Goal: Information Seeking & Learning: Check status

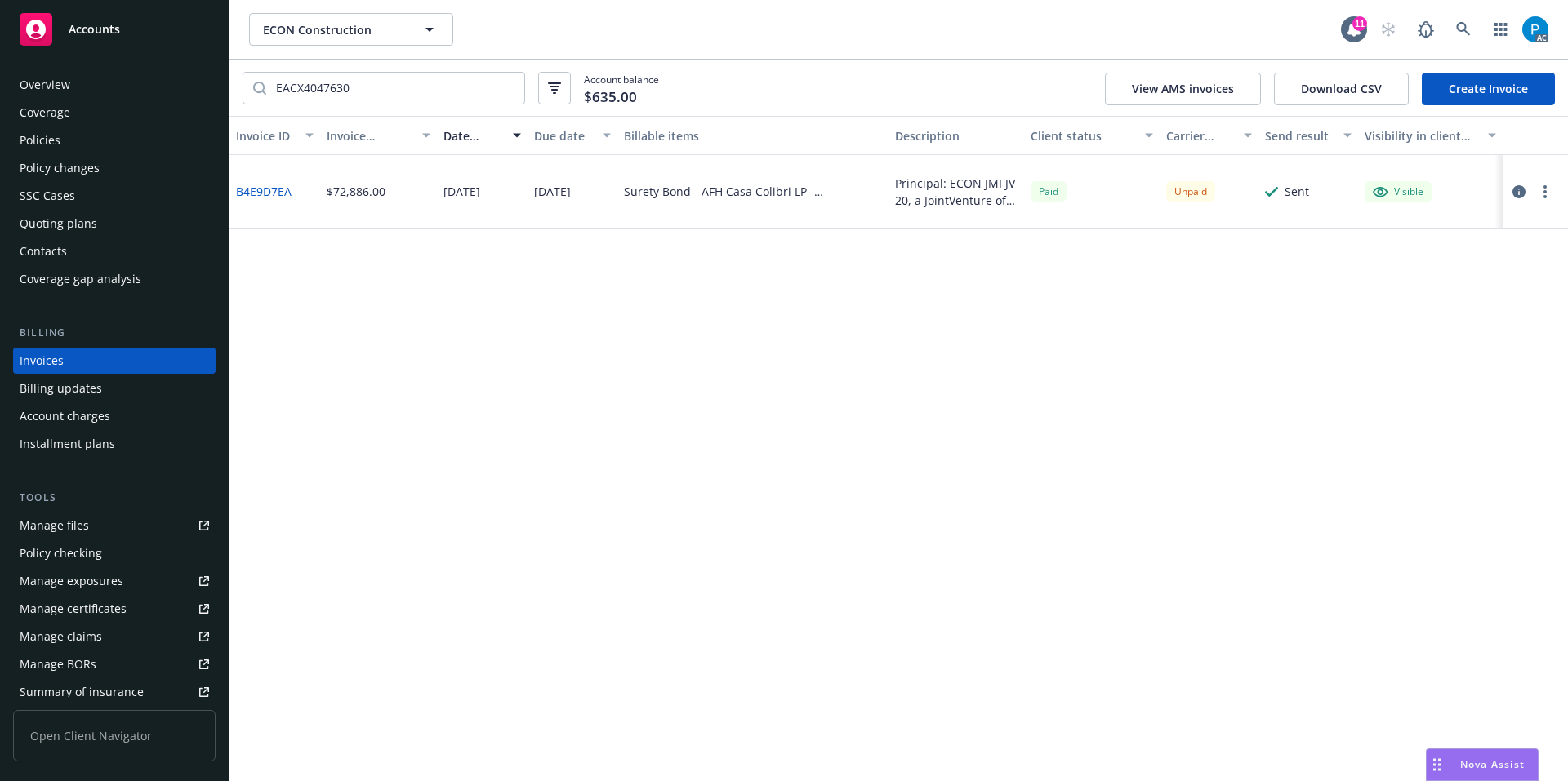
click at [89, 23] on span "Accounts" at bounding box center [94, 29] width 52 height 13
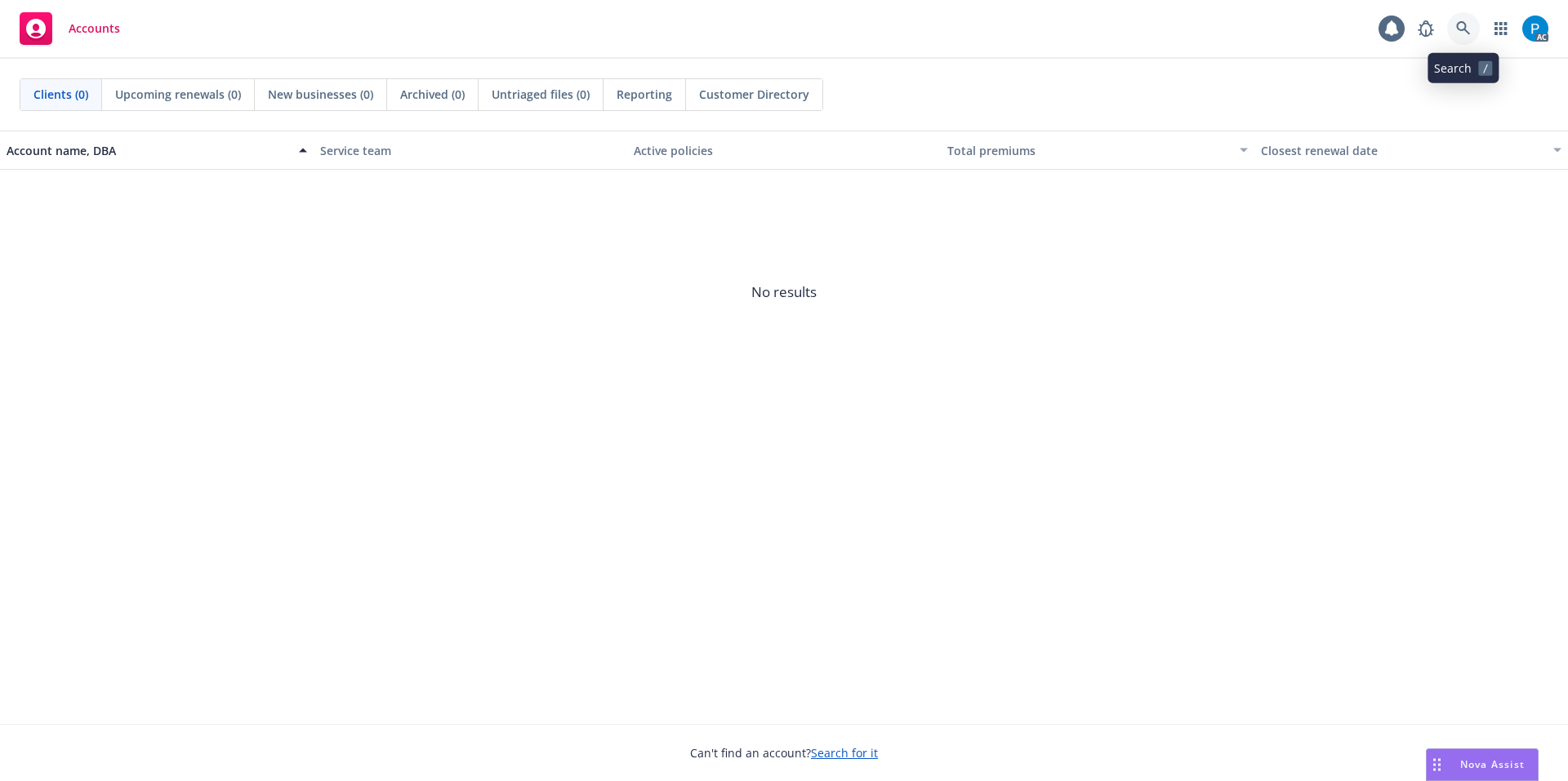
click at [1466, 15] on link at bounding box center [1462, 28] width 32 height 32
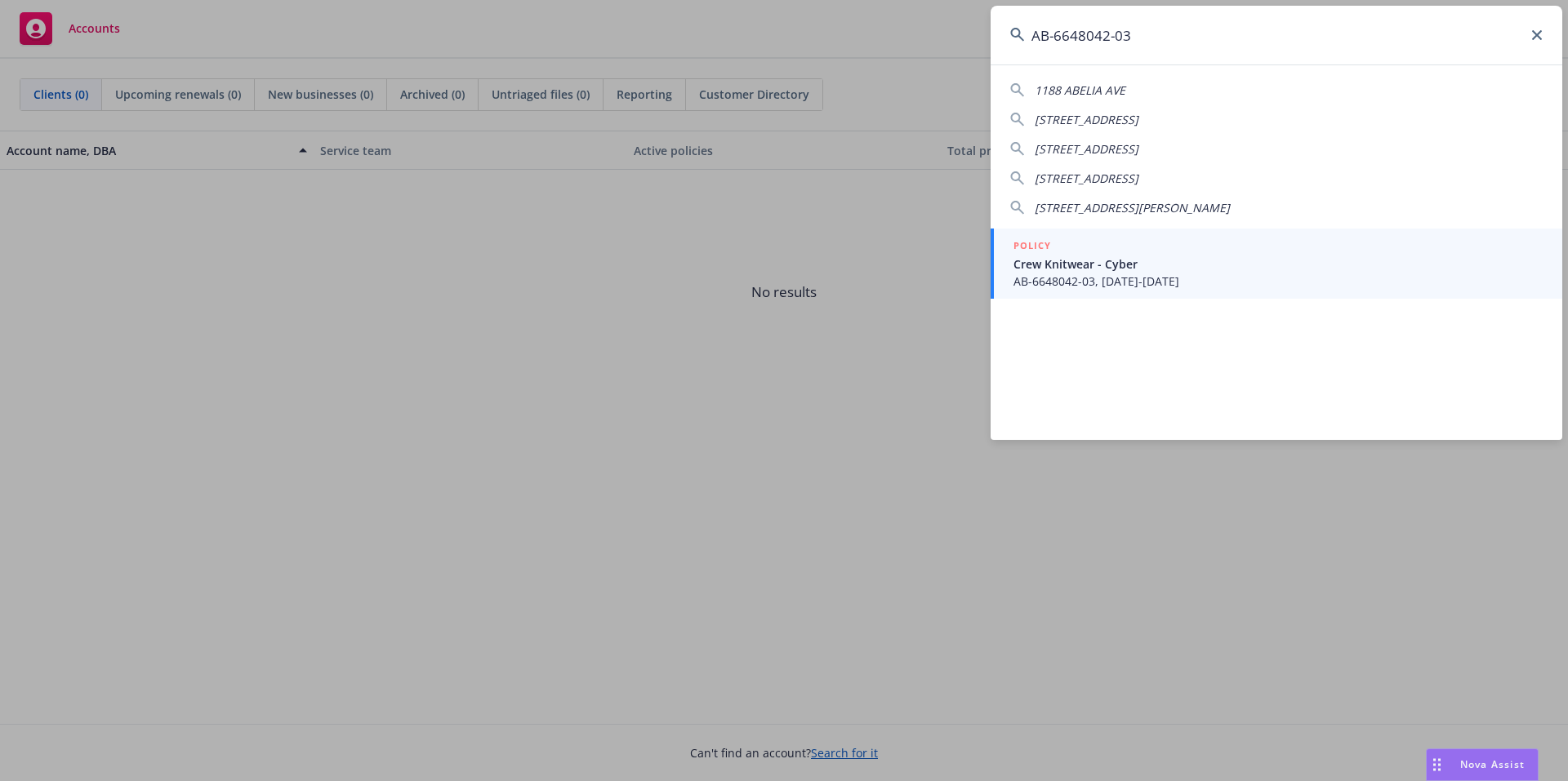
type input "AB-6648042-03"
click at [1088, 255] on span "Crew Knitwear - Cyber" at bounding box center [1278, 263] width 529 height 17
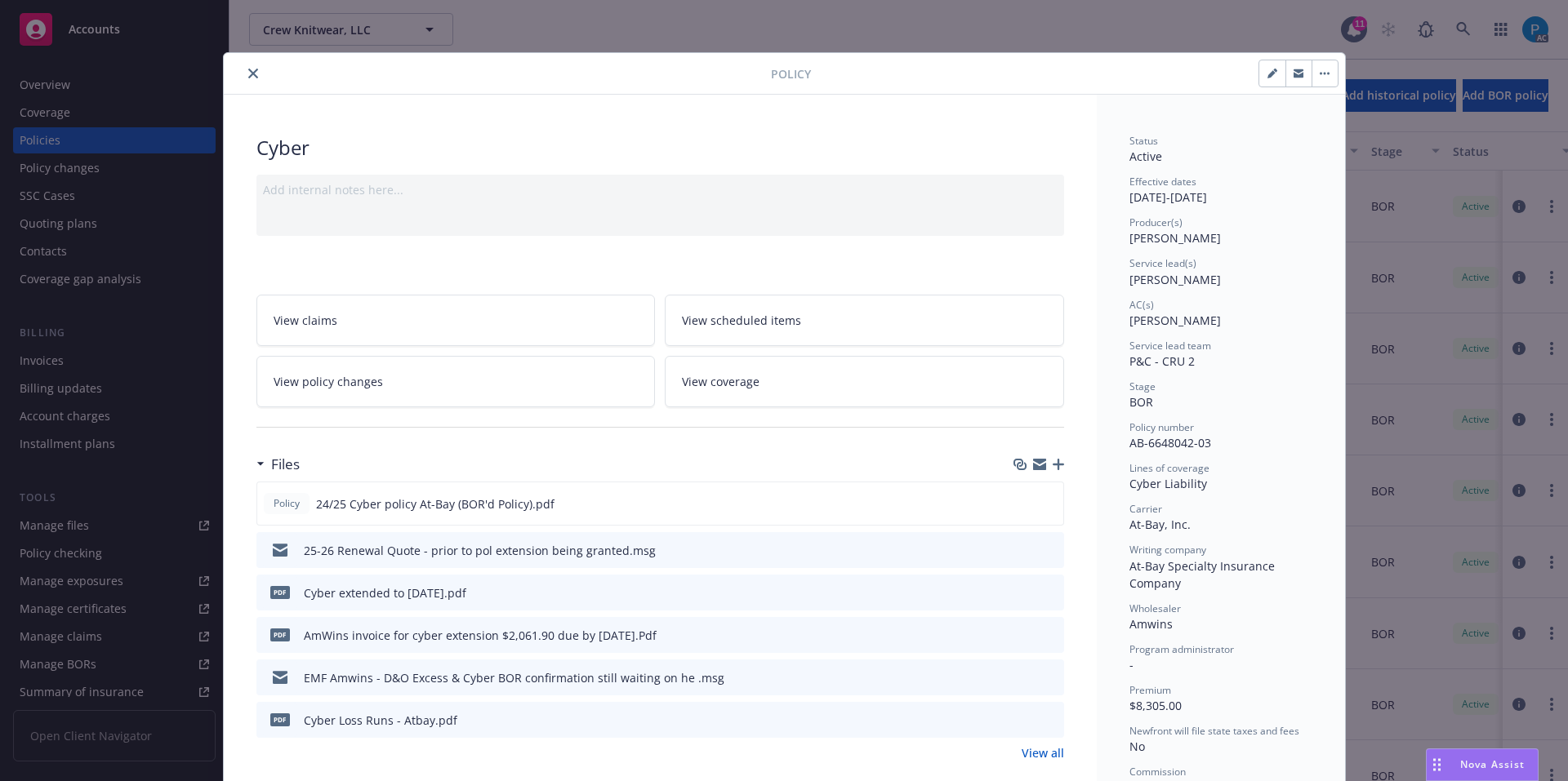
click at [248, 74] on icon "close" at bounding box center [252, 73] width 10 height 10
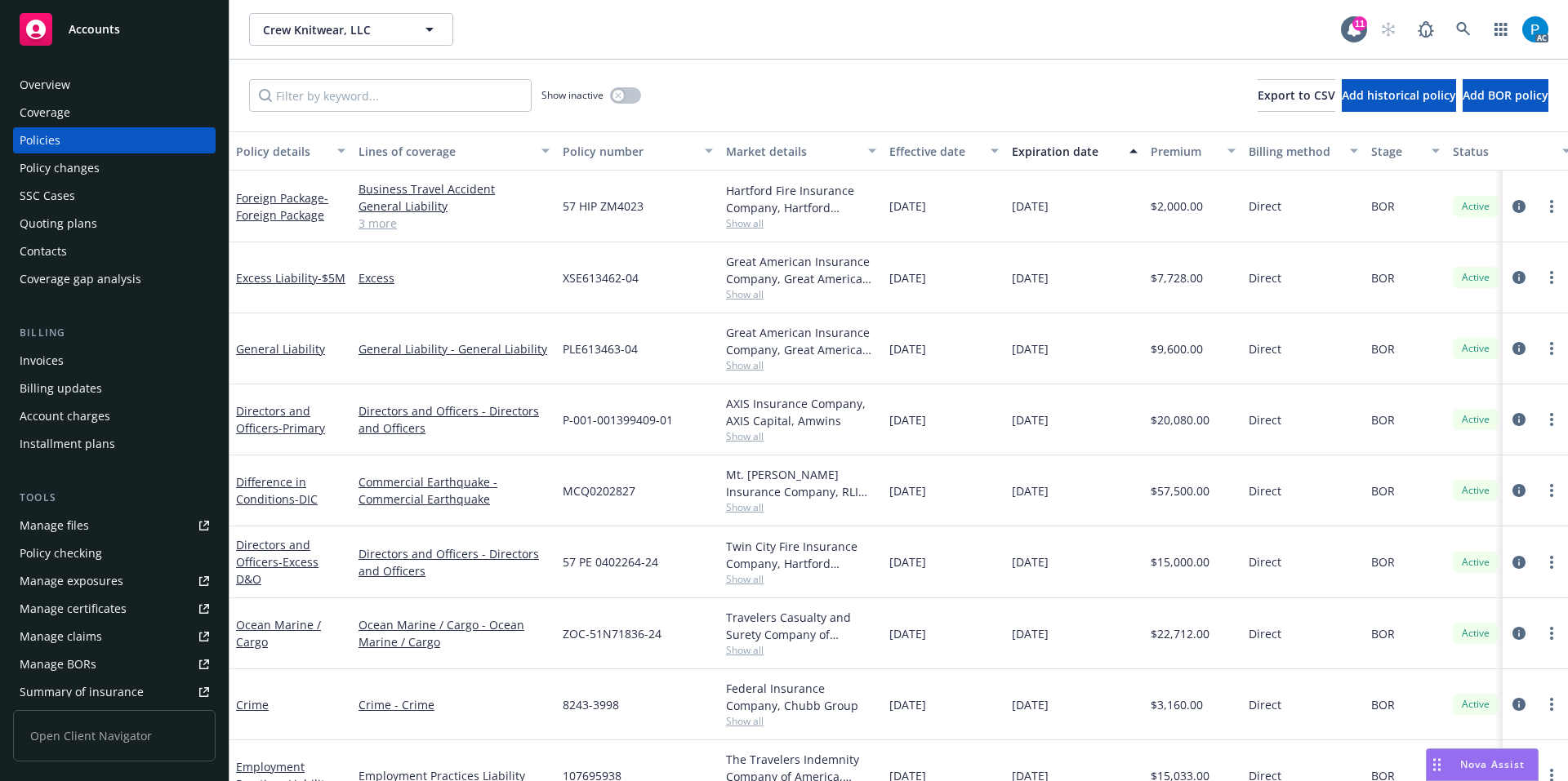
click at [65, 347] on div "Billing Invoices Billing updates Account charges Installment plans" at bounding box center [114, 391] width 203 height 133
click at [68, 357] on div "Invoices" at bounding box center [114, 361] width 190 height 26
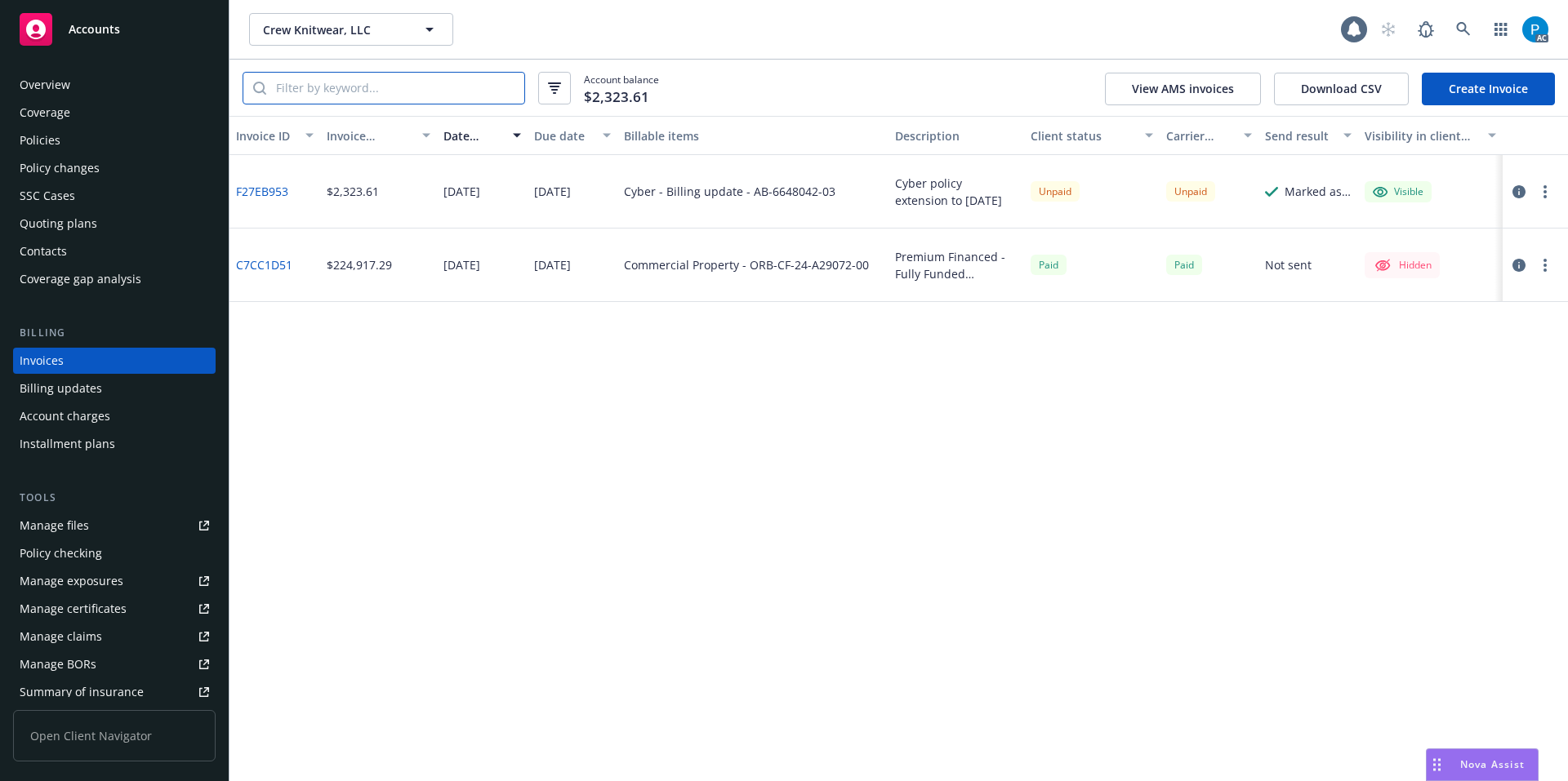
click at [392, 89] on input "search" at bounding box center [395, 88] width 258 height 31
paste input "AB-6648042-03"
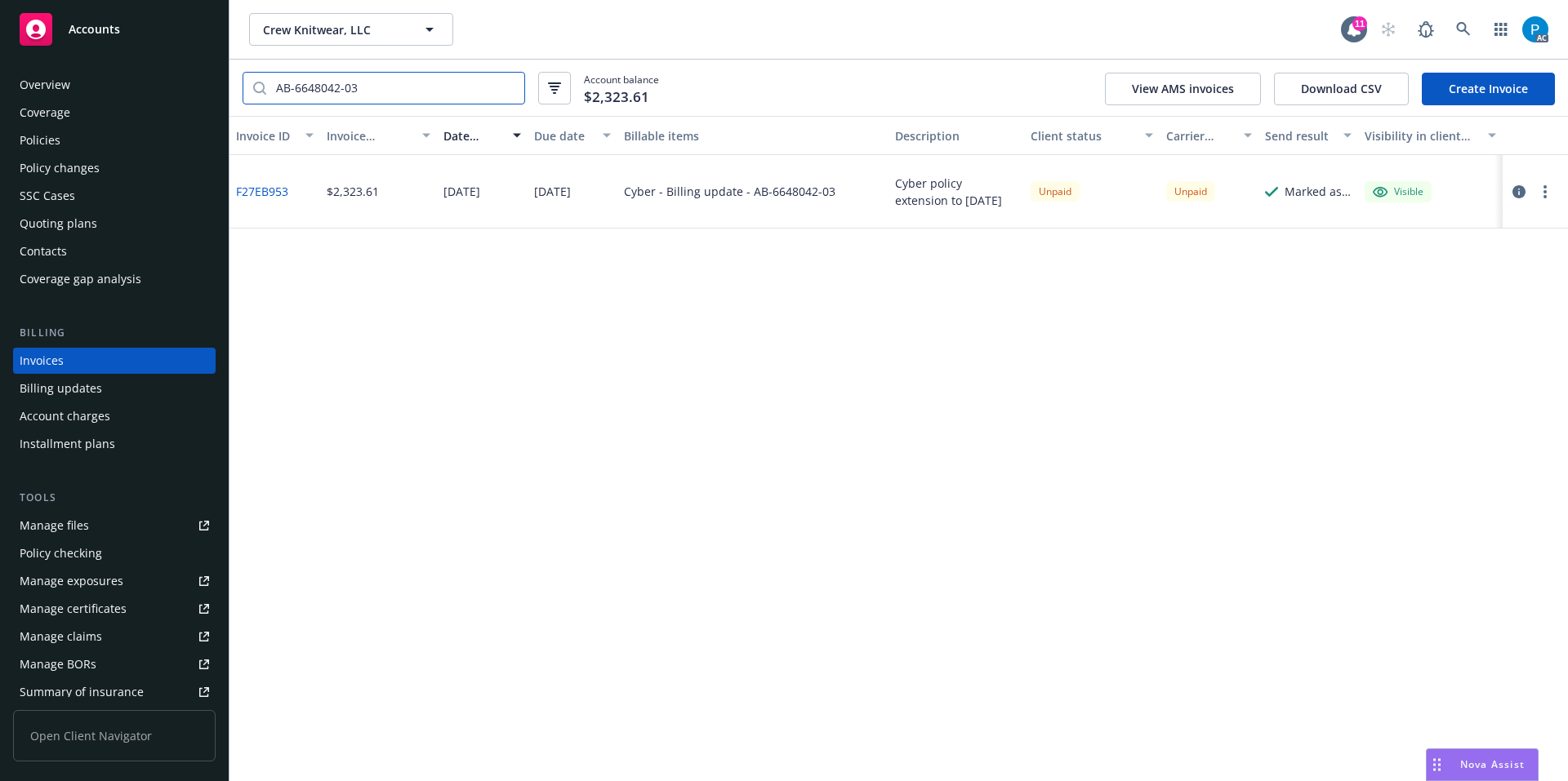
type input "AB-6648042-03"
click at [73, 141] on div "Policies" at bounding box center [114, 140] width 190 height 26
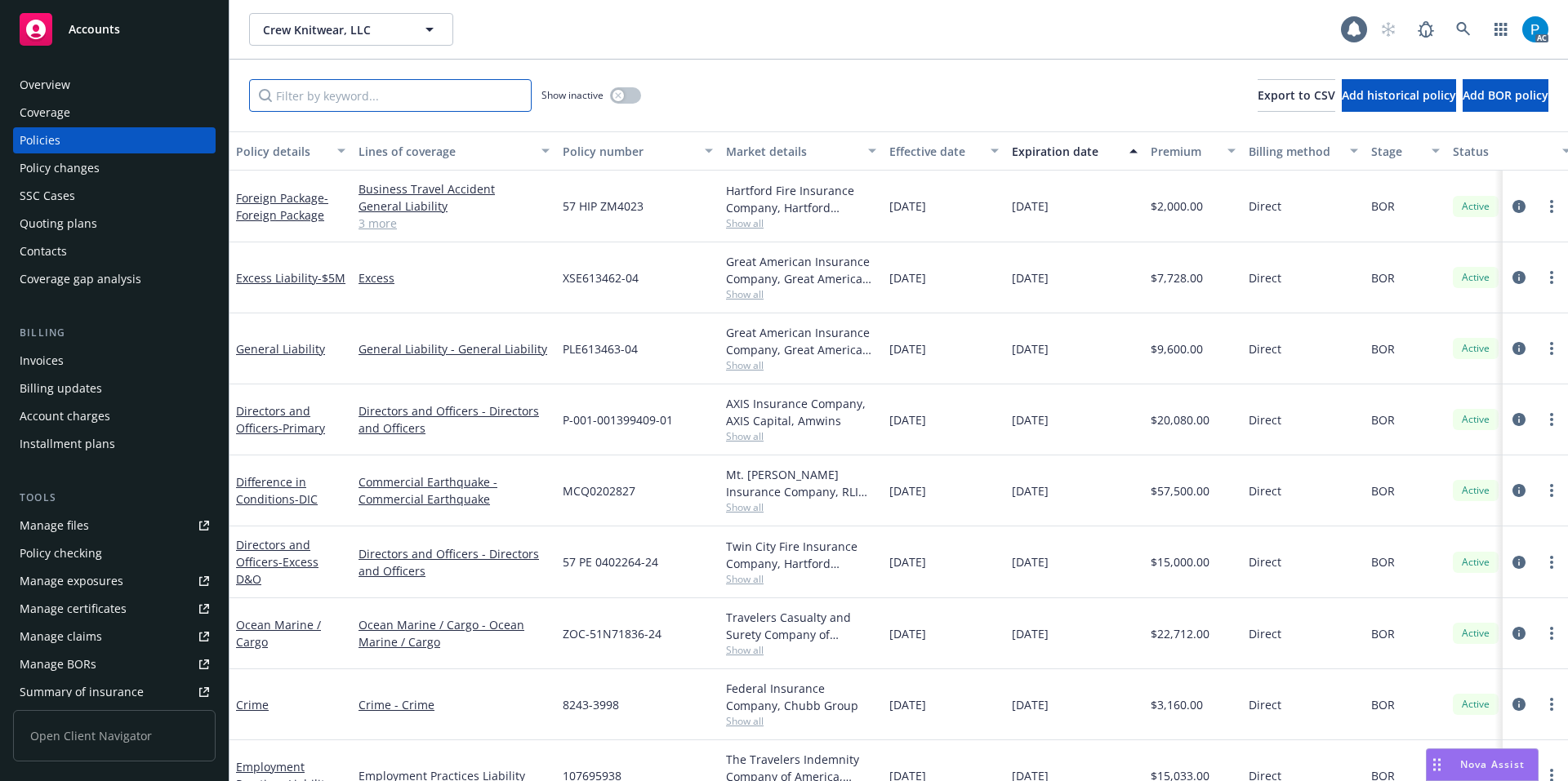
click at [337, 87] on input "Filter by keyword..." at bounding box center [390, 95] width 283 height 32
paste input "AB-6648042-03"
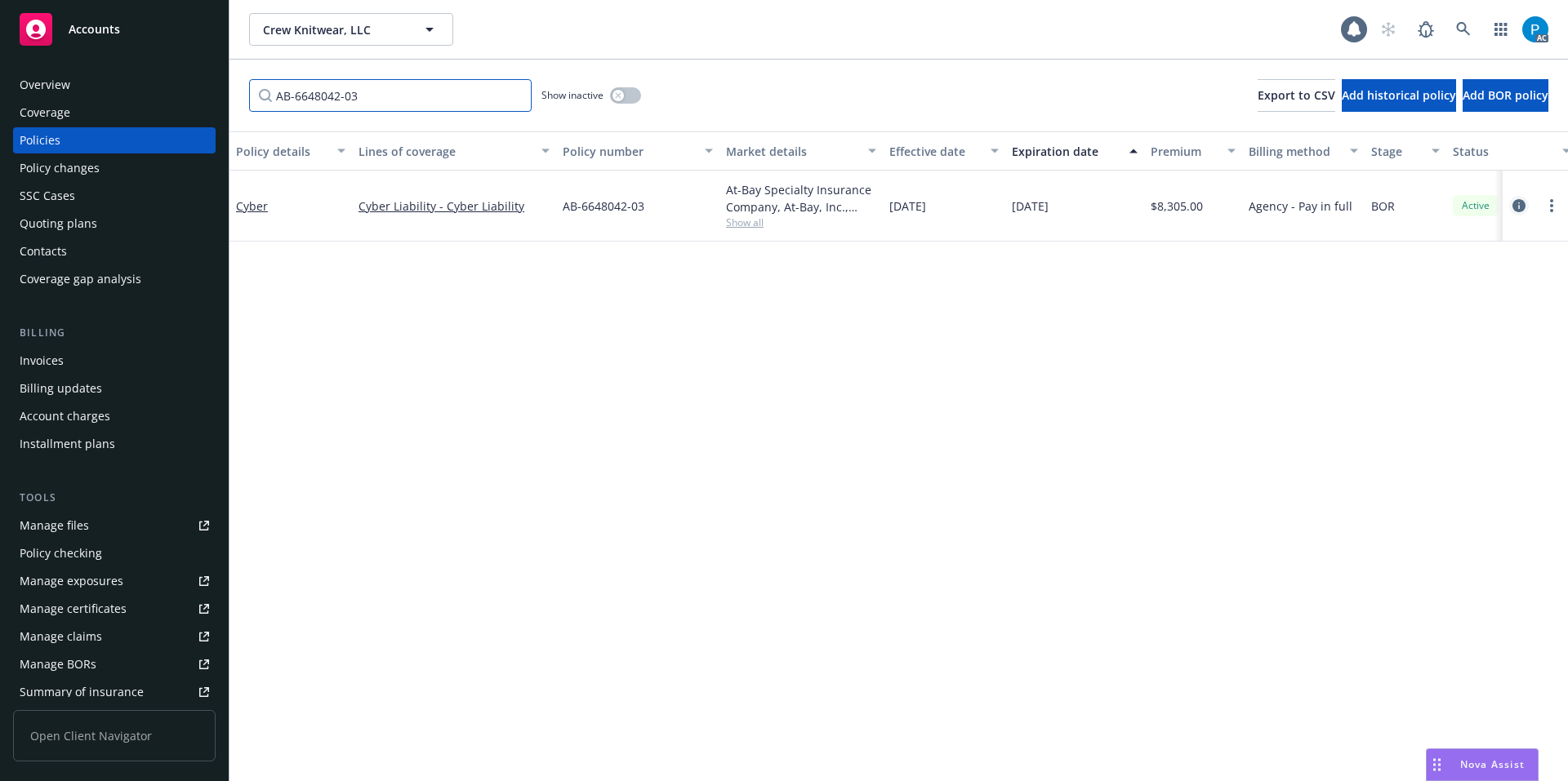
type input "AB-6648042-03"
click at [1515, 210] on icon "circleInformation" at bounding box center [1518, 205] width 13 height 13
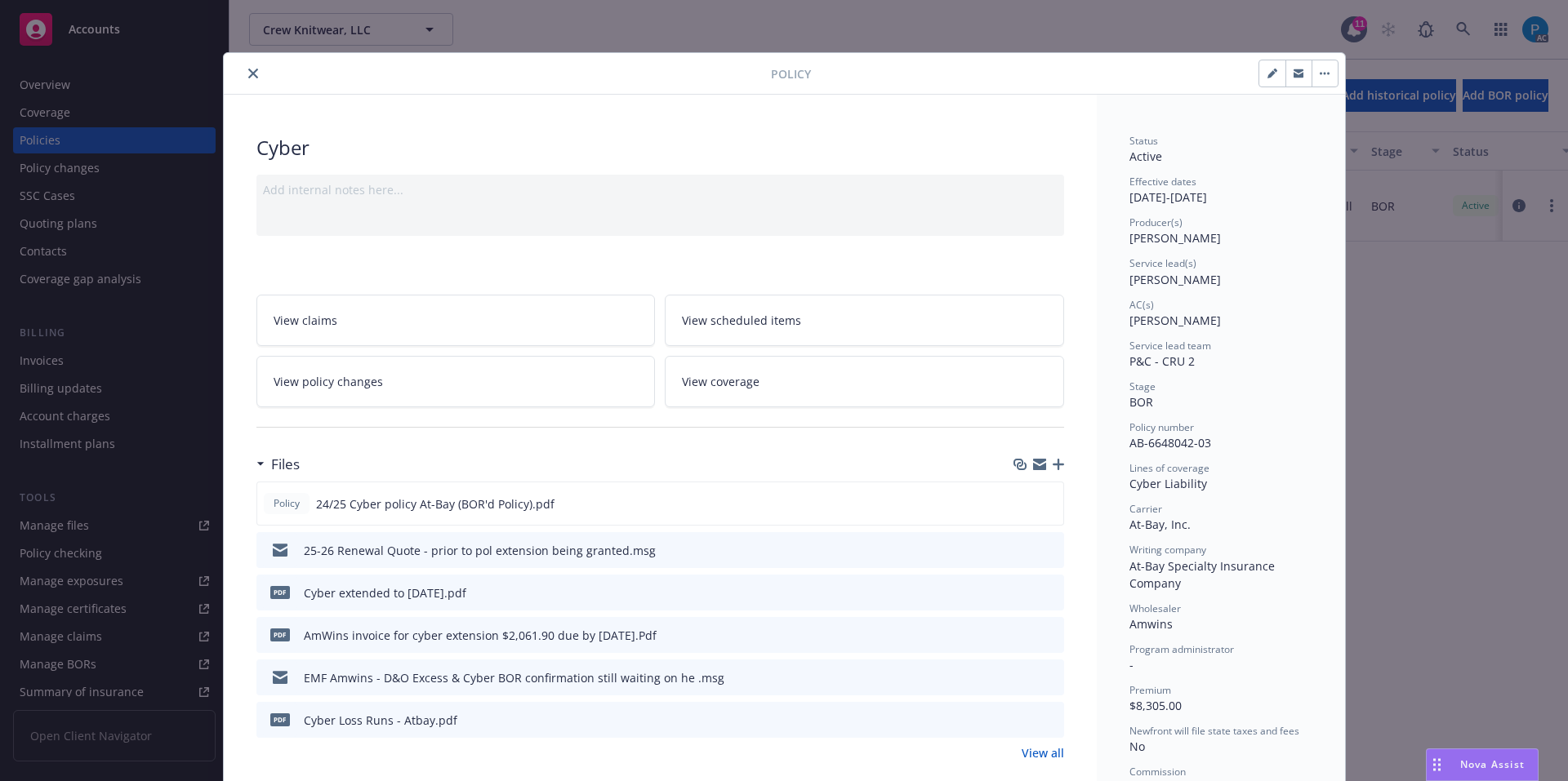
scroll to position [49, 0]
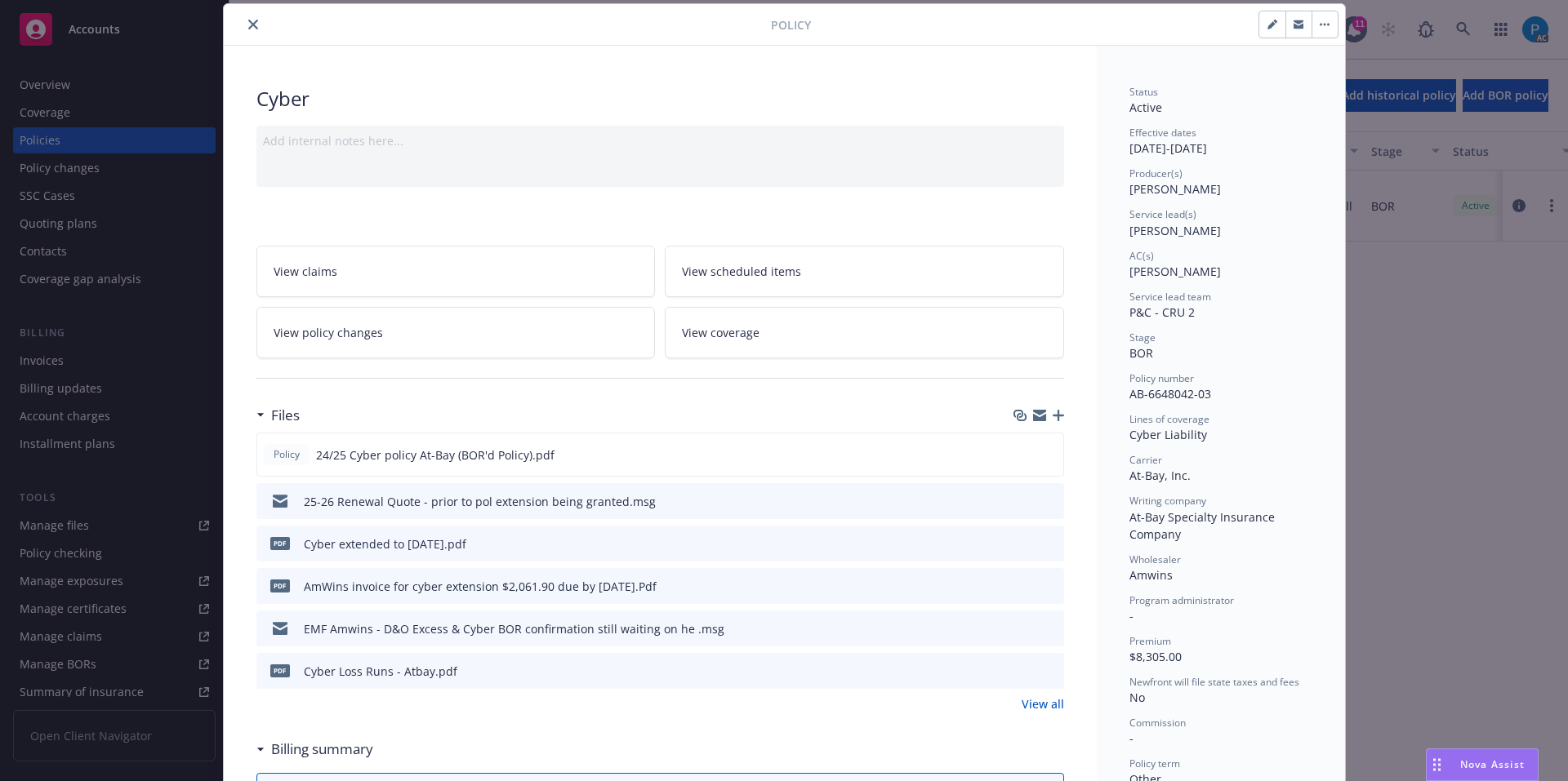
click at [116, 29] on div "Policy Cyber Add internal notes here... View claims View scheduled items View p…" at bounding box center [784, 390] width 1568 height 781
click at [249, 19] on icon "close" at bounding box center [252, 24] width 10 height 10
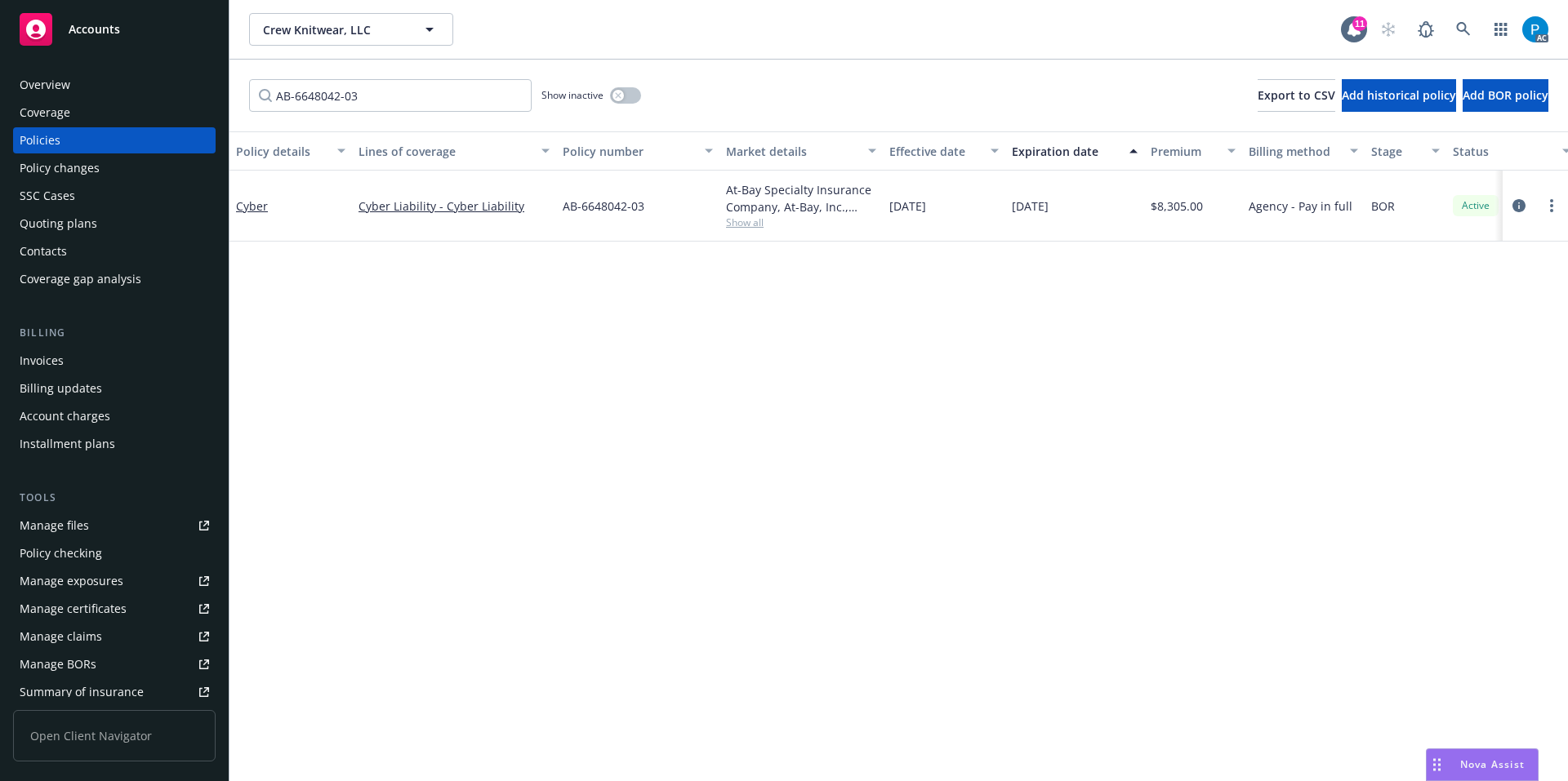
click at [159, 18] on div "Accounts" at bounding box center [114, 29] width 190 height 32
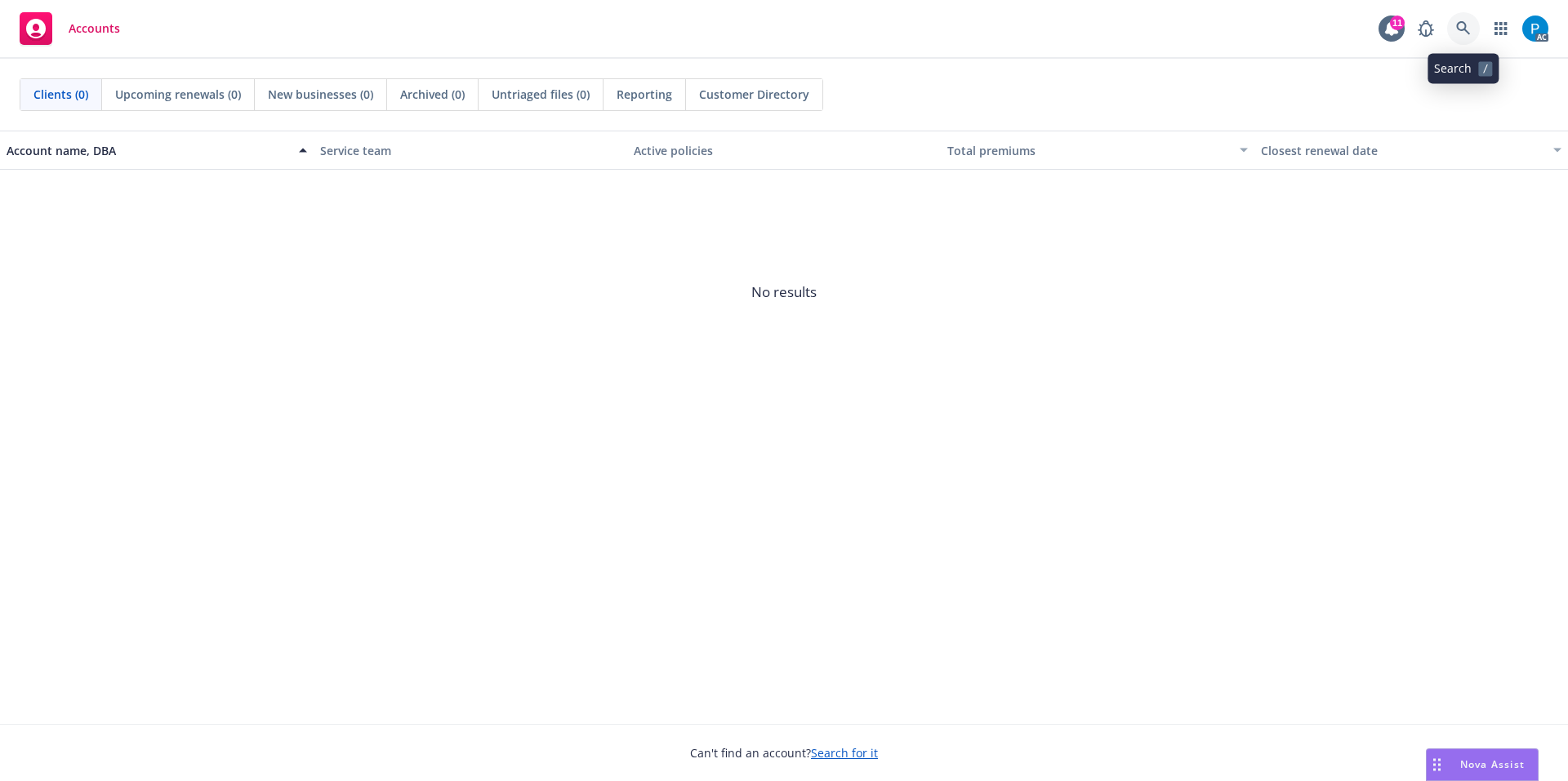
click at [1468, 26] on icon at bounding box center [1463, 29] width 15 height 15
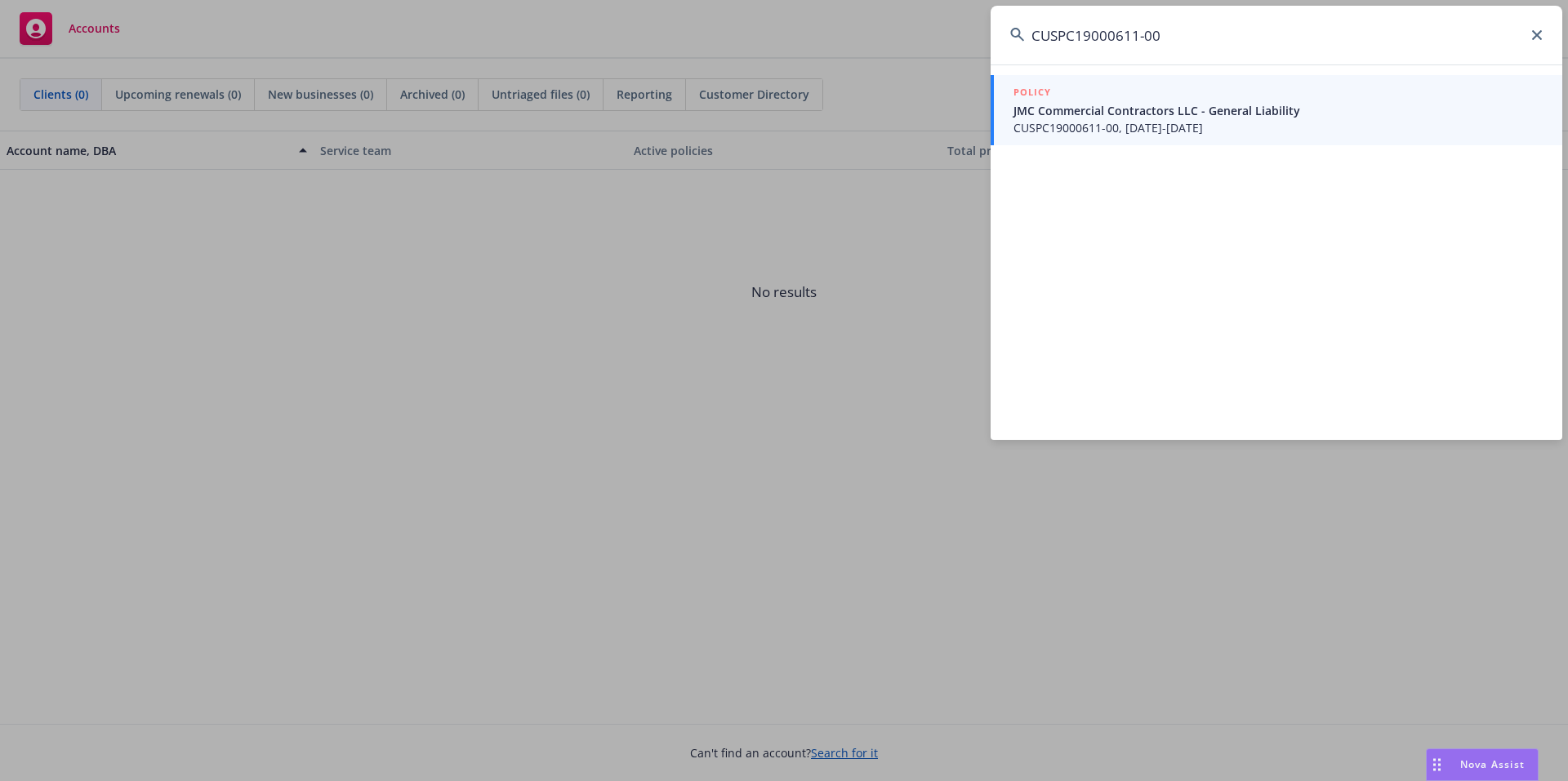
type input "CUSPC19000611-00"
click at [1131, 119] on span "CUSPC19000611-00, [DATE]-[DATE]" at bounding box center [1278, 127] width 529 height 17
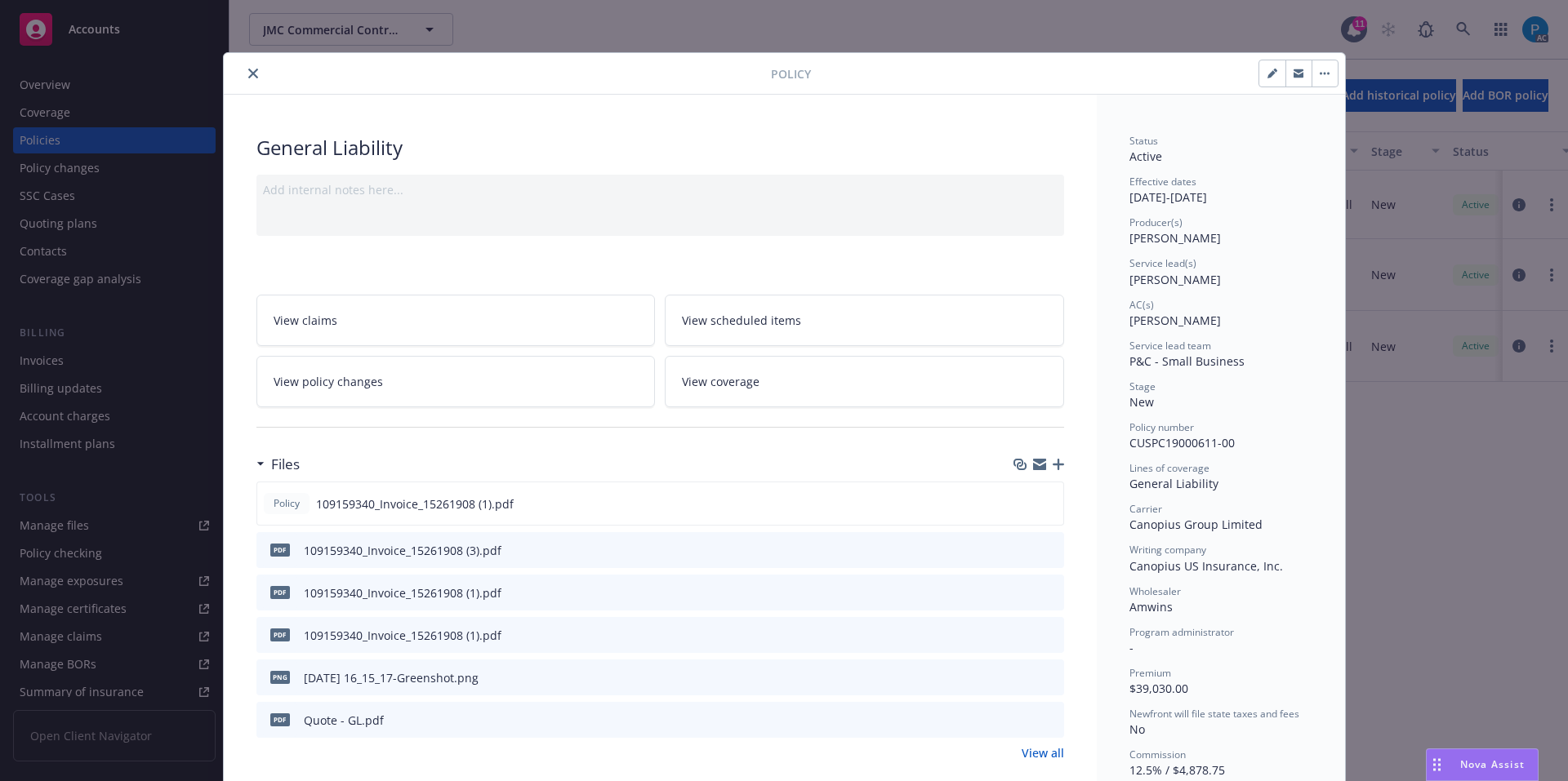
click at [243, 76] on button "close" at bounding box center [252, 73] width 19 height 19
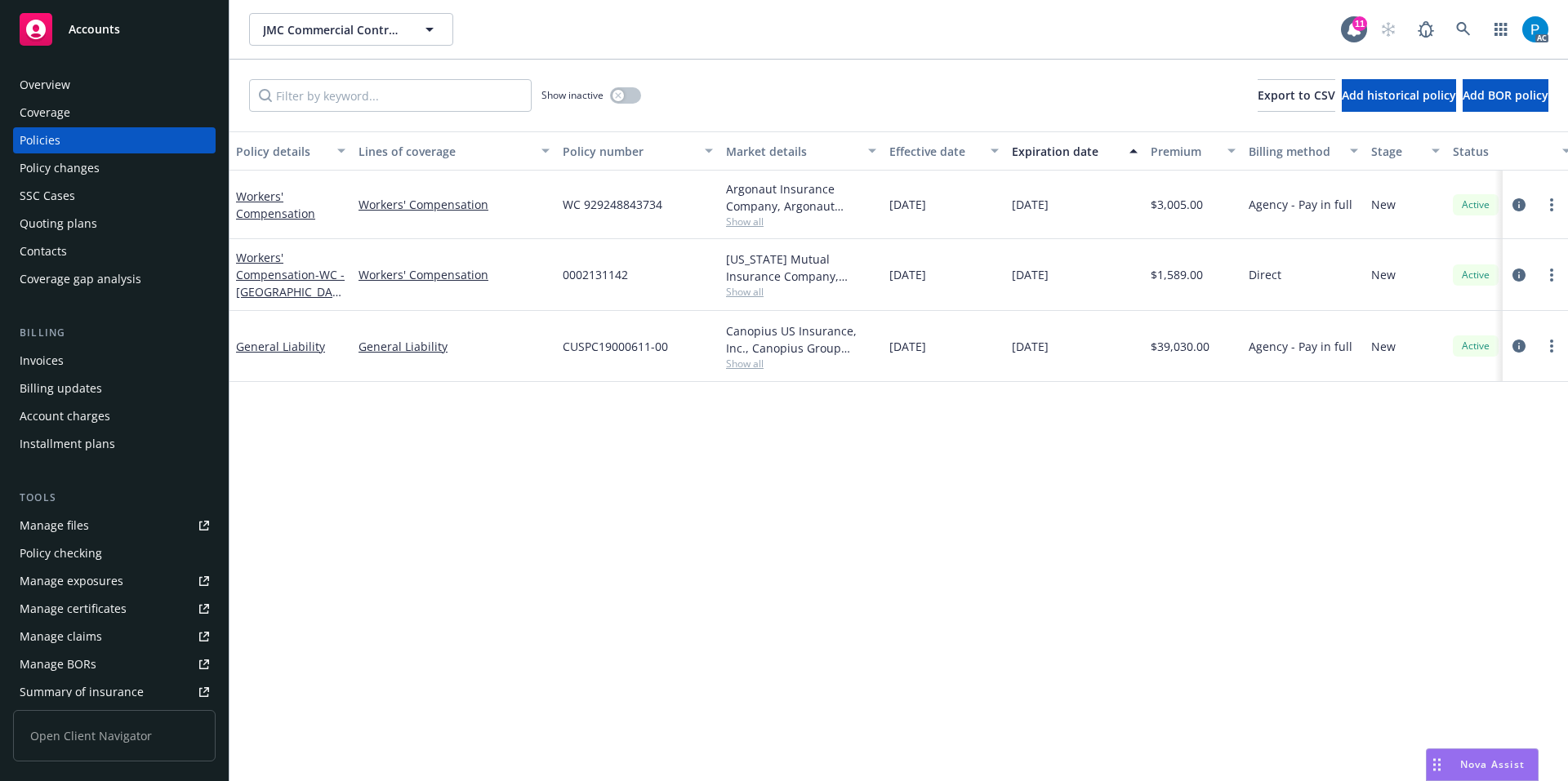
click at [73, 356] on div "Invoices" at bounding box center [114, 361] width 190 height 26
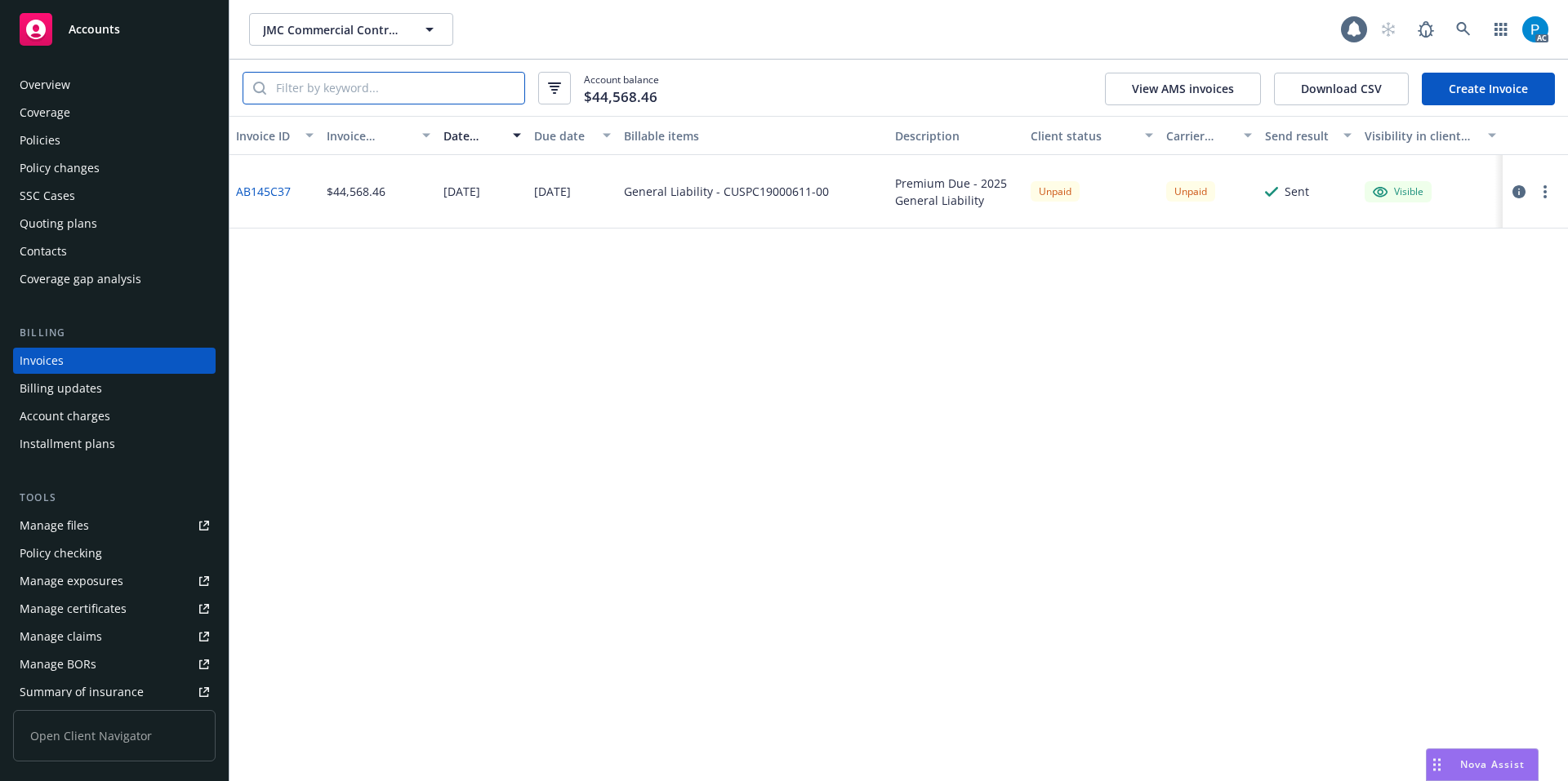
click at [357, 93] on input "search" at bounding box center [395, 88] width 258 height 31
paste input "CUSPC19000611-00"
type input "CUSPC19000611-00"
click at [153, 20] on div "Accounts" at bounding box center [114, 29] width 190 height 32
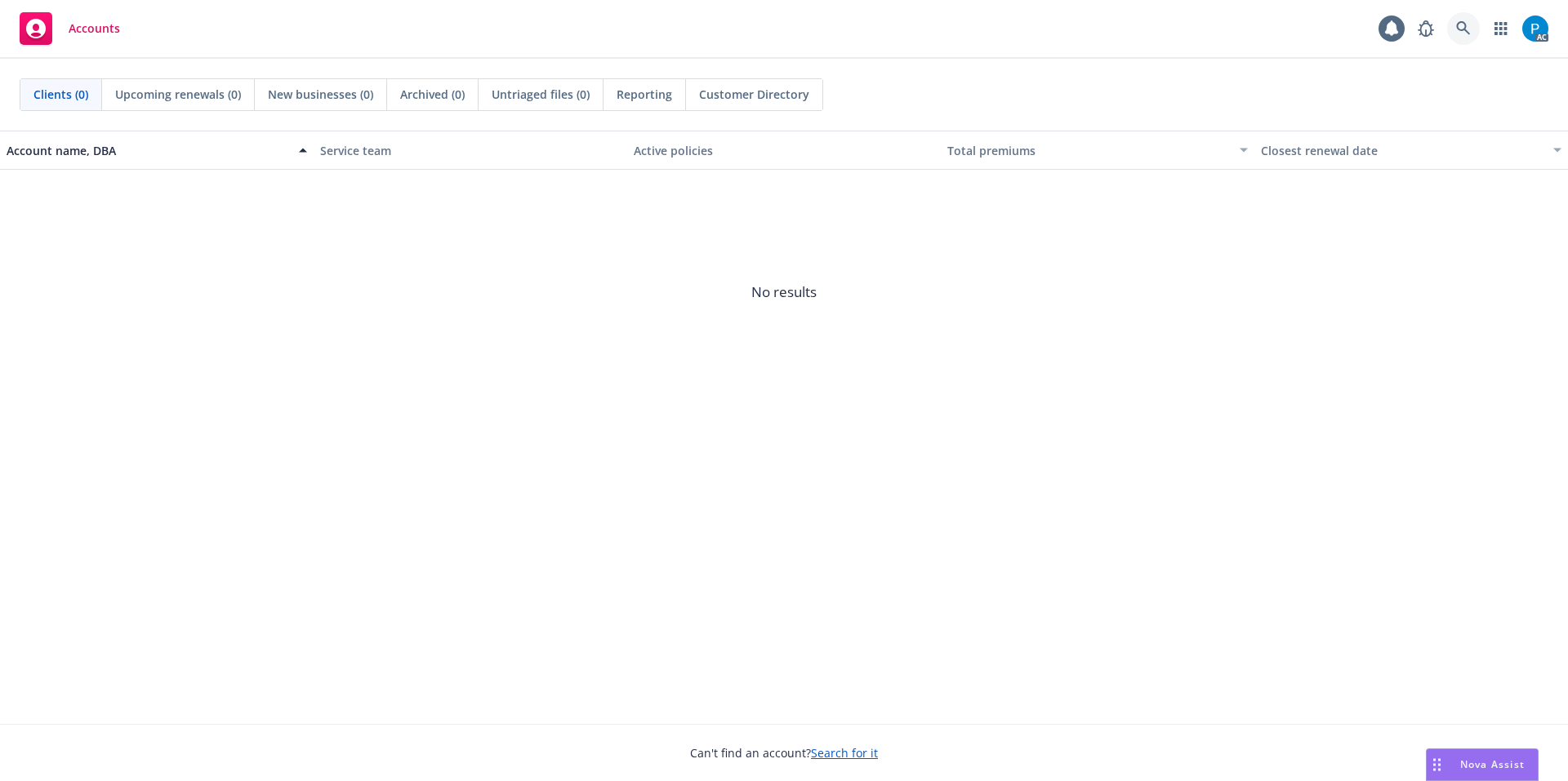
click at [1449, 22] on link at bounding box center [1462, 28] width 32 height 32
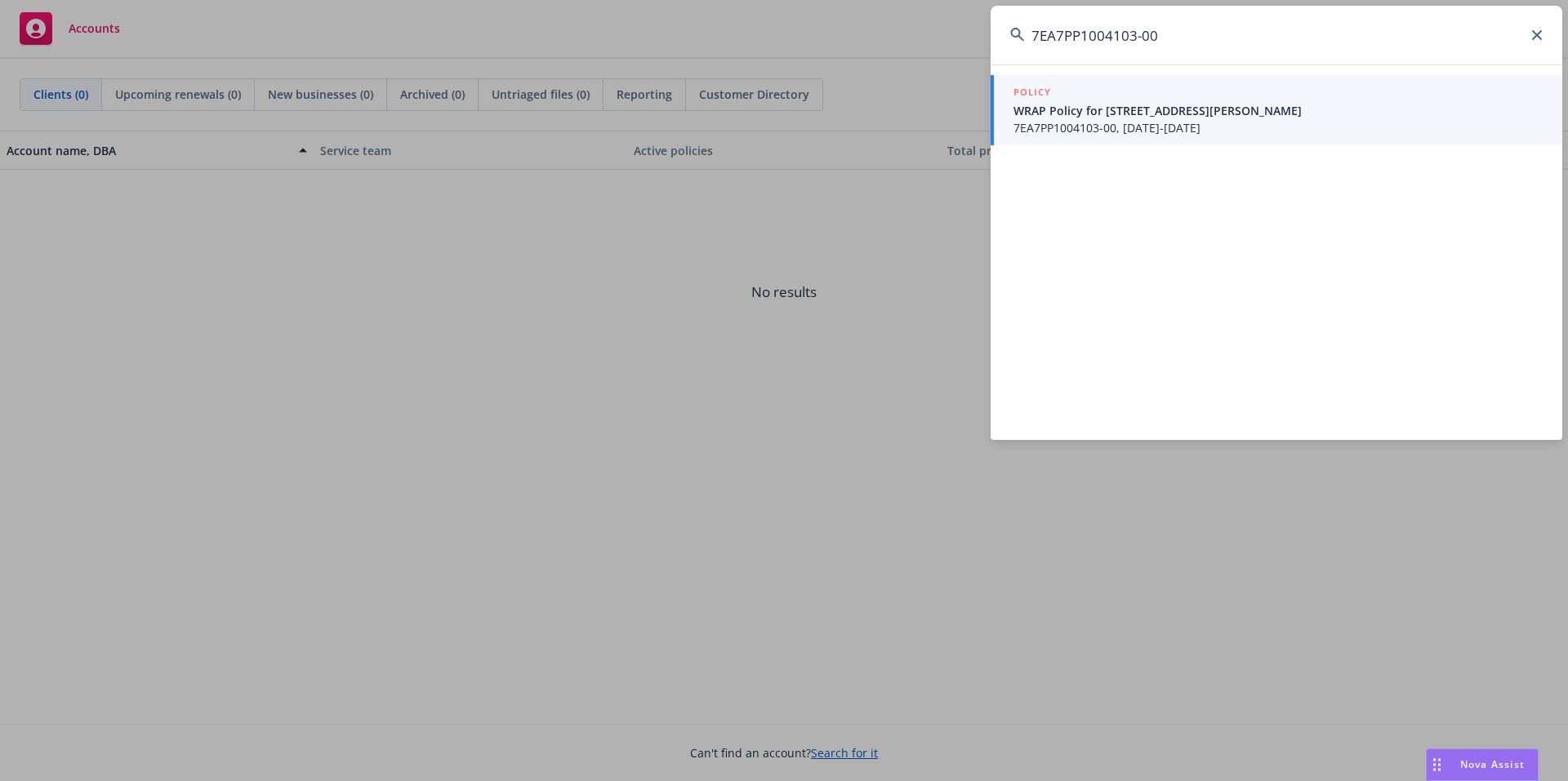
type input "7EA7PP1004103-00"
click at [1176, 119] on span "WRAP Policy for [STREET_ADDRESS][PERSON_NAME]" at bounding box center [1278, 111] width 529 height 17
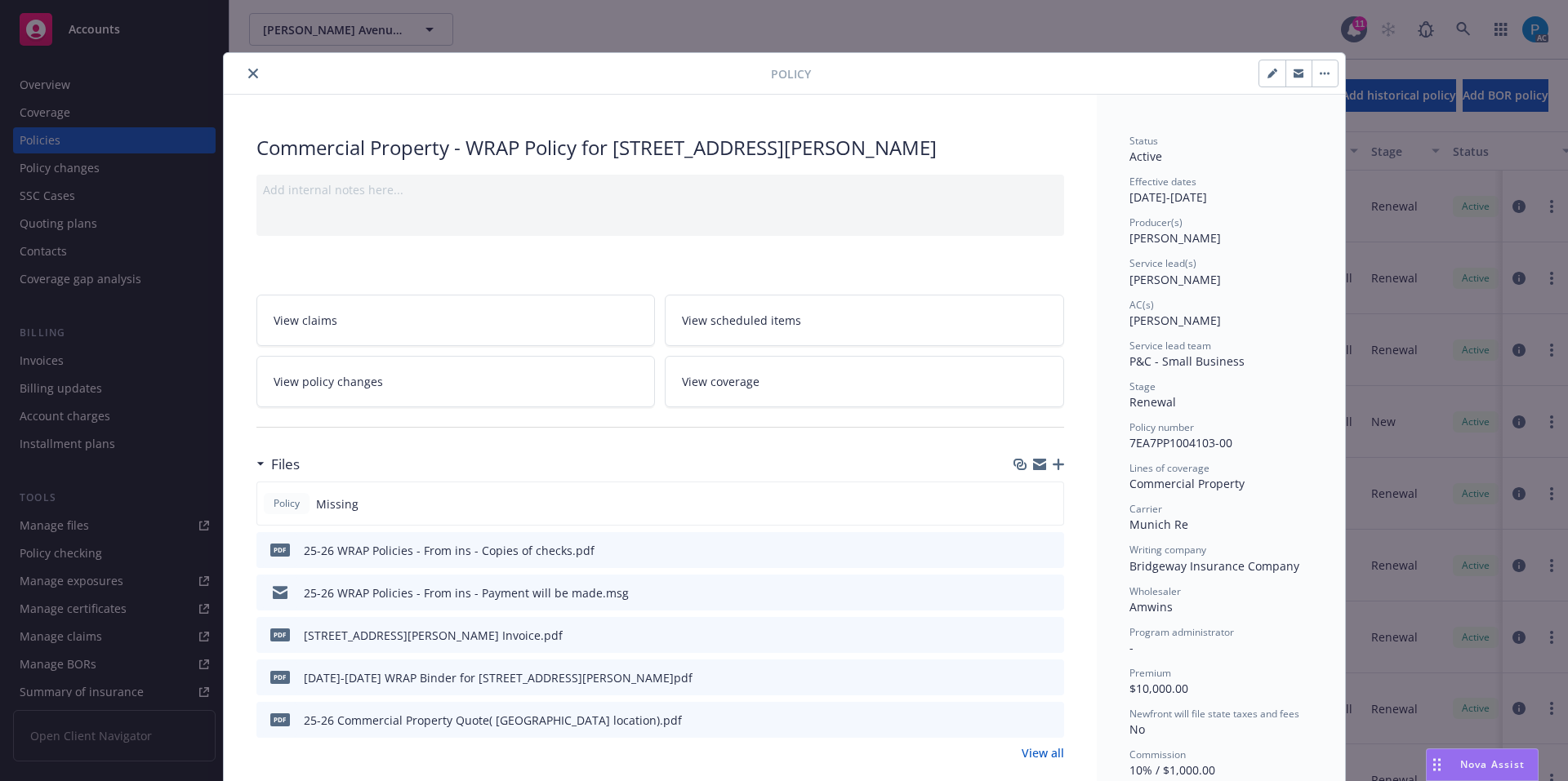
drag, startPoint x: 244, startPoint y: 72, endPoint x: 228, endPoint y: 101, distance: 33.1
click at [248, 72] on icon "close" at bounding box center [252, 73] width 10 height 10
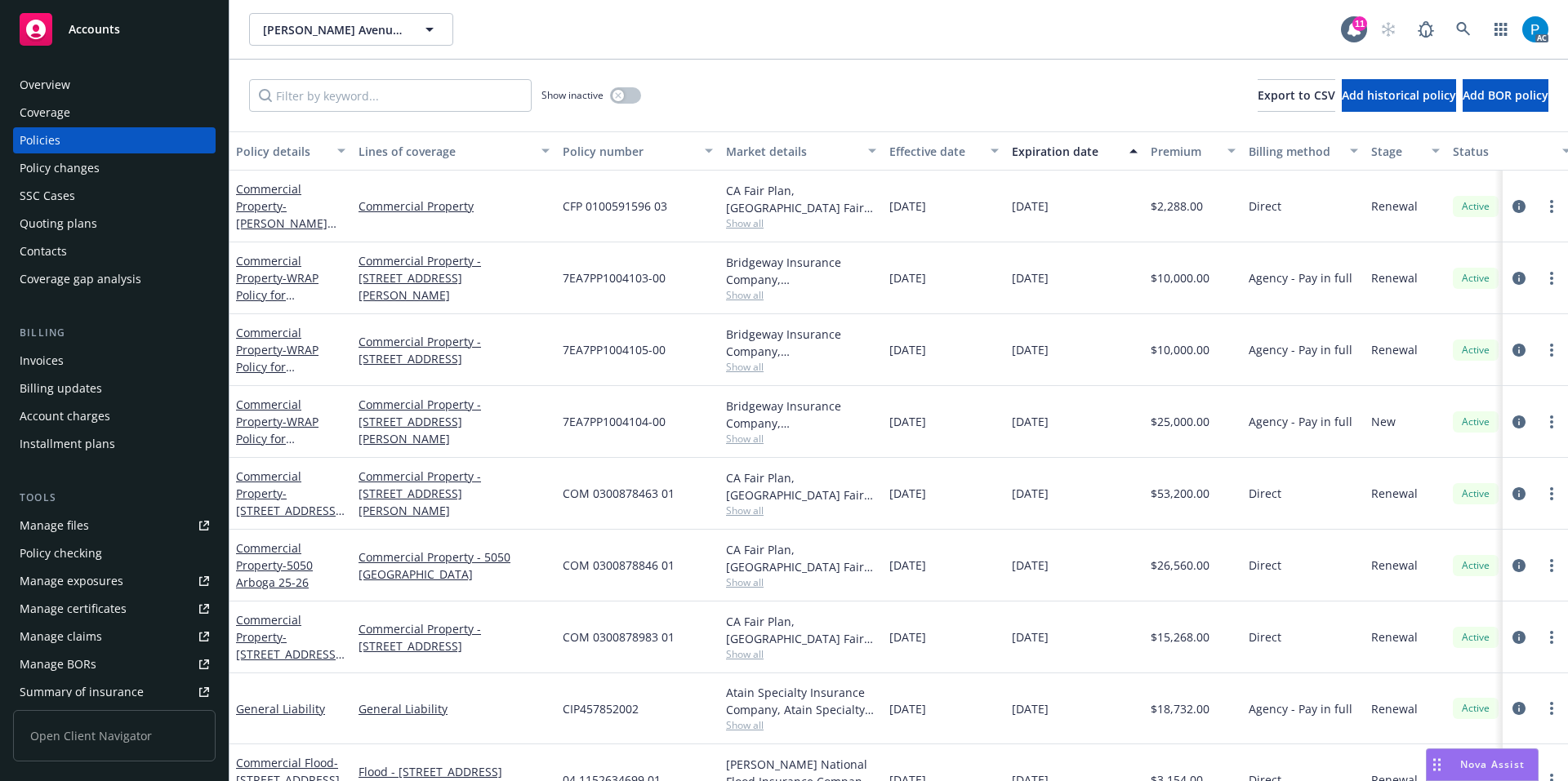
click at [63, 357] on div "Invoices" at bounding box center [114, 361] width 190 height 26
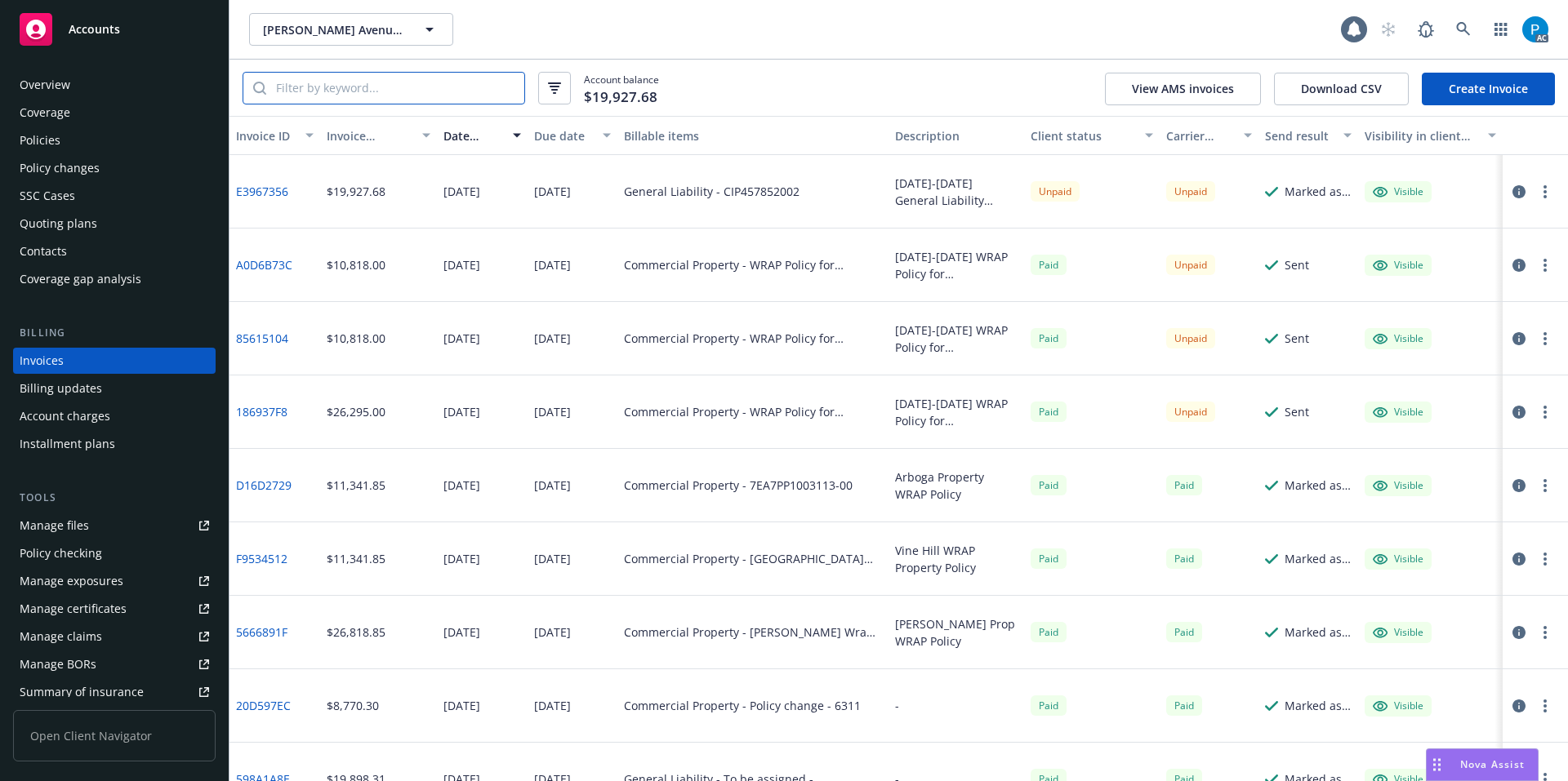
click at [428, 77] on input "search" at bounding box center [395, 88] width 258 height 31
paste input "7EA7PP1004103-00"
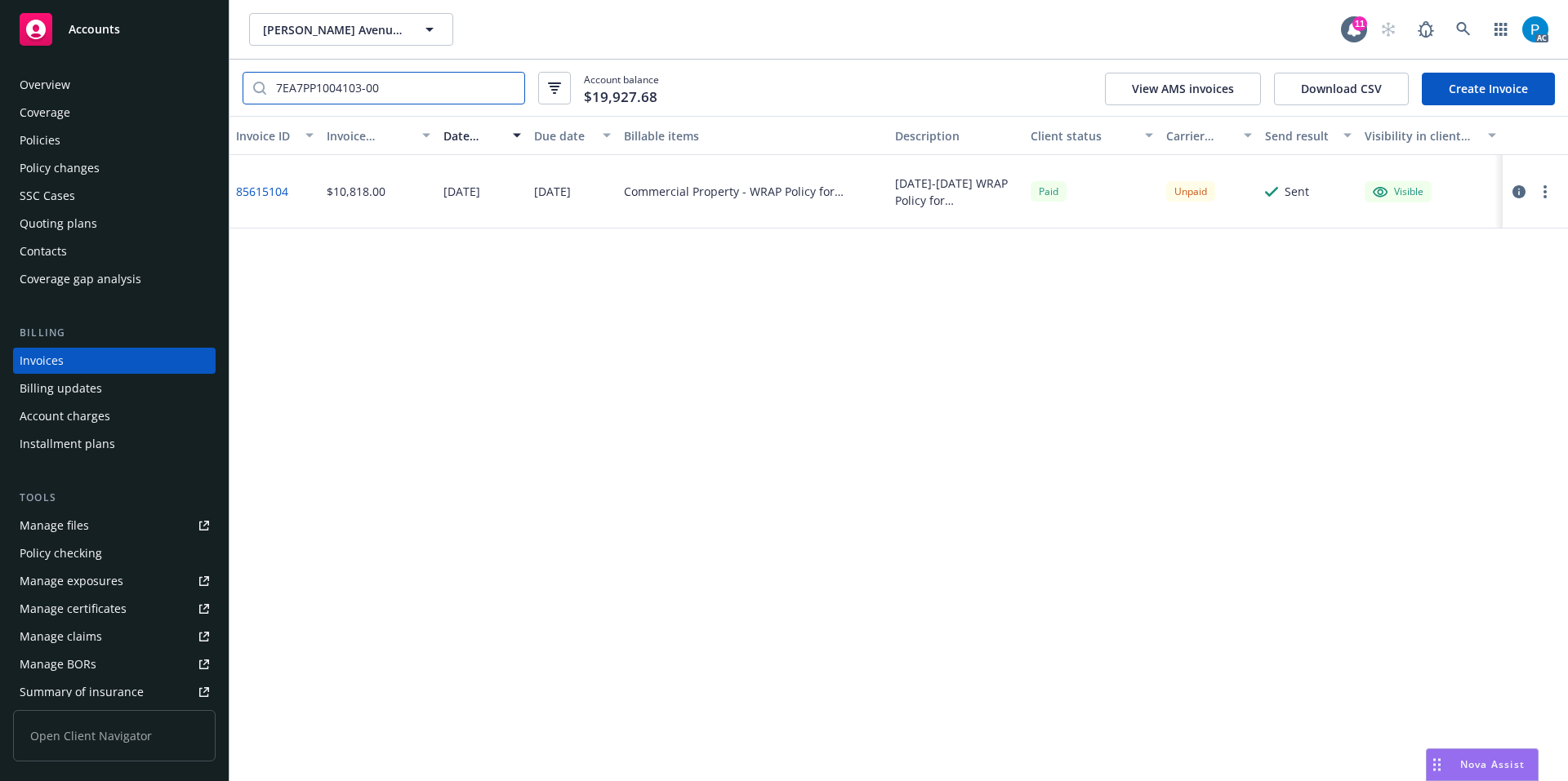
type input "7EA7PP1004103-00"
click at [1515, 192] on icon "button" at bounding box center [1518, 192] width 13 height 13
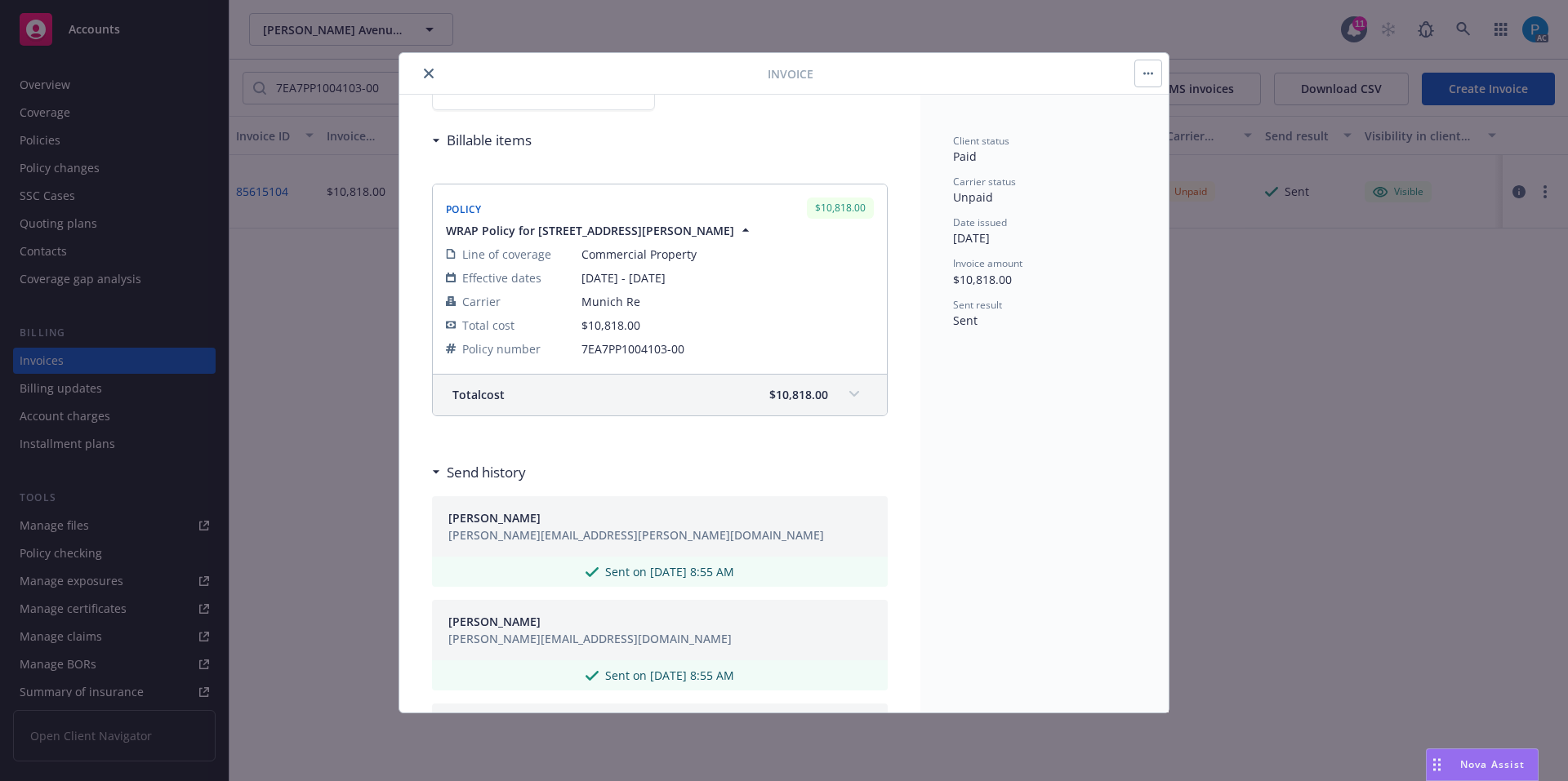
scroll to position [139, 0]
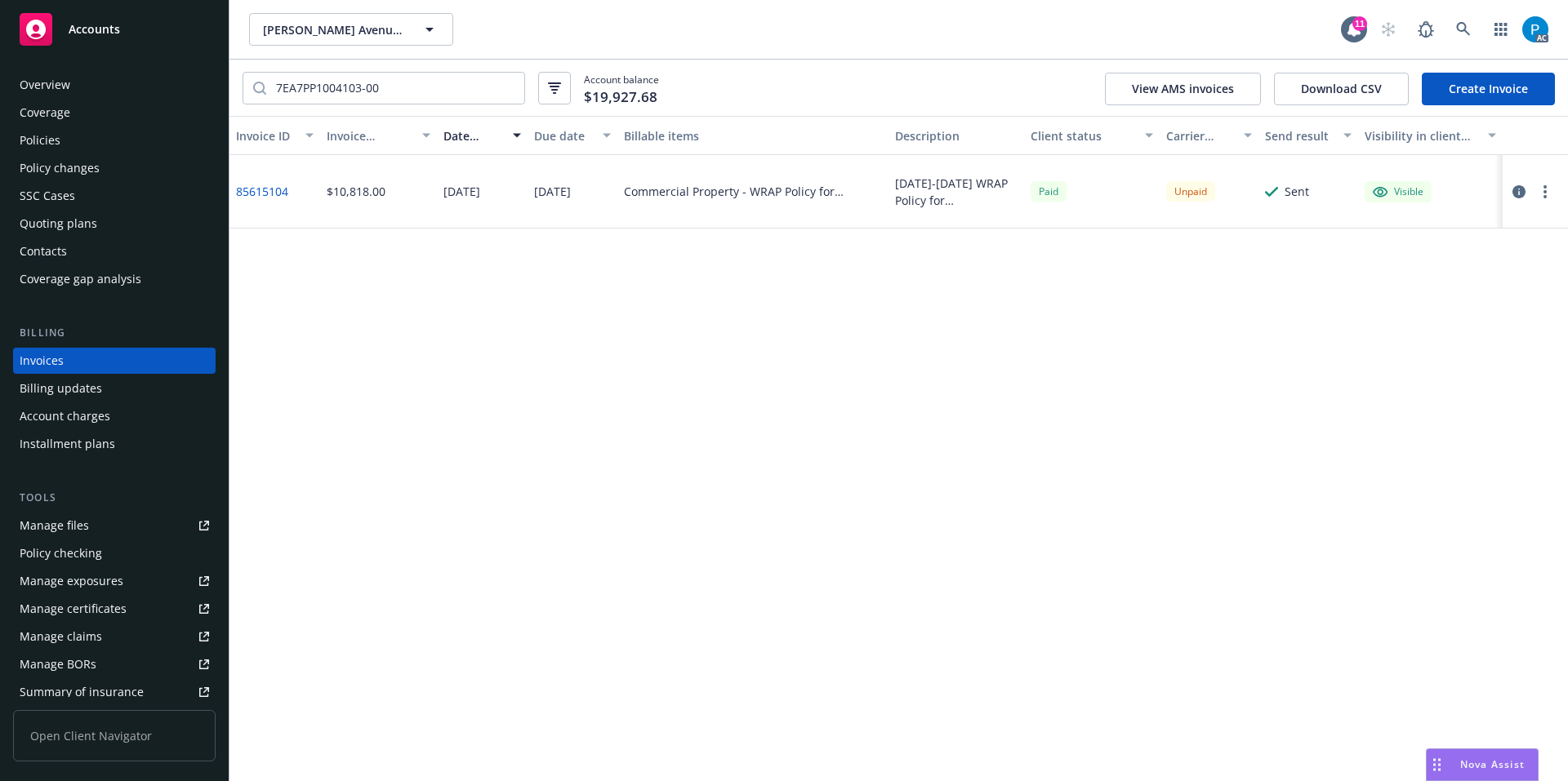
click at [175, 22] on div "Accounts" at bounding box center [114, 29] width 190 height 32
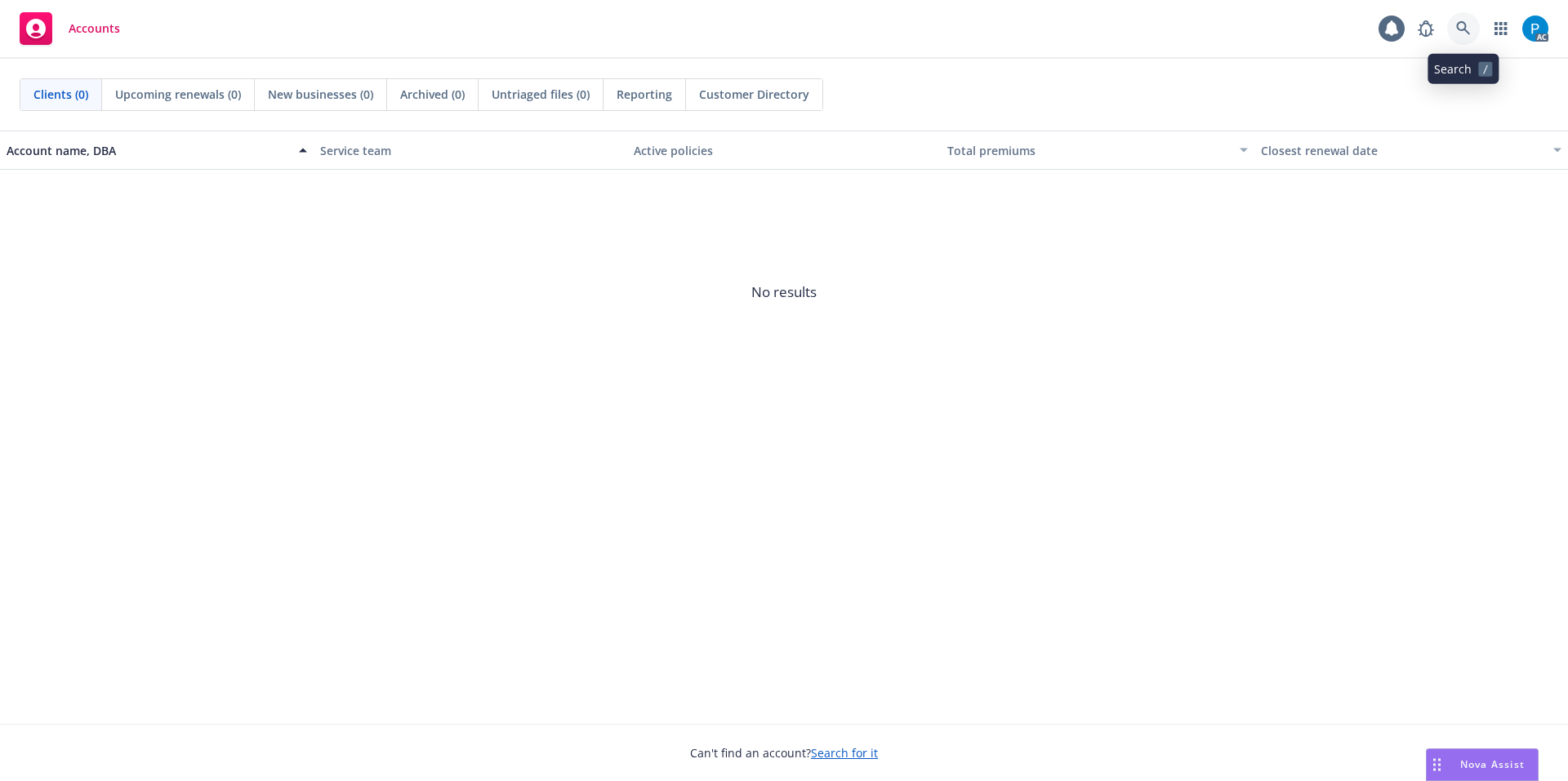
click at [1464, 29] on icon at bounding box center [1462, 28] width 14 height 14
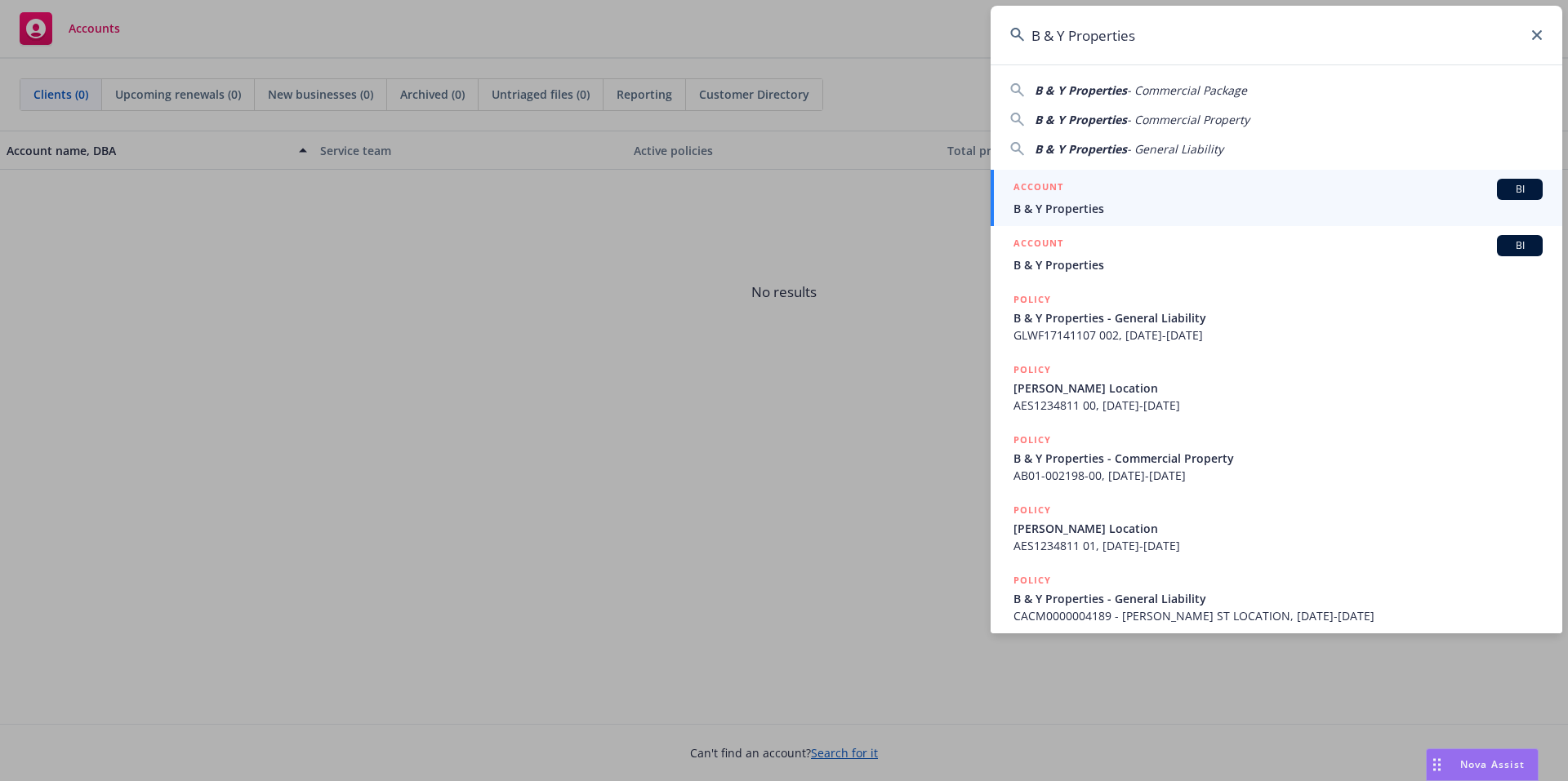
type input "B & Y Properties"
click at [1102, 206] on span "B & Y Properties" at bounding box center [1278, 208] width 529 height 17
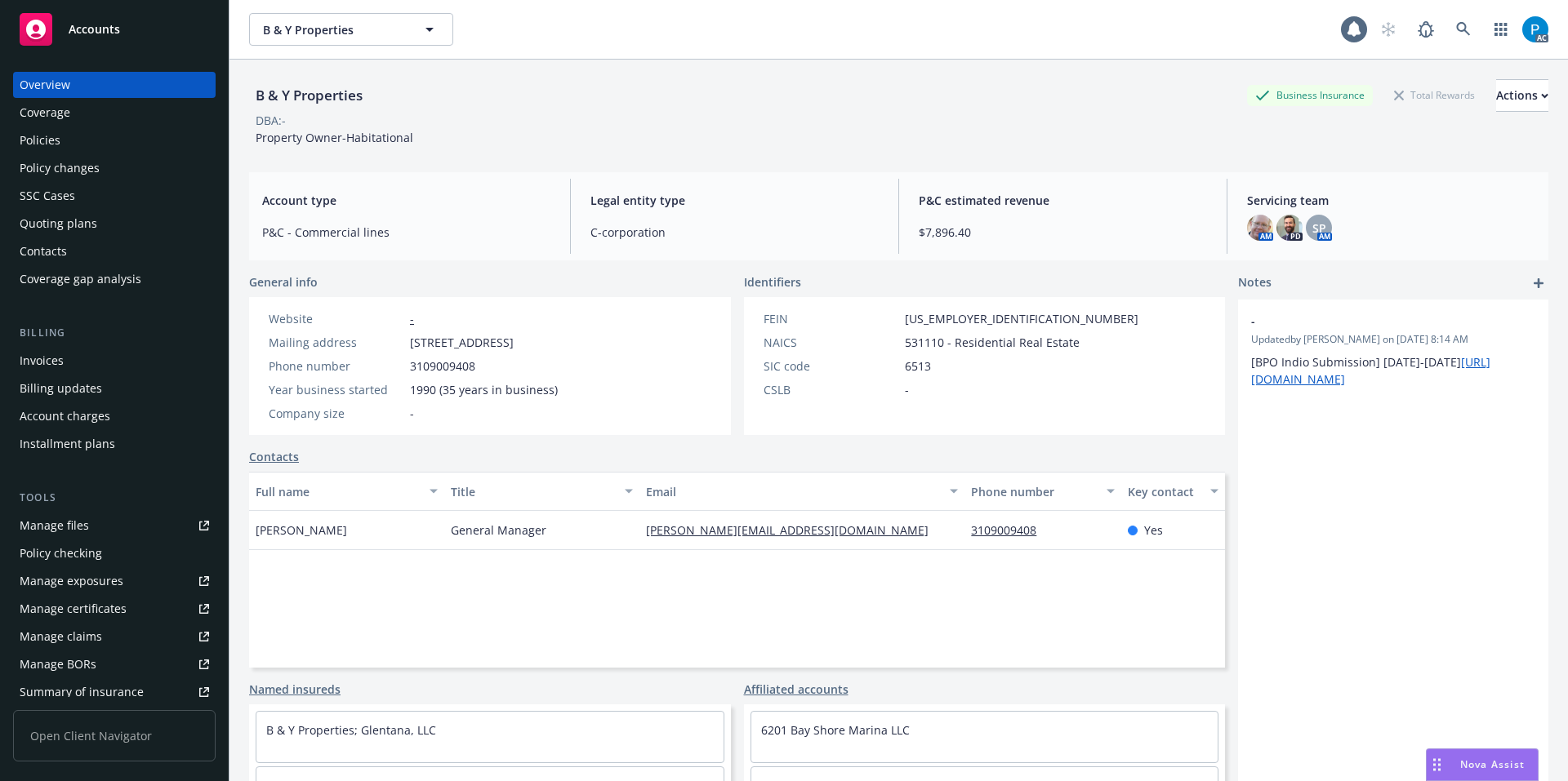
click at [66, 356] on div "Invoices" at bounding box center [114, 361] width 190 height 26
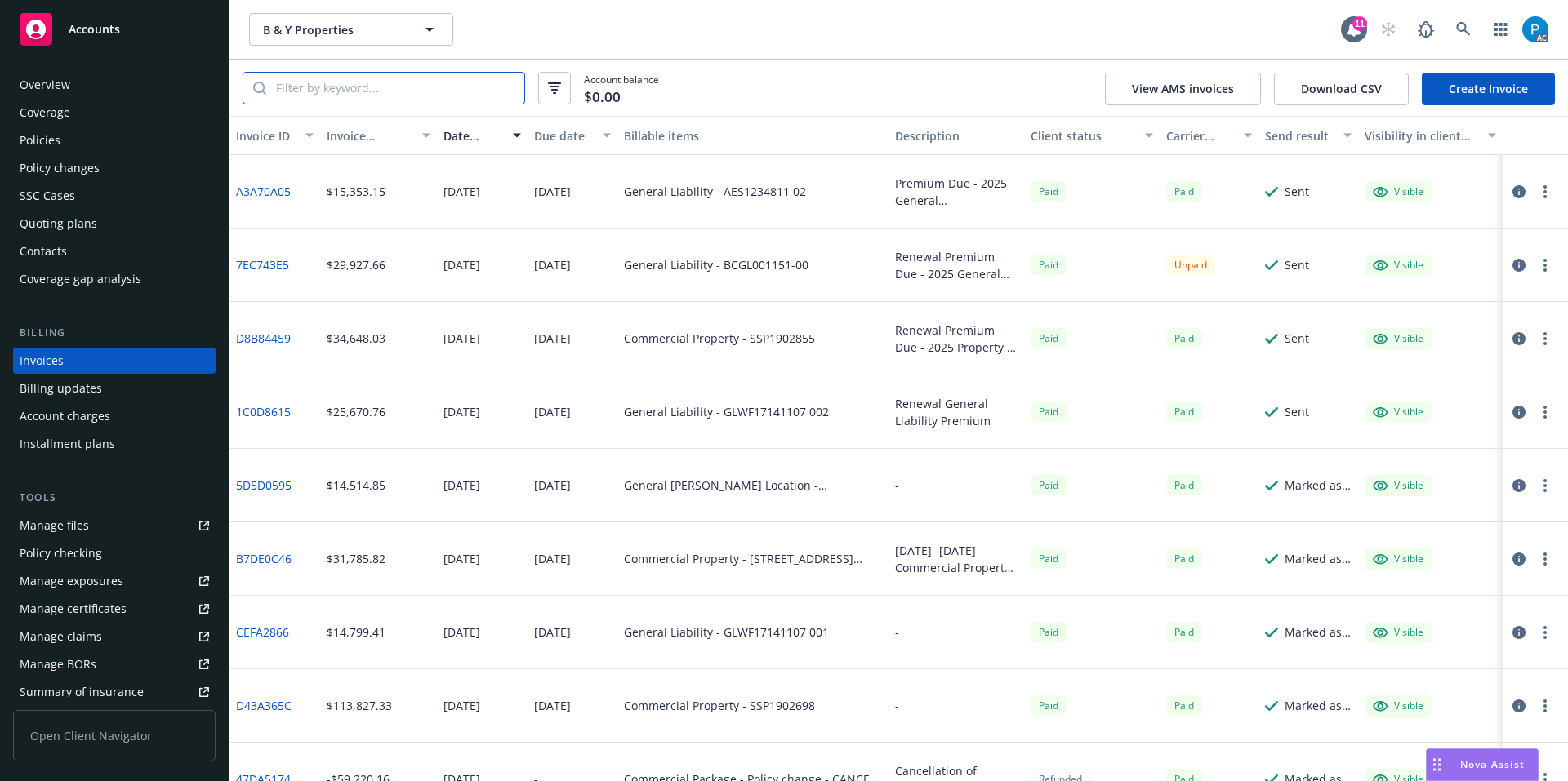
click at [374, 90] on input "search" at bounding box center [395, 88] width 258 height 31
paste input "7EC743E5"
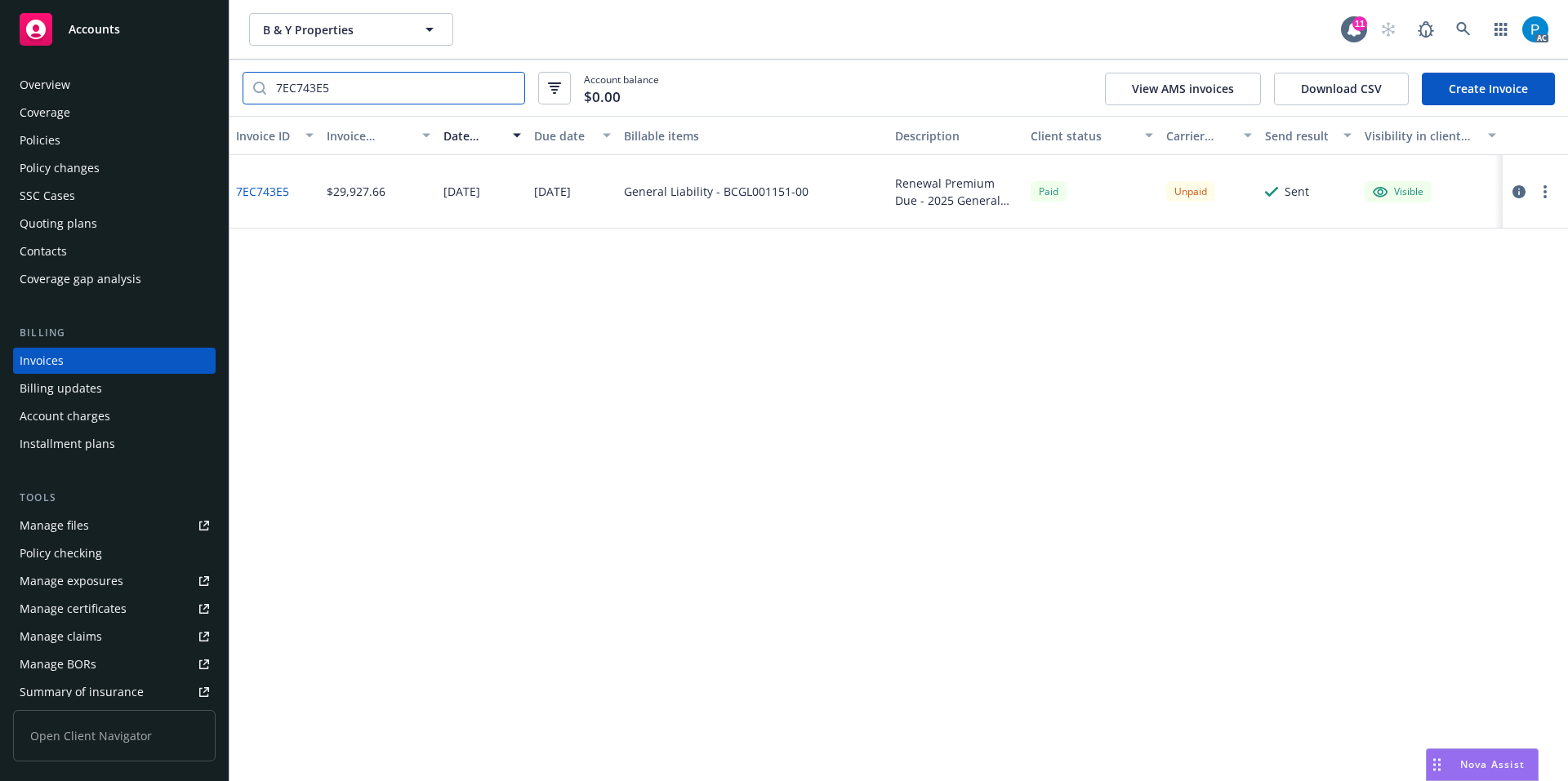
type input "7EC743E5"
click at [1523, 194] on icon "button" at bounding box center [1518, 192] width 13 height 13
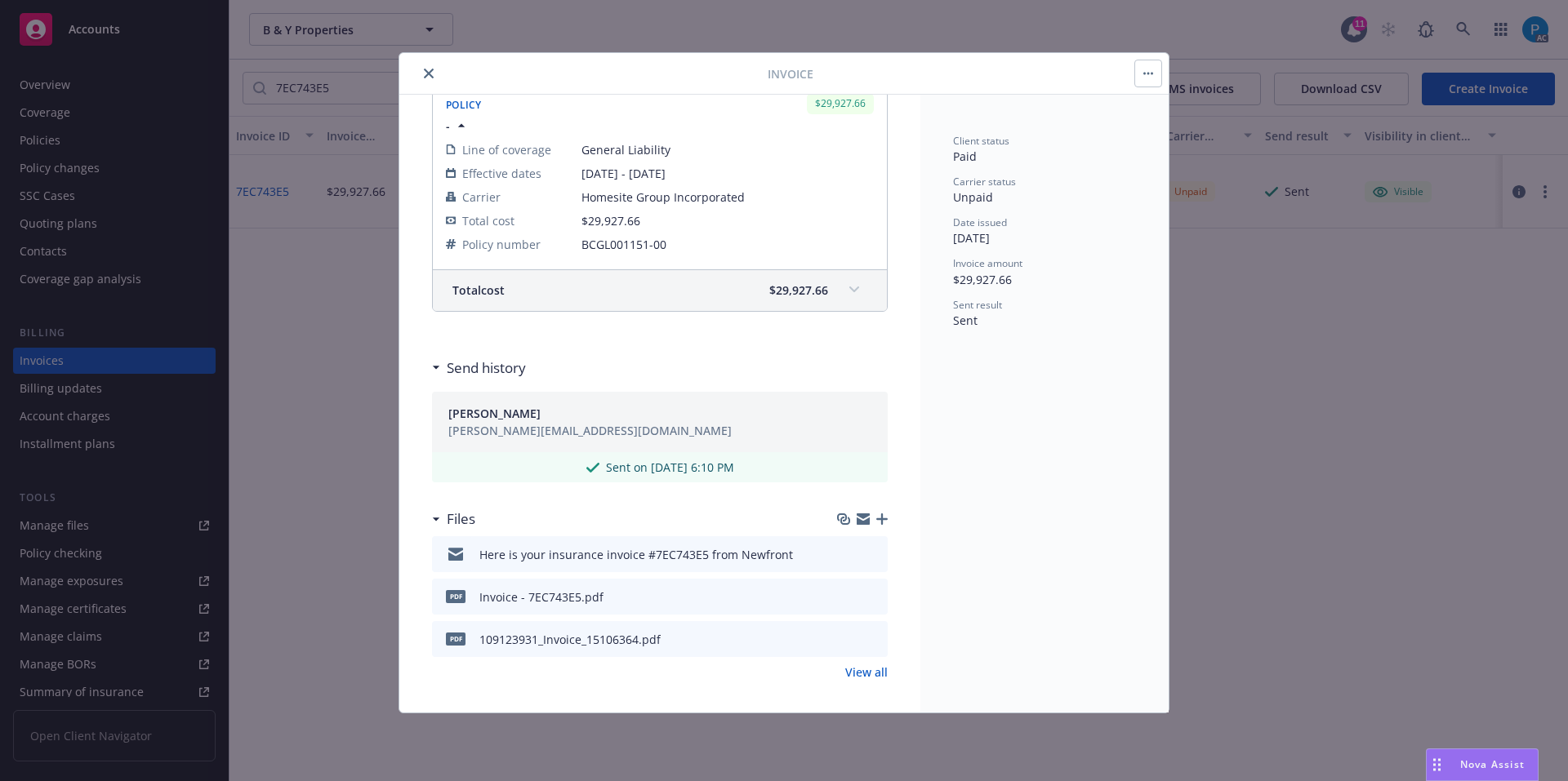
scroll to position [278, 0]
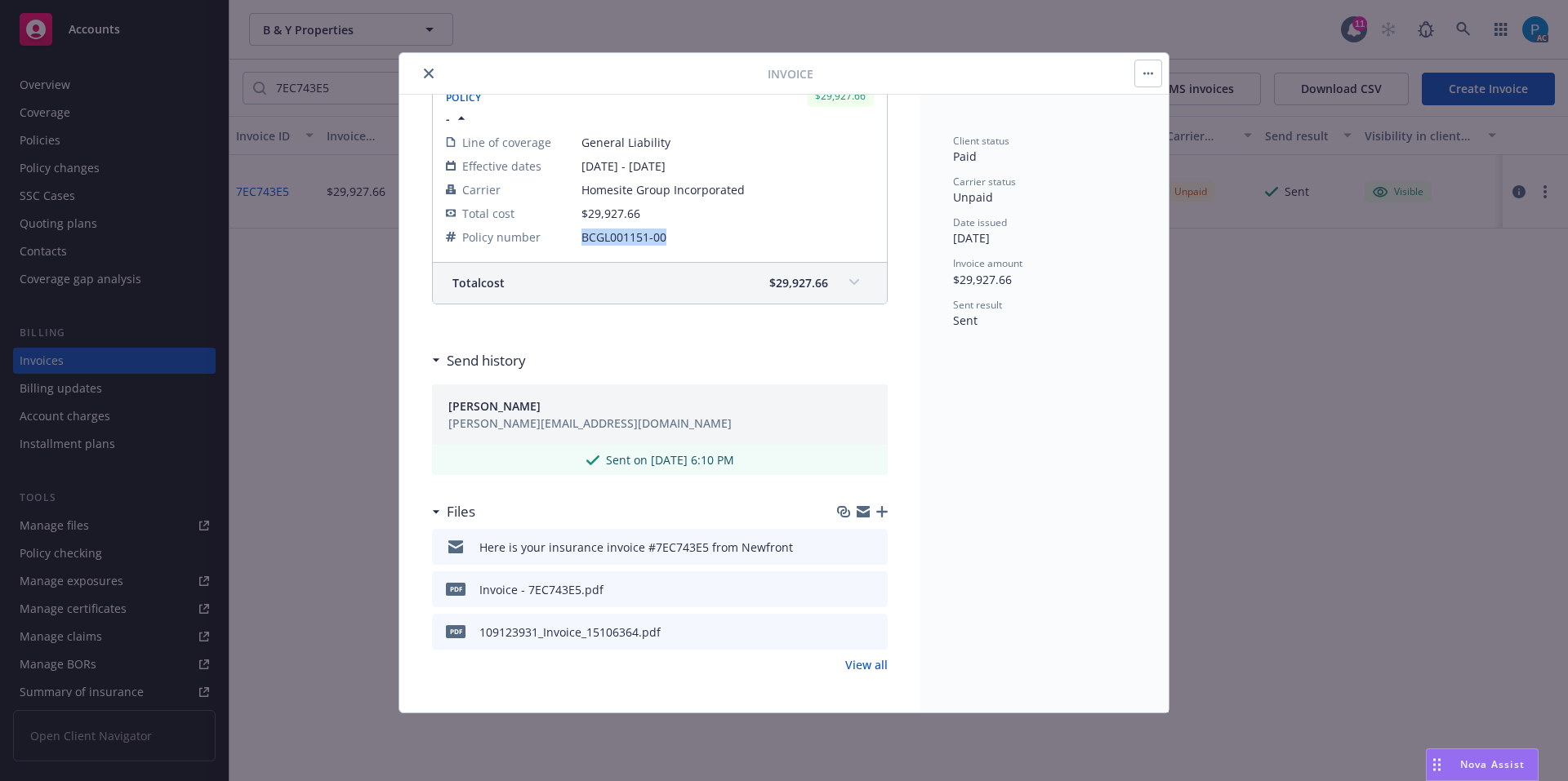
drag, startPoint x: 670, startPoint y: 233, endPoint x: 572, endPoint y: 237, distance: 98.1
click at [572, 237] on tr "Policy number BCGL001151-00" at bounding box center [660, 238] width 427 height 24
copy tr "BCGL001151-00"
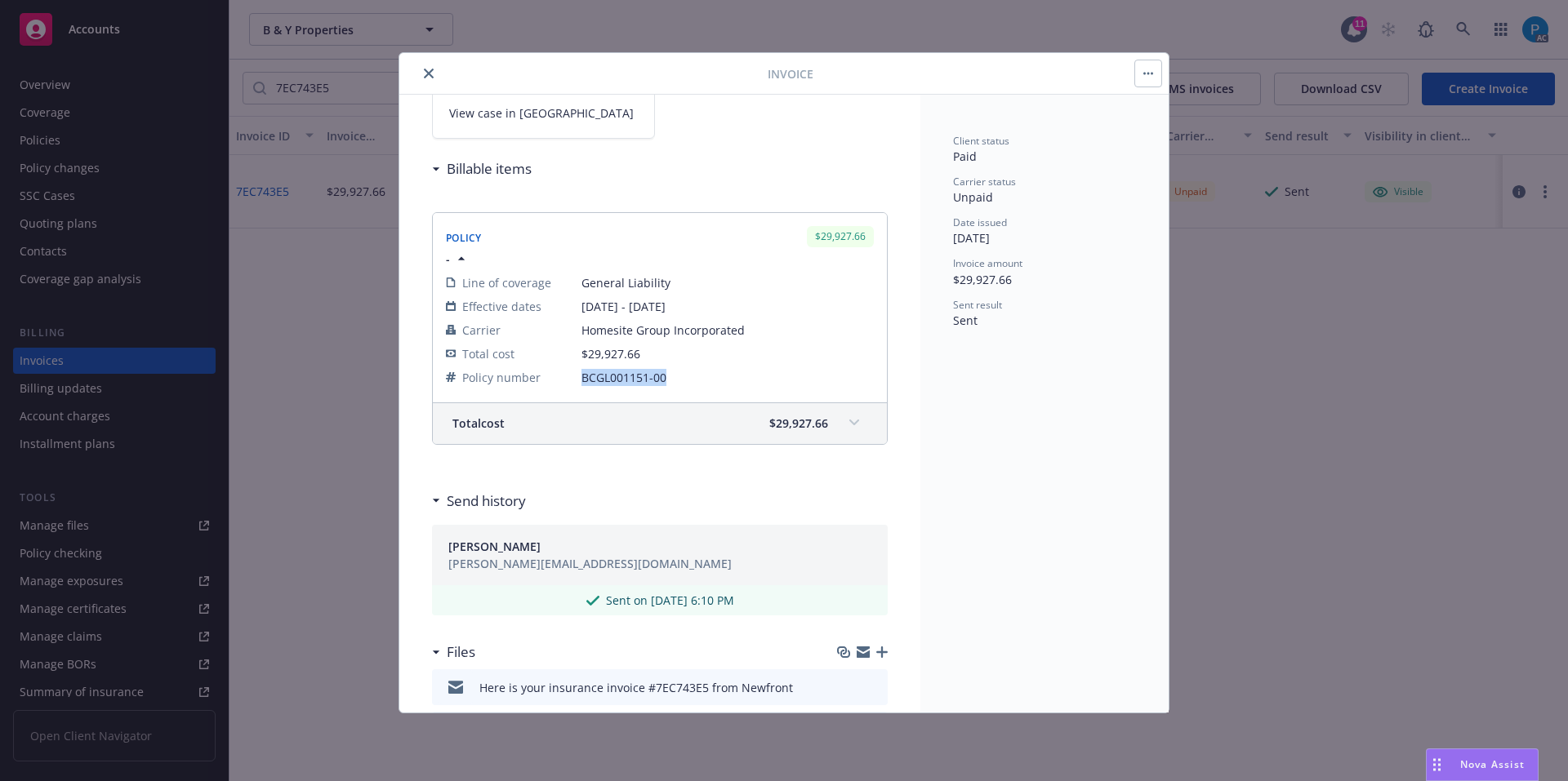
scroll to position [0, 0]
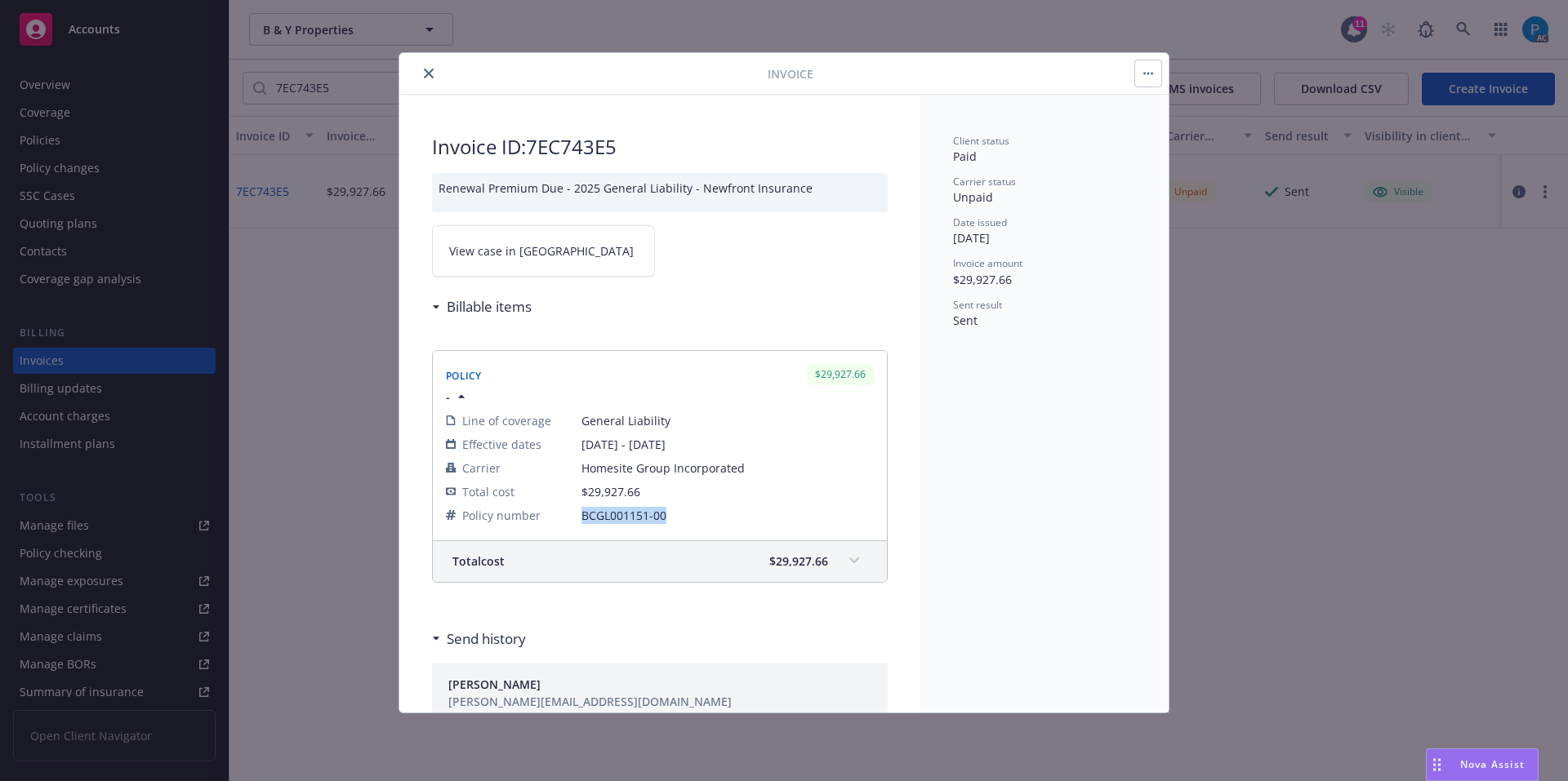
click at [557, 255] on link "View case in [GEOGRAPHIC_DATA]" at bounding box center [544, 251] width 223 height 52
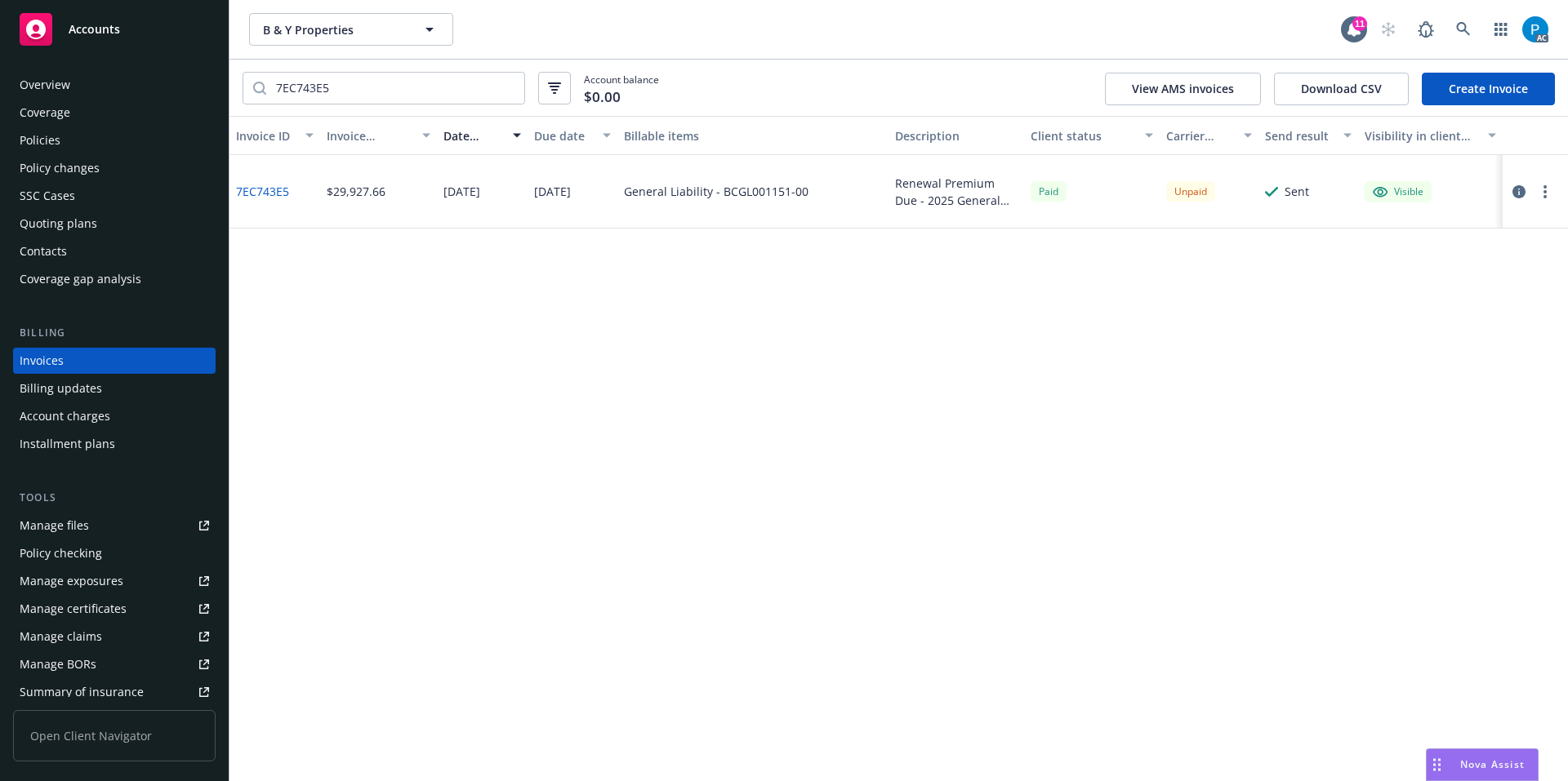
click at [125, 17] on div "Accounts" at bounding box center [114, 29] width 190 height 32
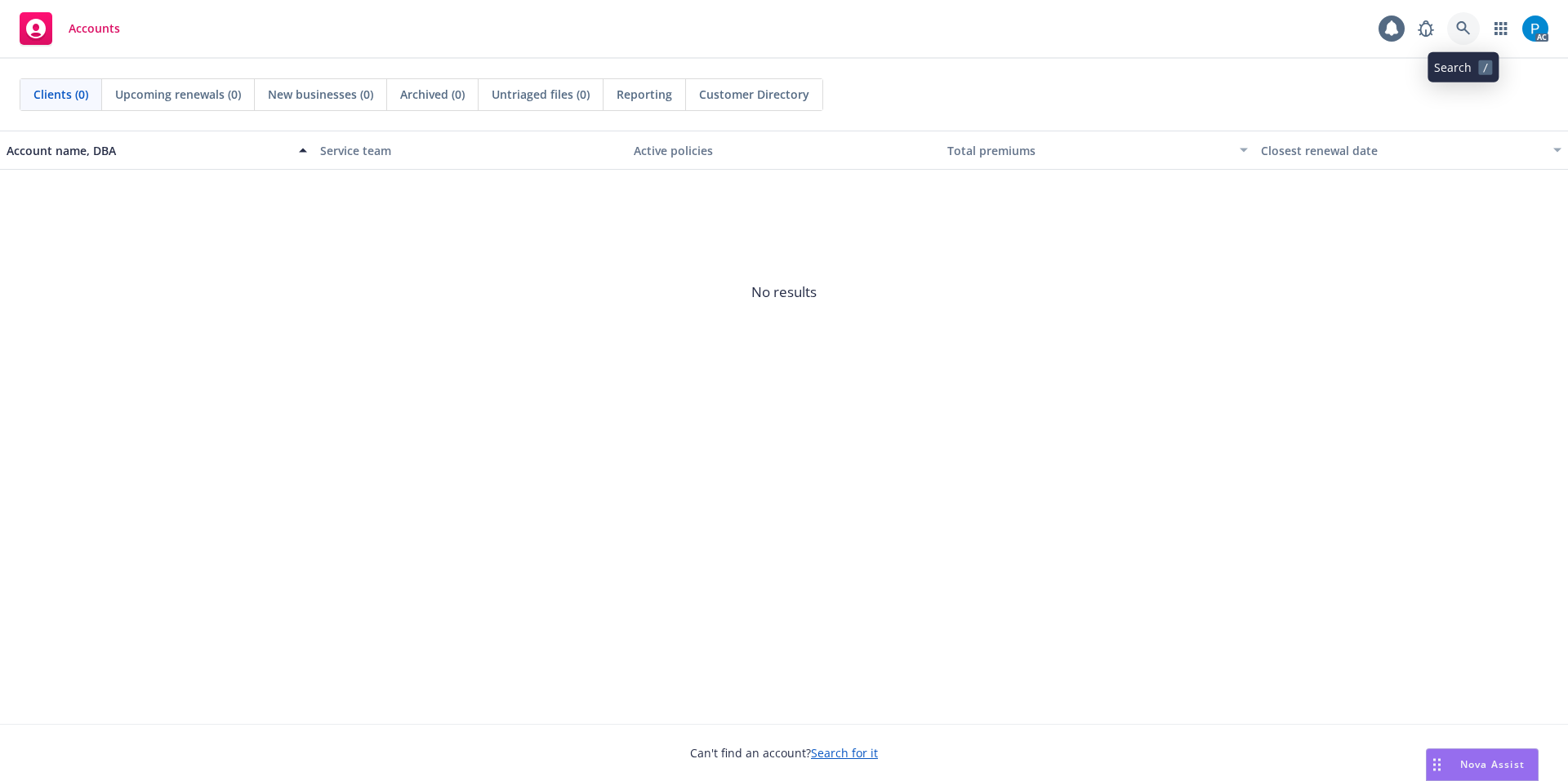
click at [1453, 25] on link at bounding box center [1462, 28] width 32 height 32
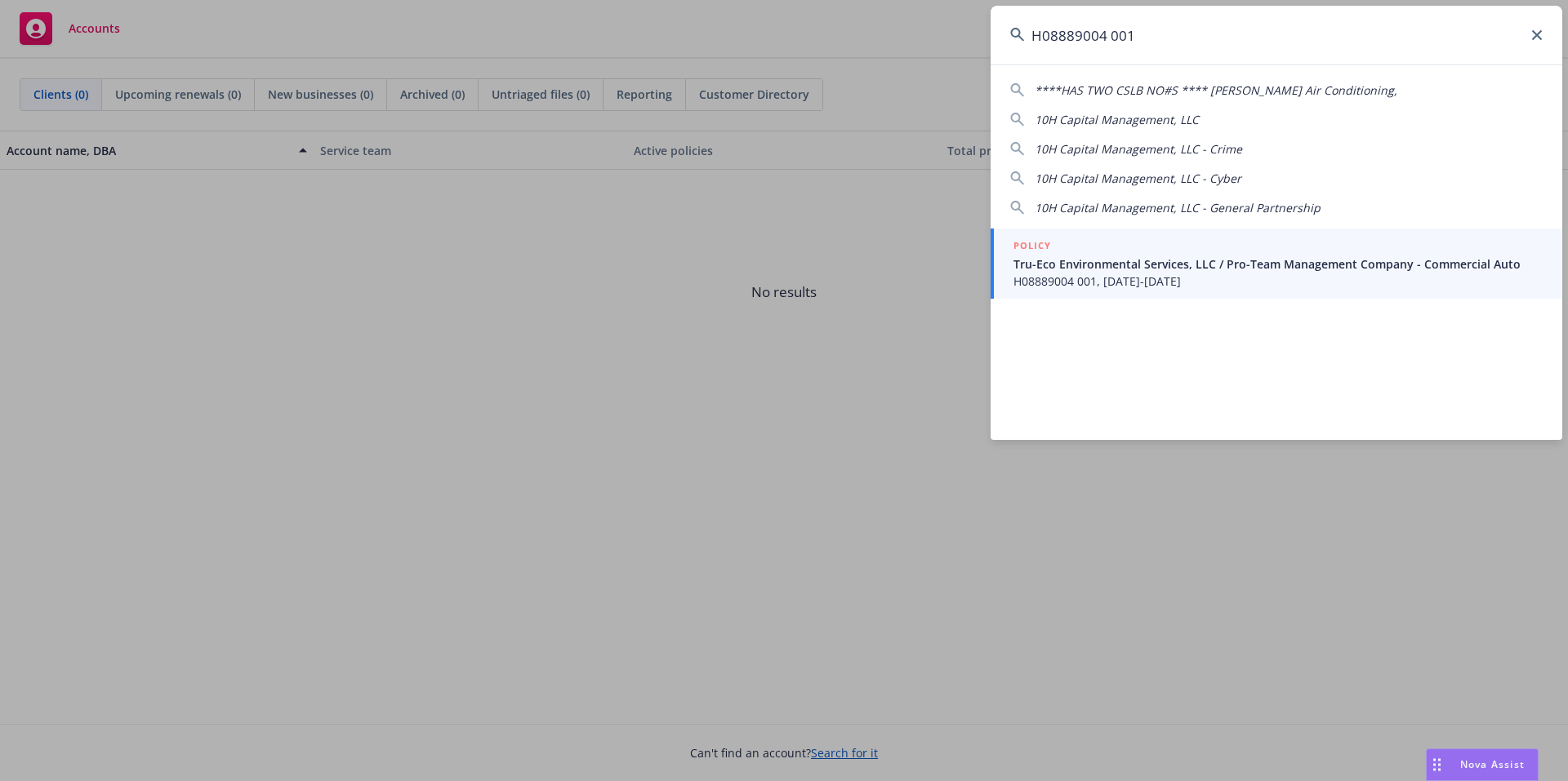
type input "H08889004 001"
click at [1130, 254] on div "POLICY" at bounding box center [1278, 246] width 529 height 17
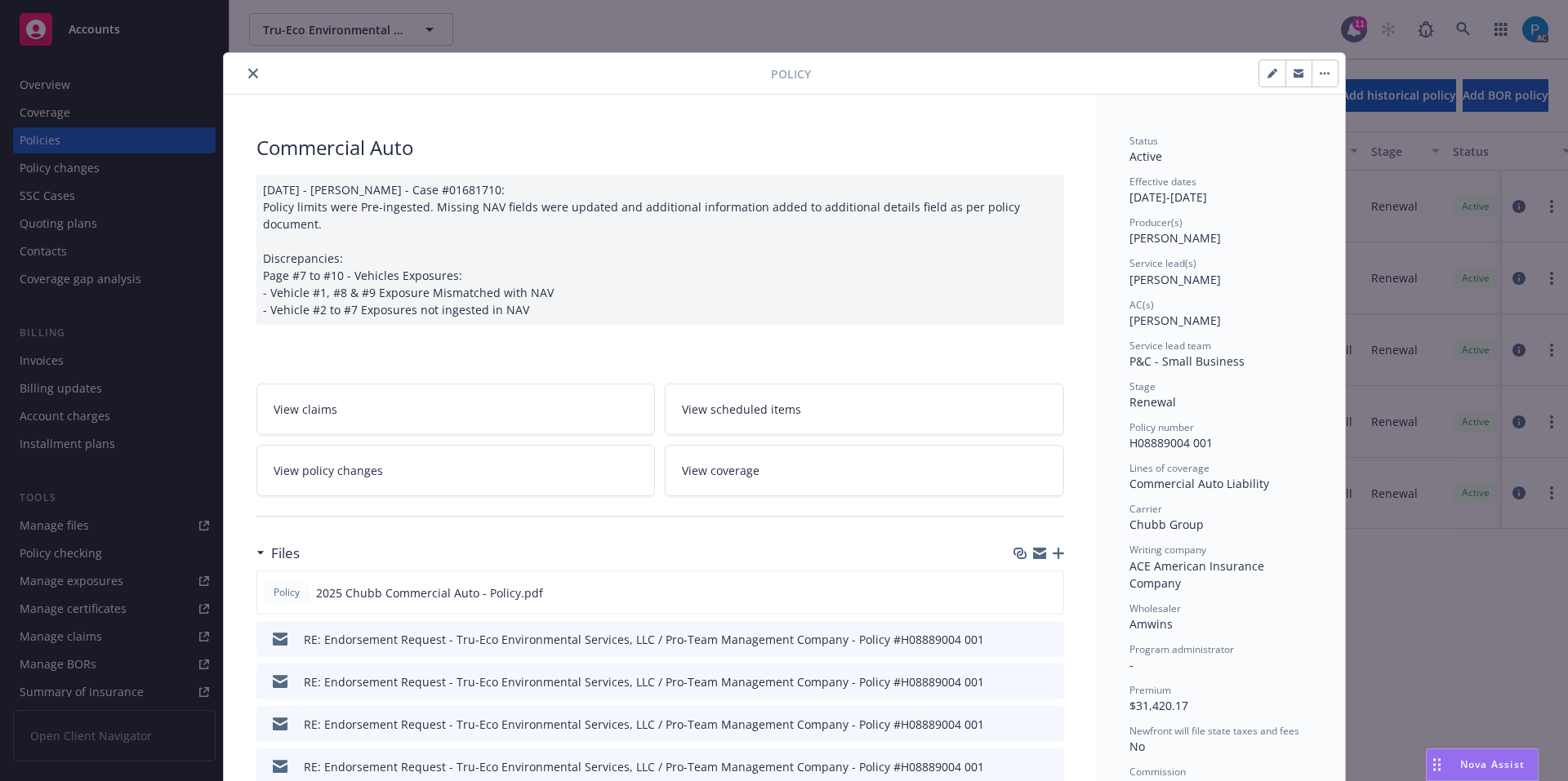
click at [248, 76] on icon "close" at bounding box center [252, 73] width 10 height 10
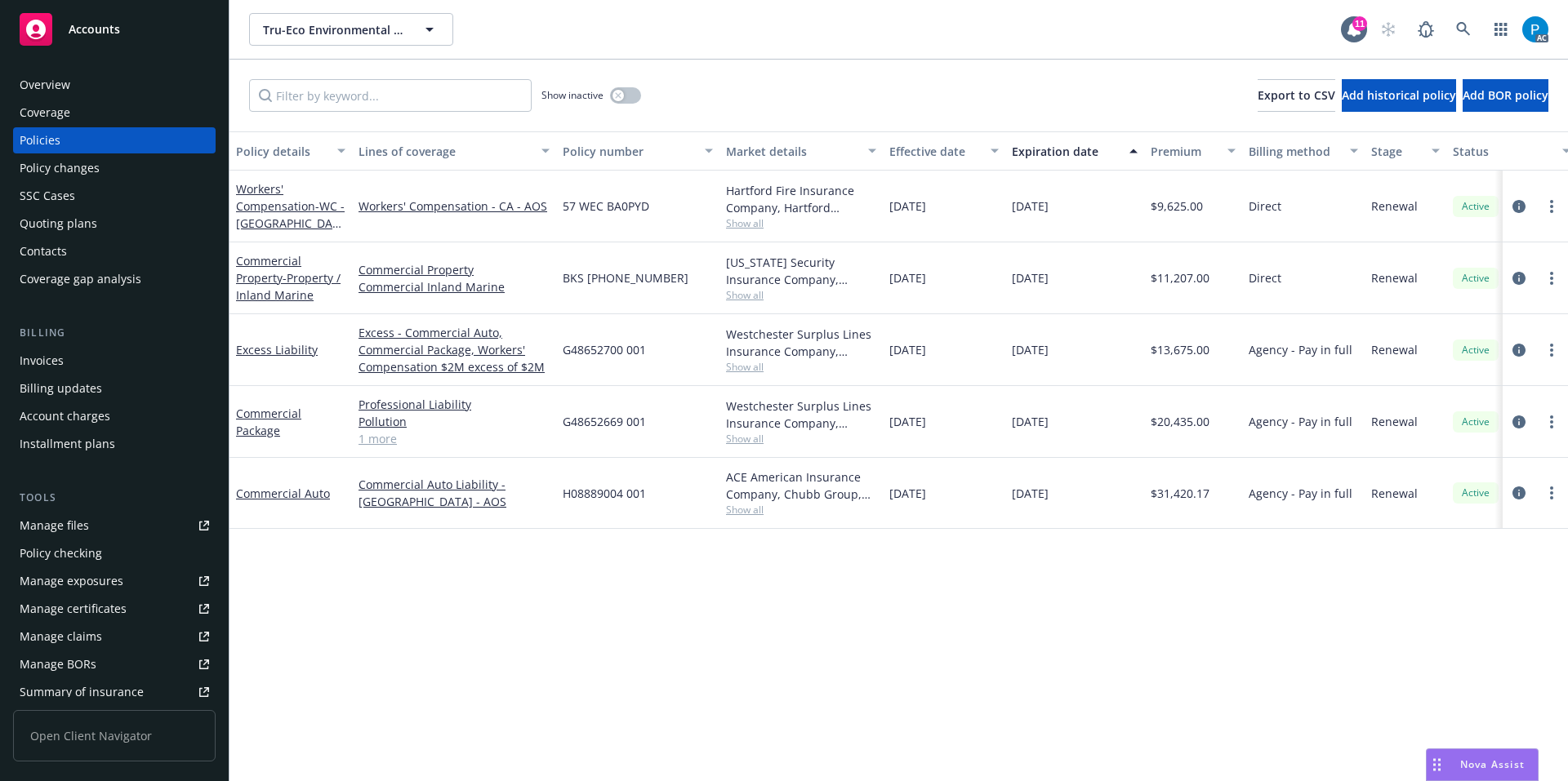
click at [53, 358] on div "Invoices" at bounding box center [41, 361] width 44 height 26
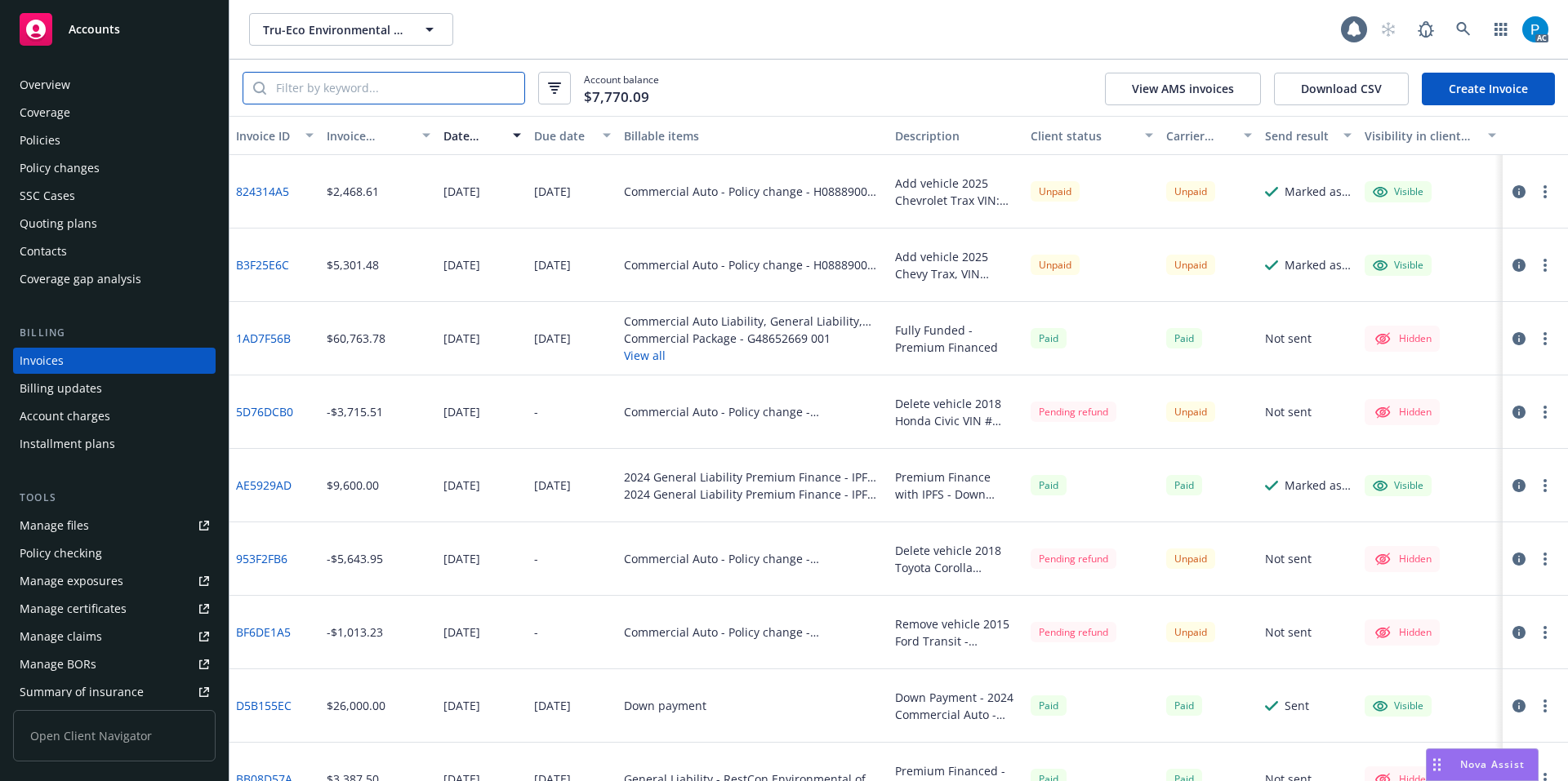
click at [360, 97] on input "search" at bounding box center [395, 88] width 258 height 31
paste input "H08889004 001"
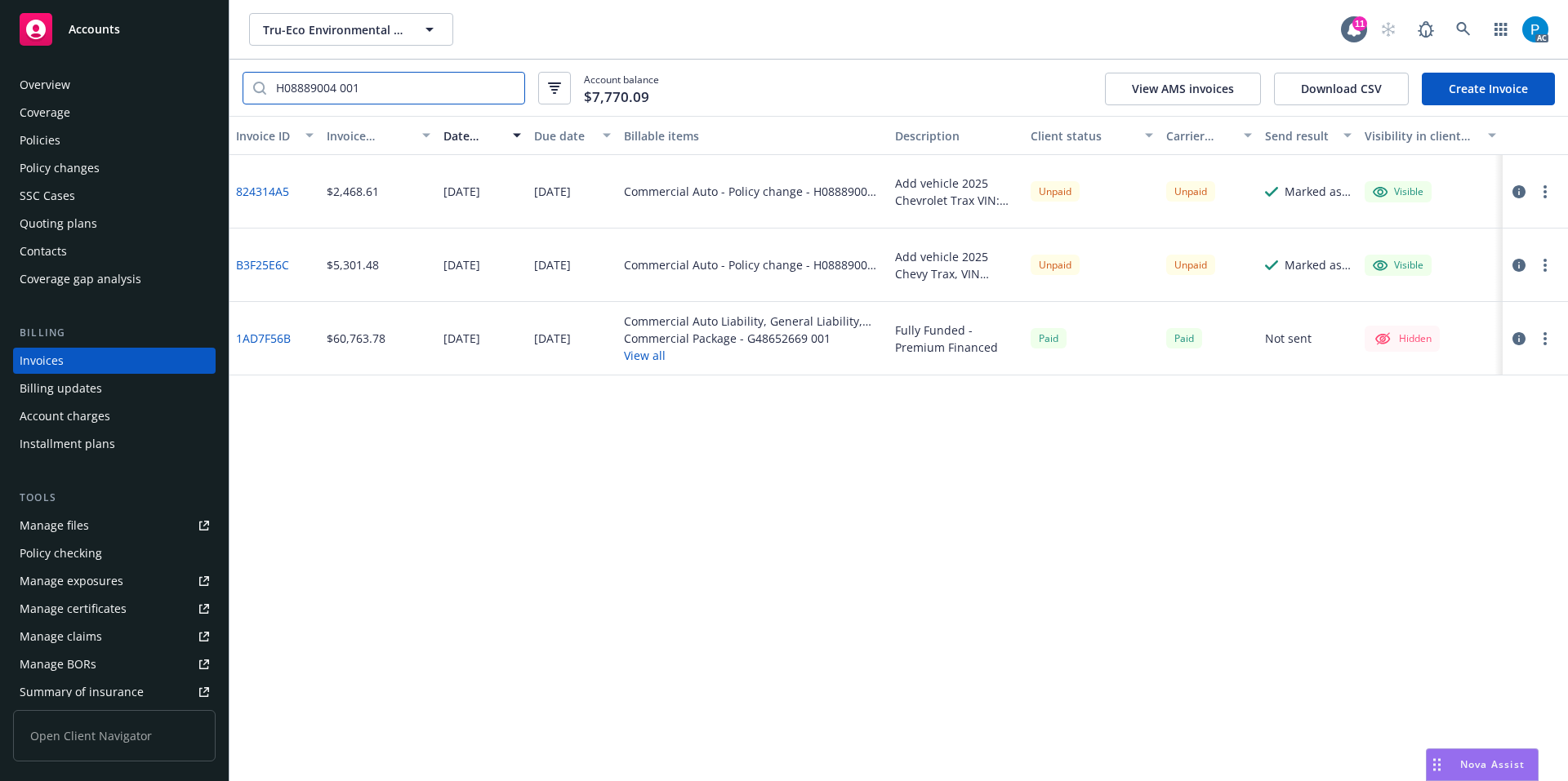
type input "H08889004 001"
click at [164, 31] on div "Accounts" at bounding box center [114, 29] width 190 height 32
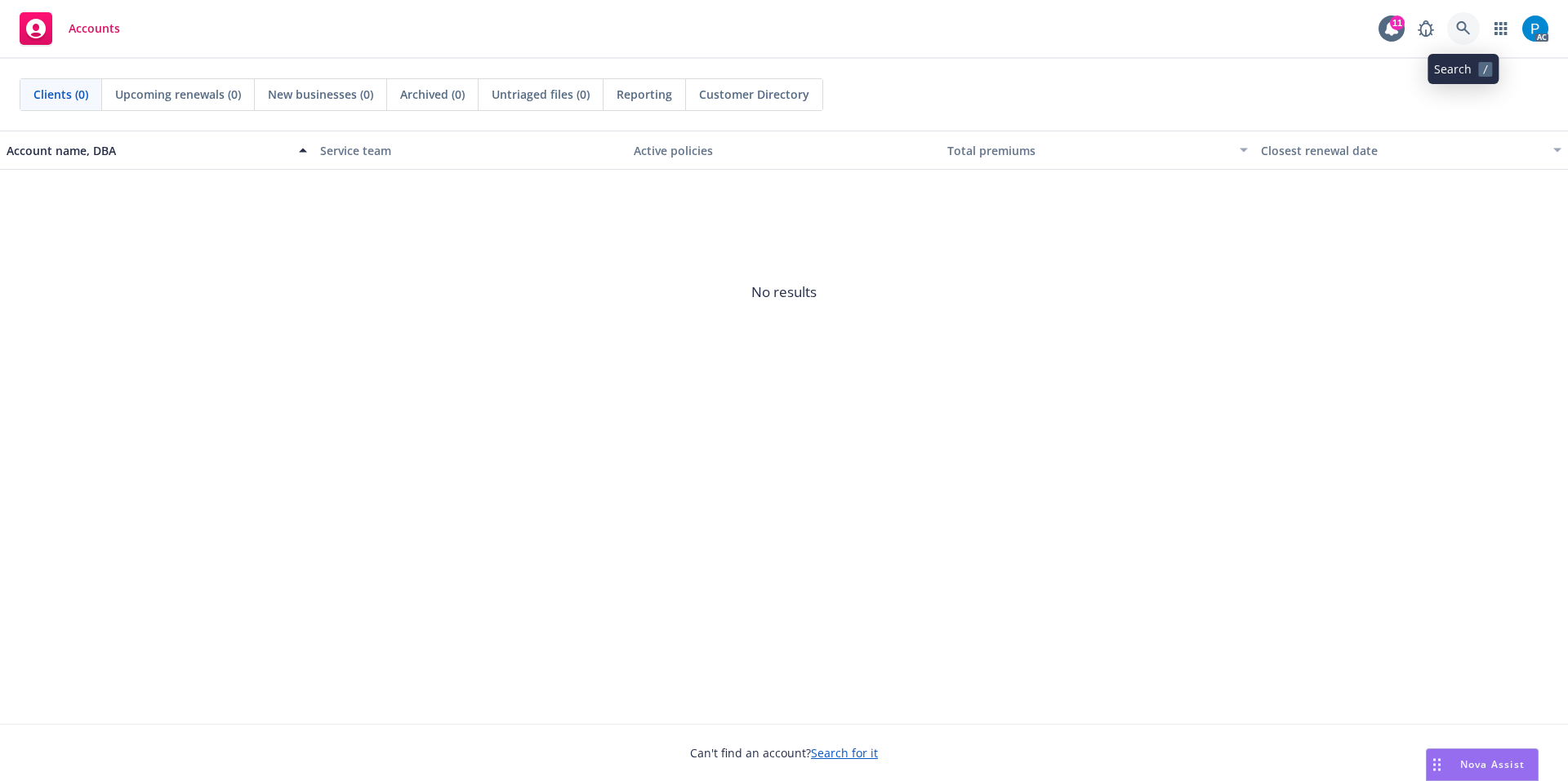
click at [1462, 16] on link at bounding box center [1462, 28] width 32 height 32
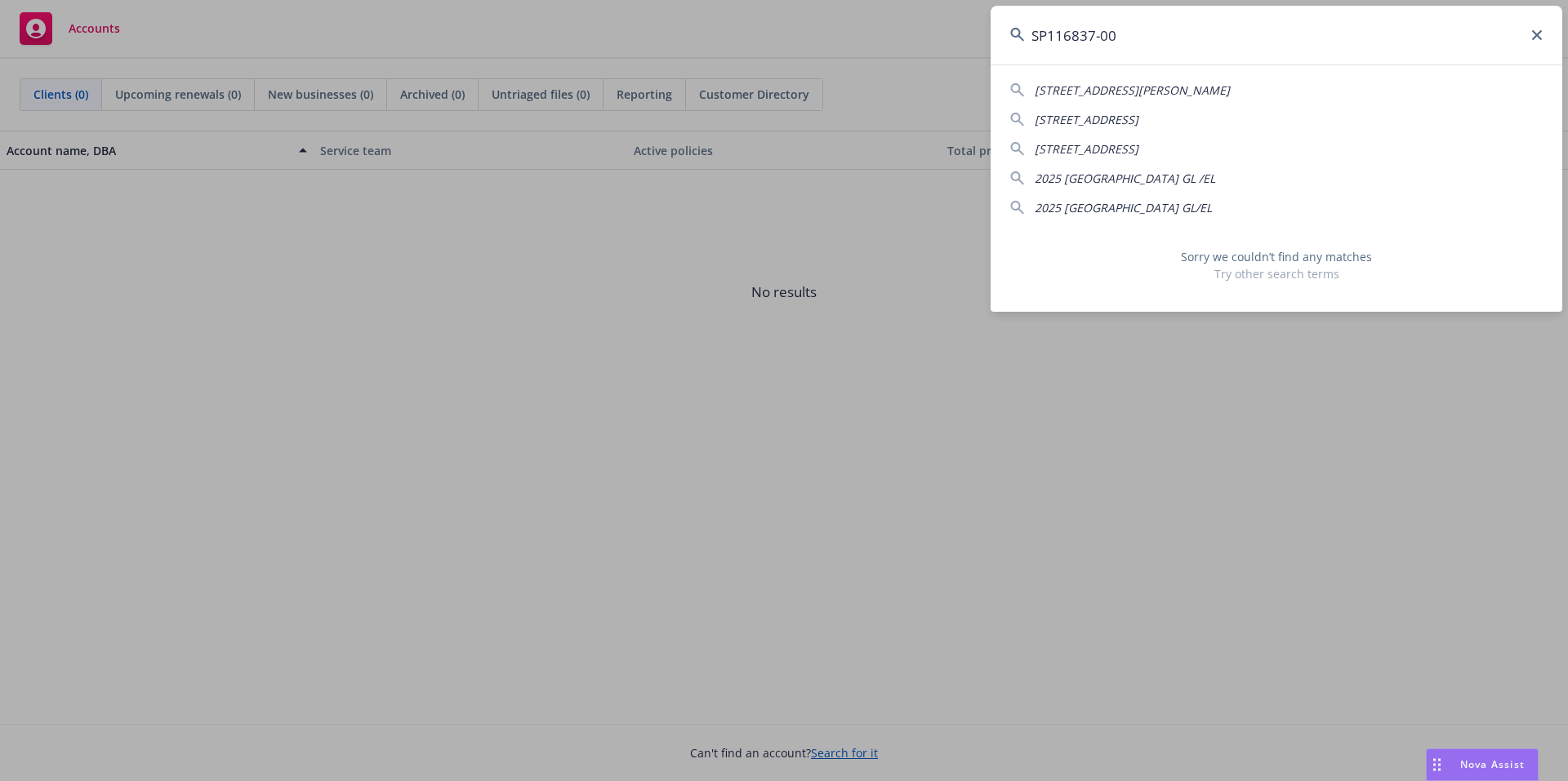
click at [1143, 42] on input "SP116837-00" at bounding box center [1276, 35] width 571 height 59
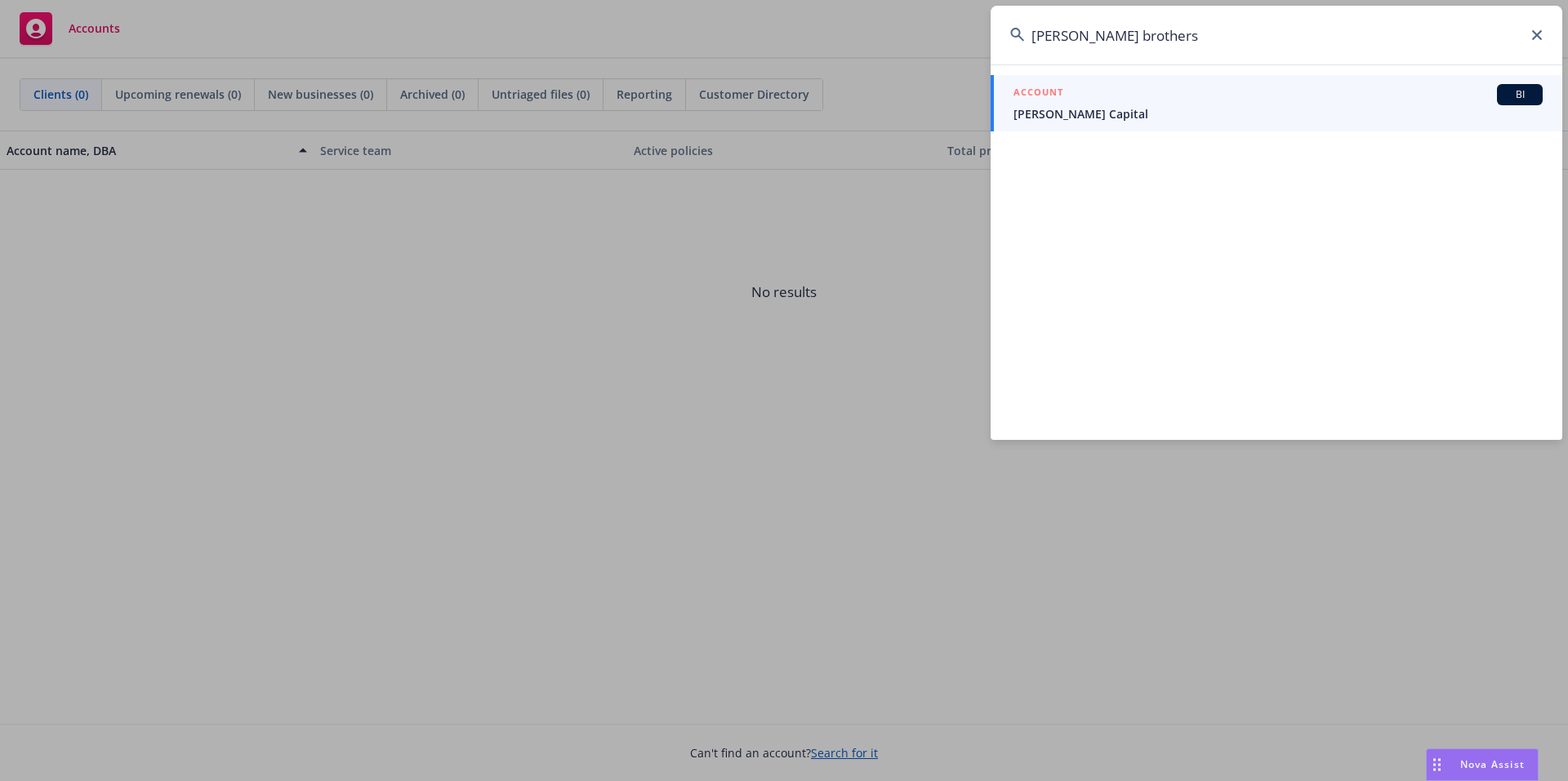
click at [1175, 45] on input "[PERSON_NAME] brothers" at bounding box center [1276, 35] width 571 height 59
paste input "ZE 08702518-03"
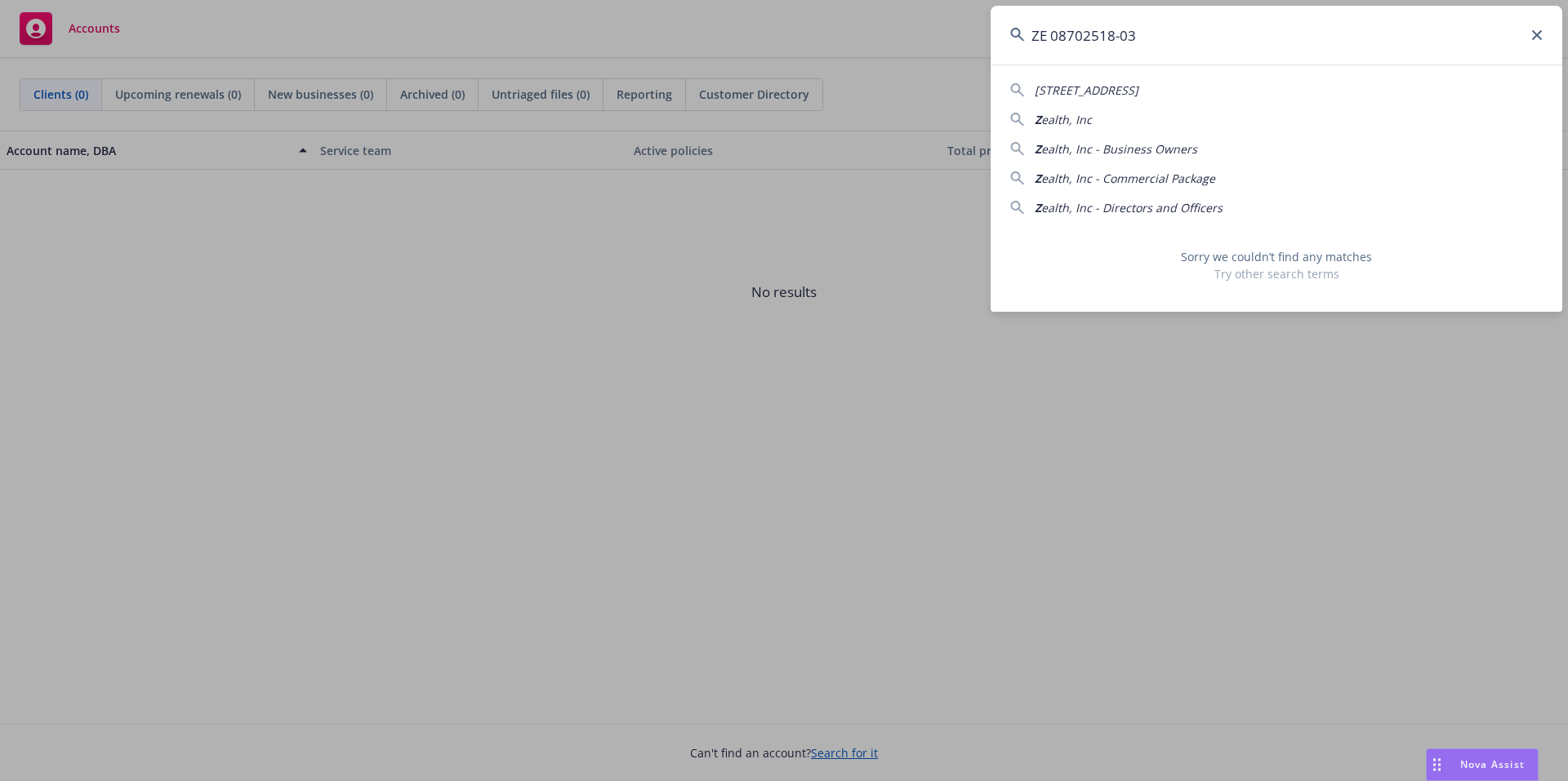
click at [1148, 38] on input "ZE 08702518-03" at bounding box center [1276, 35] width 571 height 59
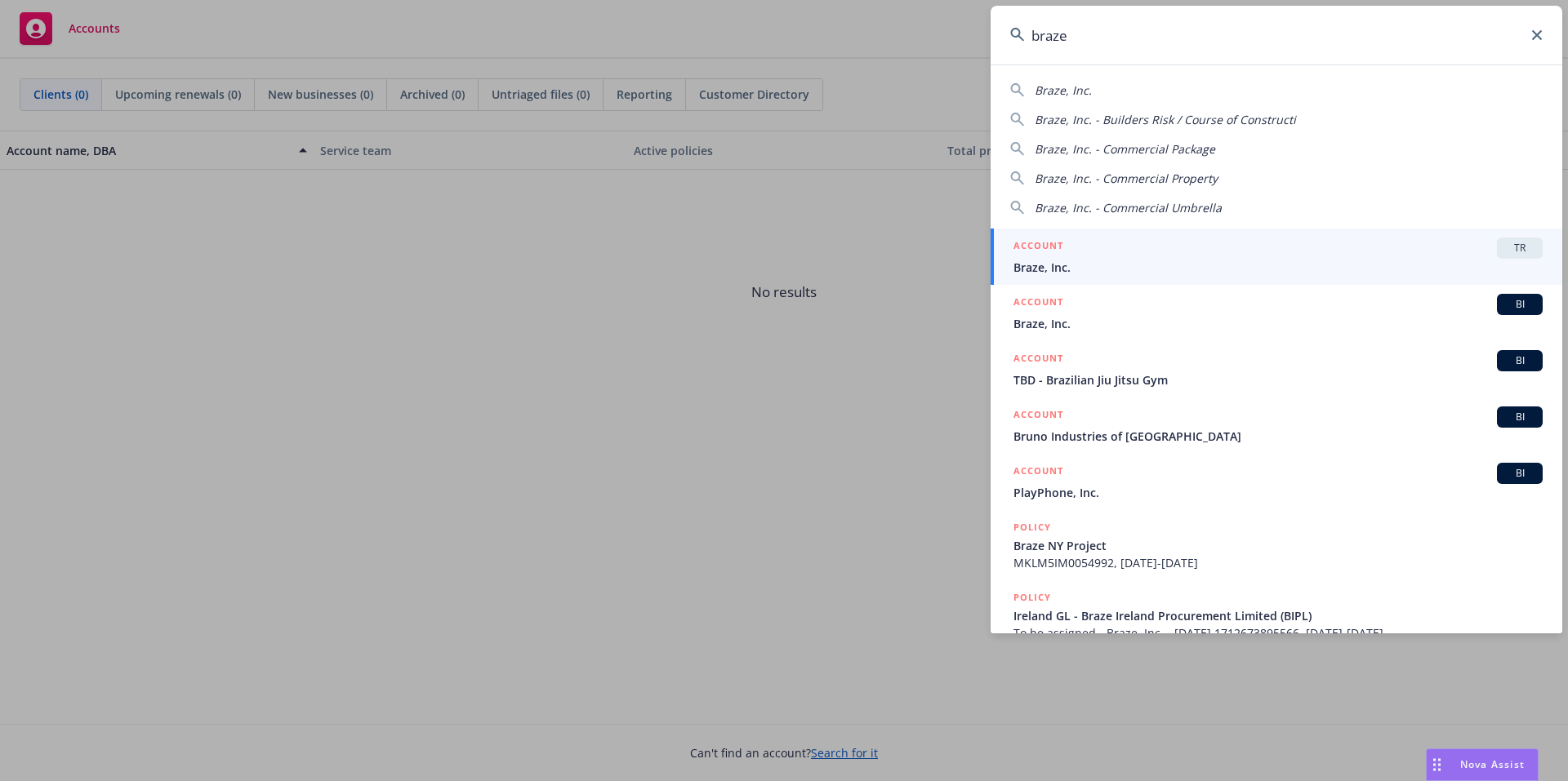
type input "braze"
click at [1108, 267] on span "Braze, Inc." at bounding box center [1278, 267] width 529 height 17
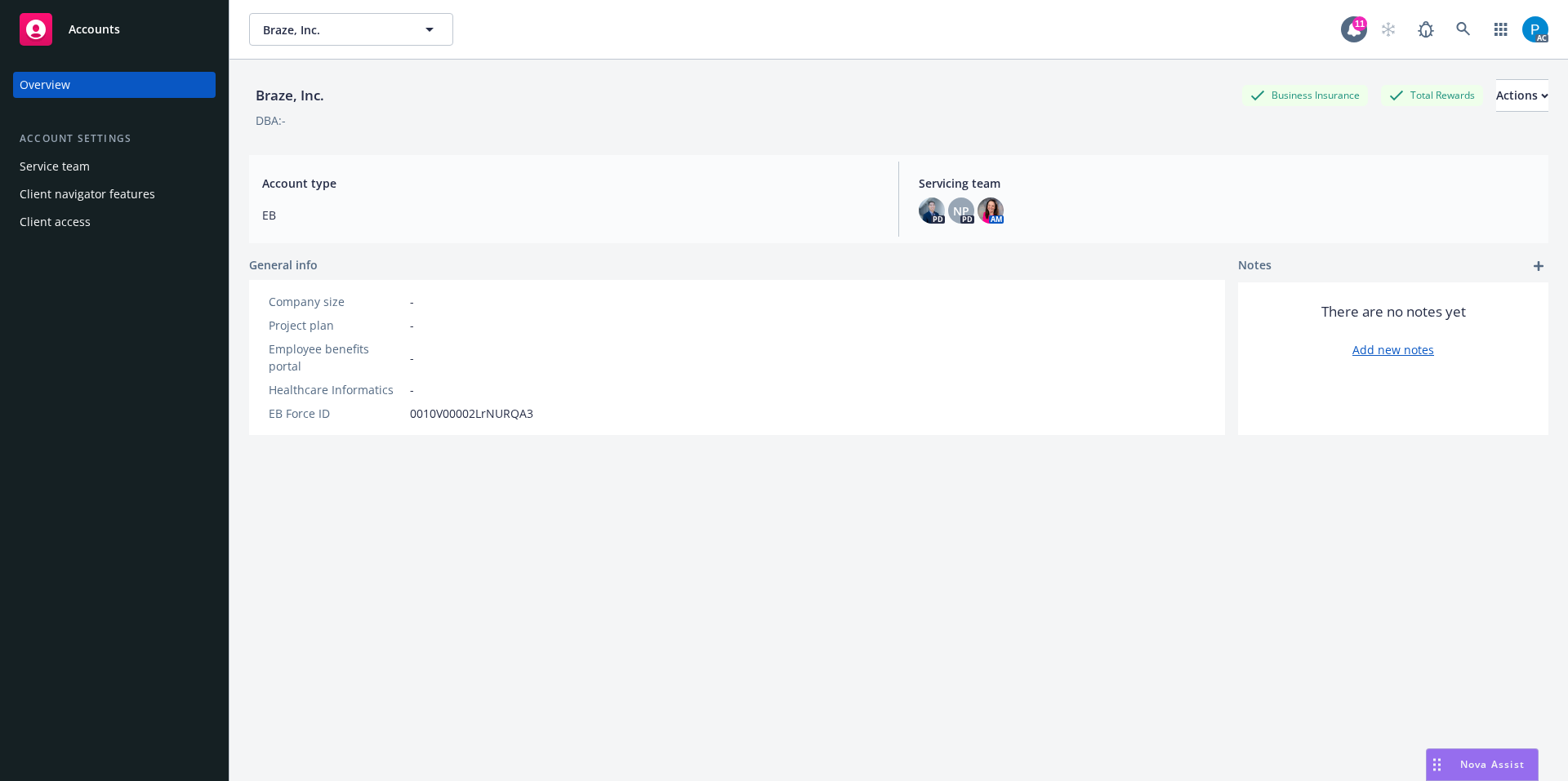
click at [126, 37] on div "Accounts" at bounding box center [114, 29] width 190 height 32
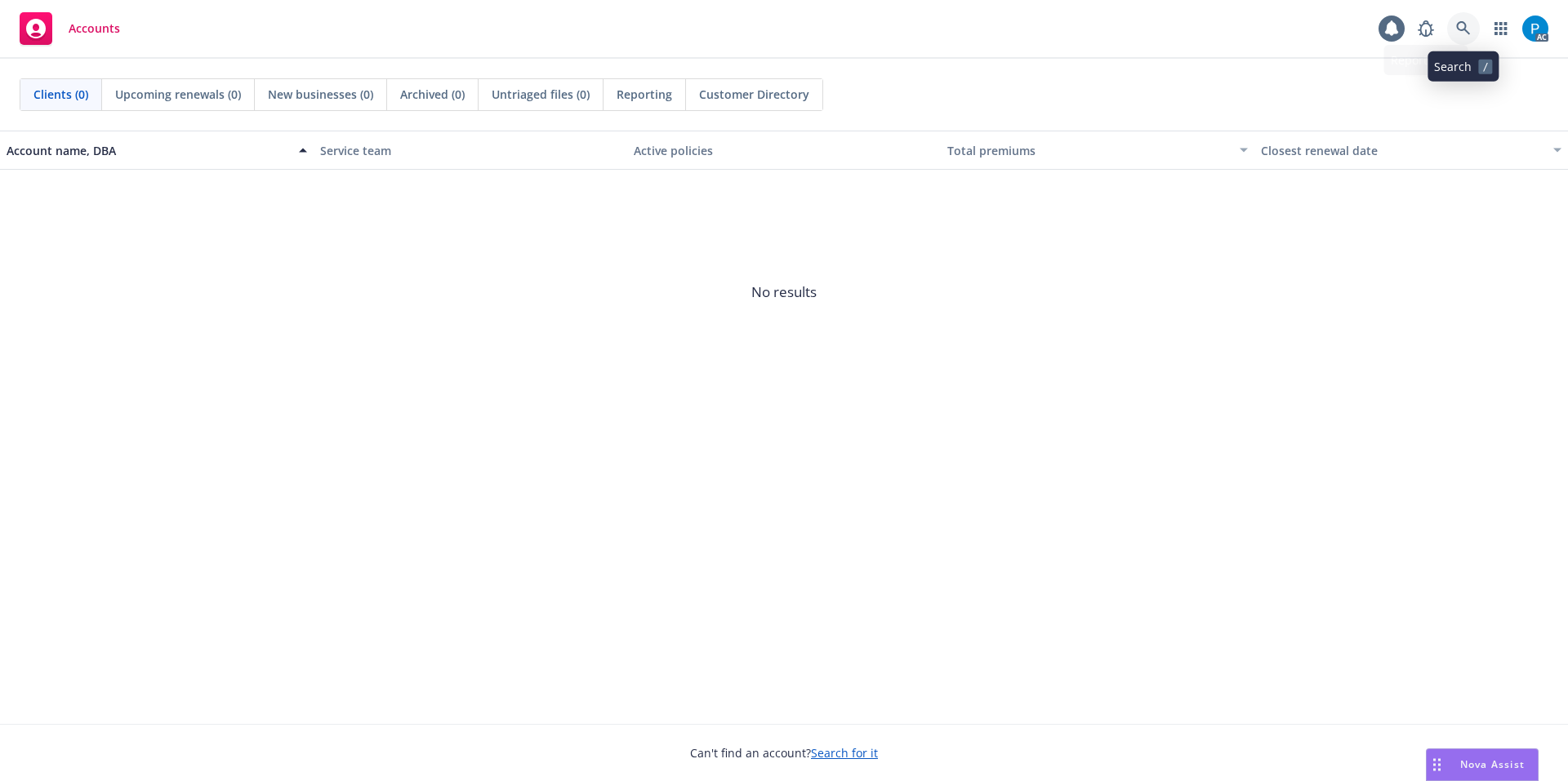
click at [1461, 28] on icon at bounding box center [1463, 29] width 15 height 15
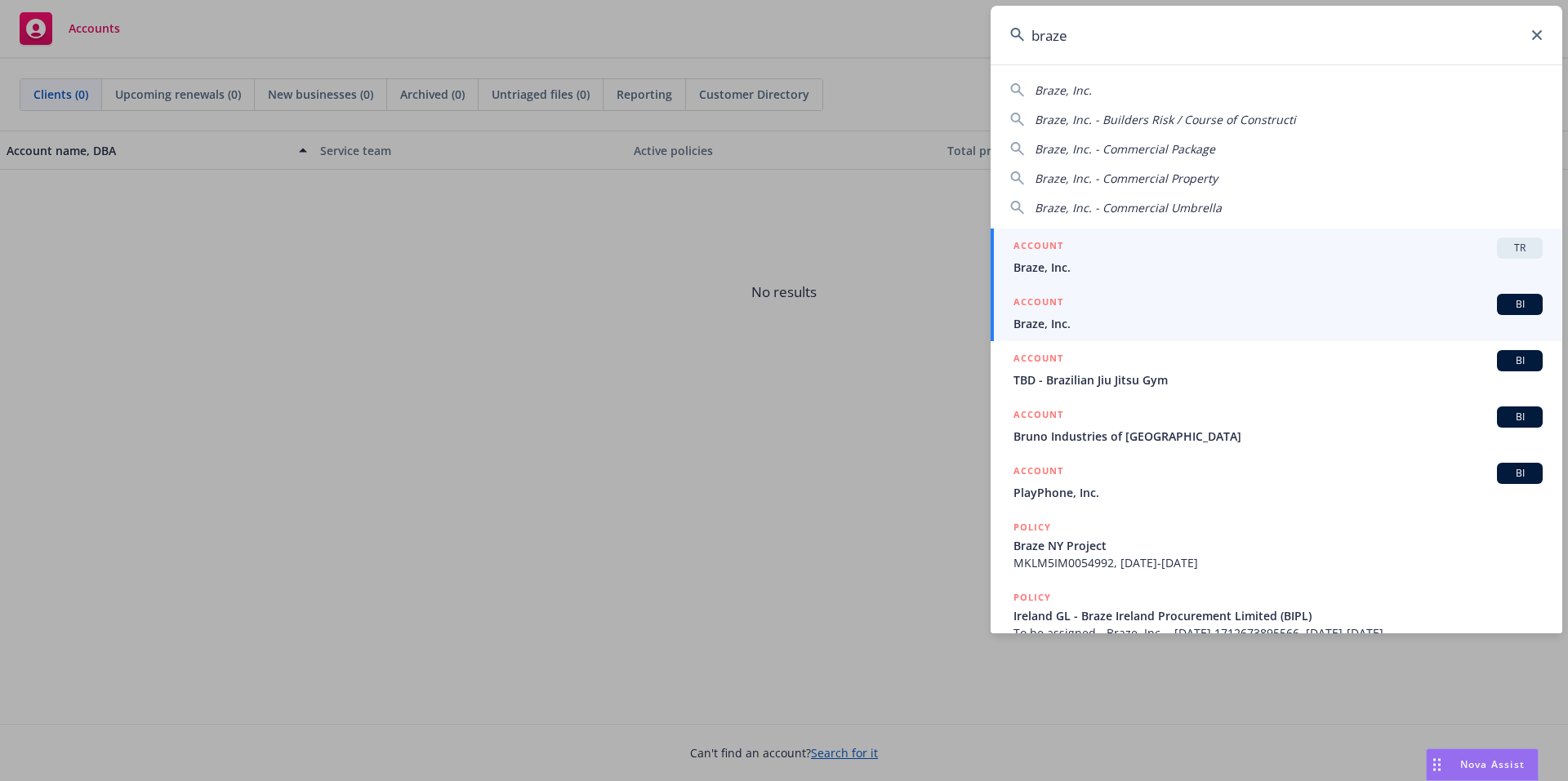
type input "braze"
click at [1129, 316] on span "Braze, Inc." at bounding box center [1278, 323] width 529 height 17
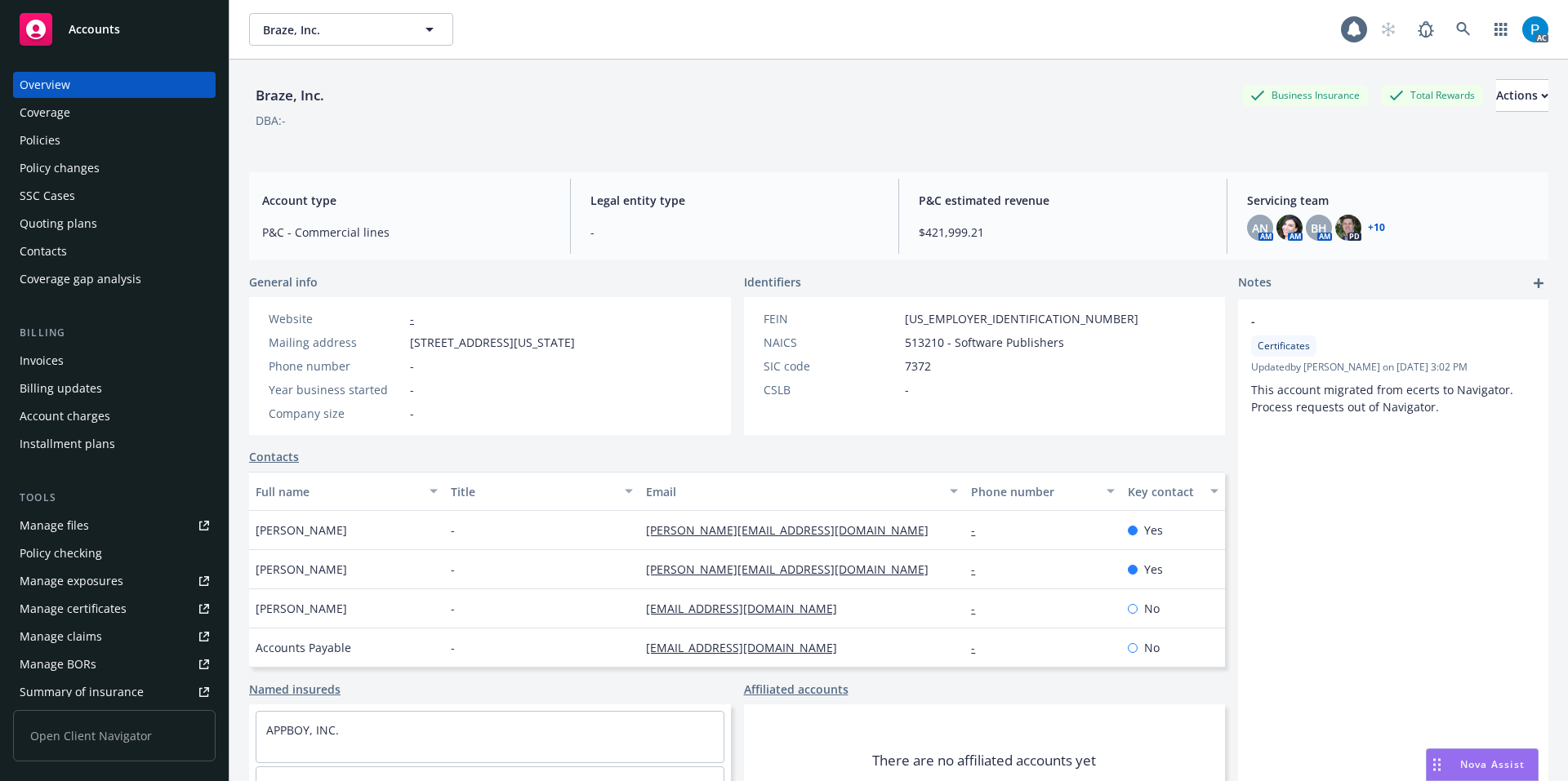
click at [58, 354] on div "Invoices" at bounding box center [41, 361] width 44 height 26
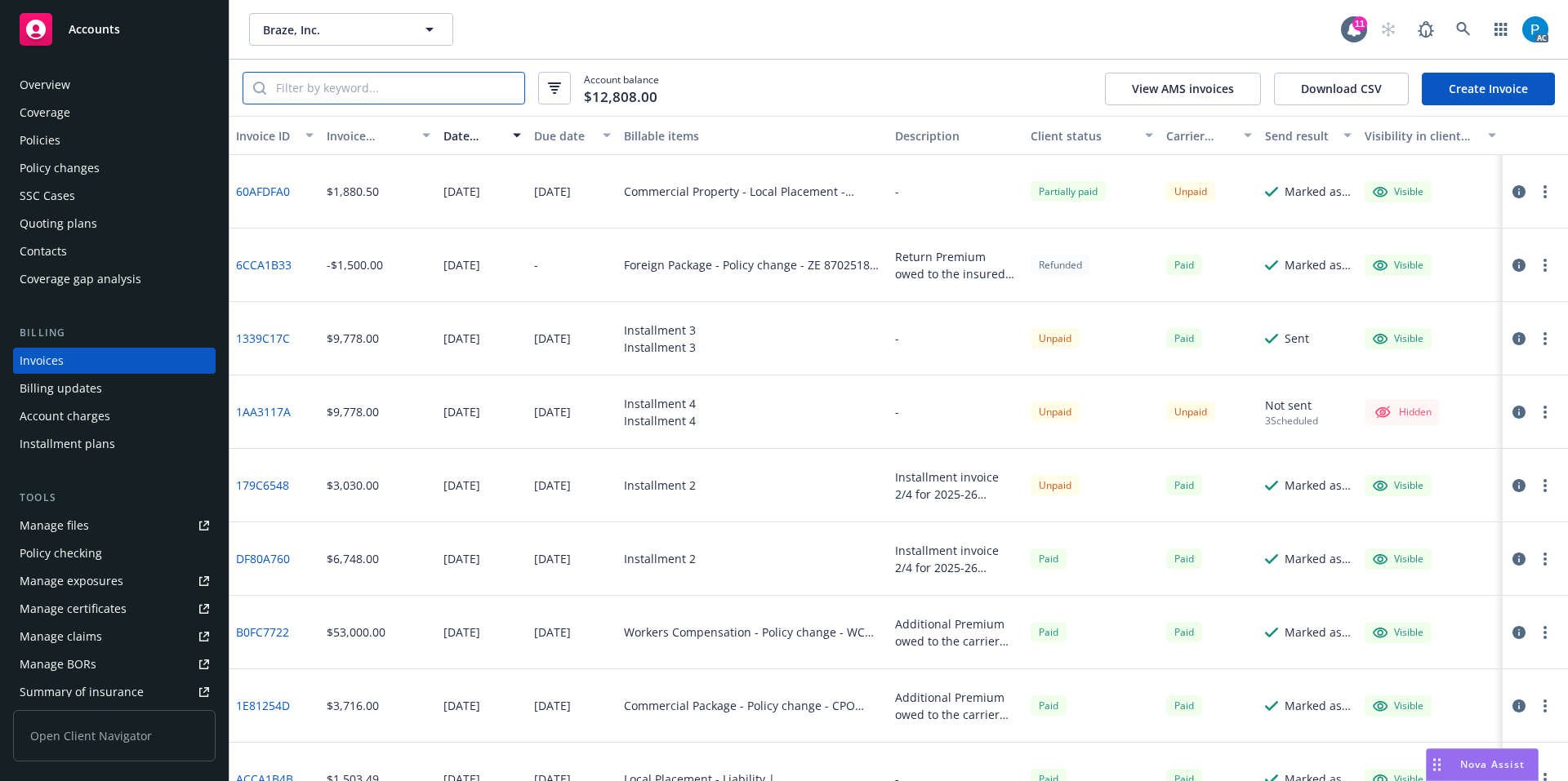
click at [444, 85] on input "search" at bounding box center [395, 88] width 258 height 31
paste input "ZE 08702518-03"
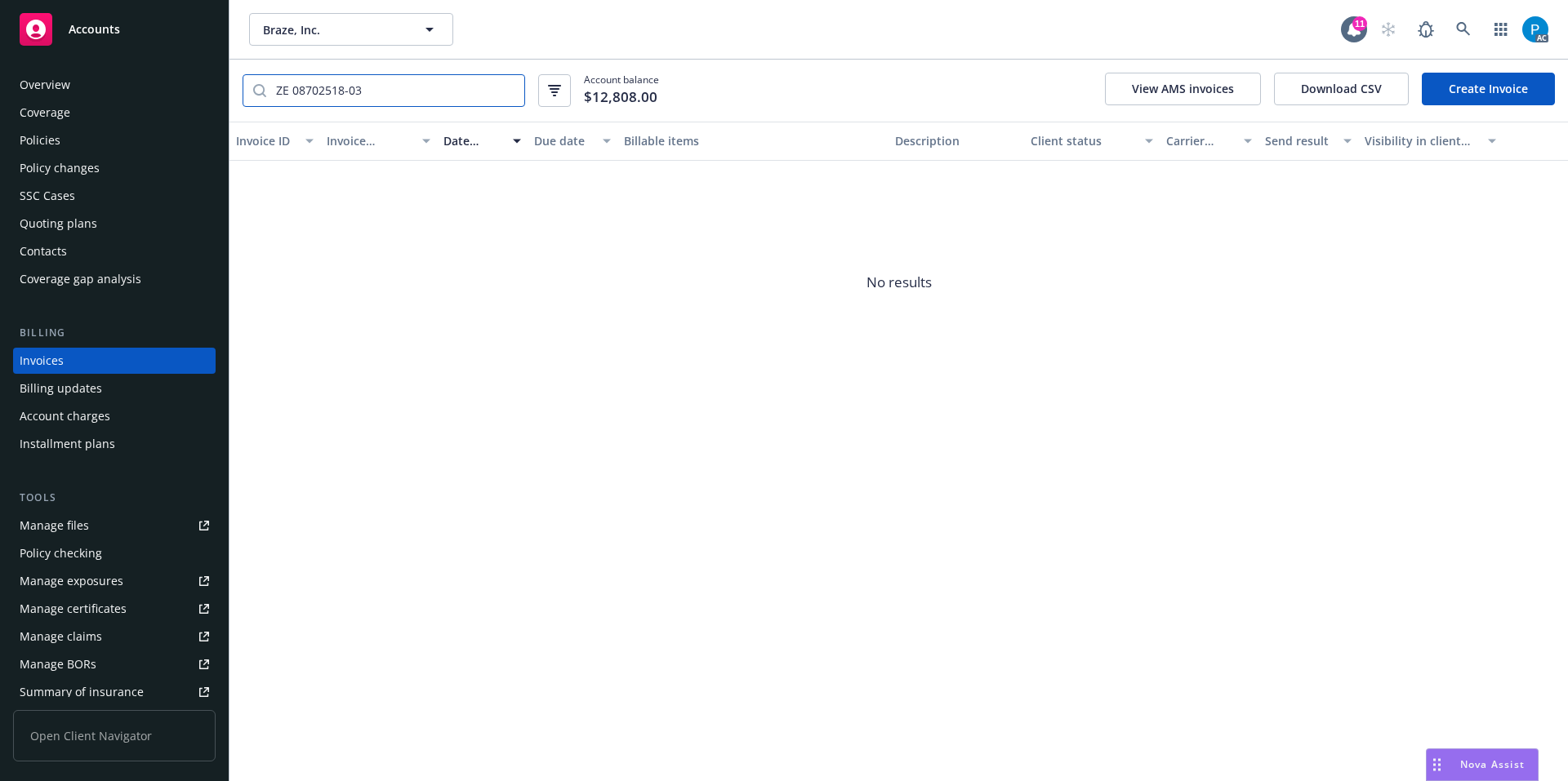
click at [412, 93] on input "ZE 08702518-03" at bounding box center [395, 91] width 258 height 31
paste input "60AFDFA0"
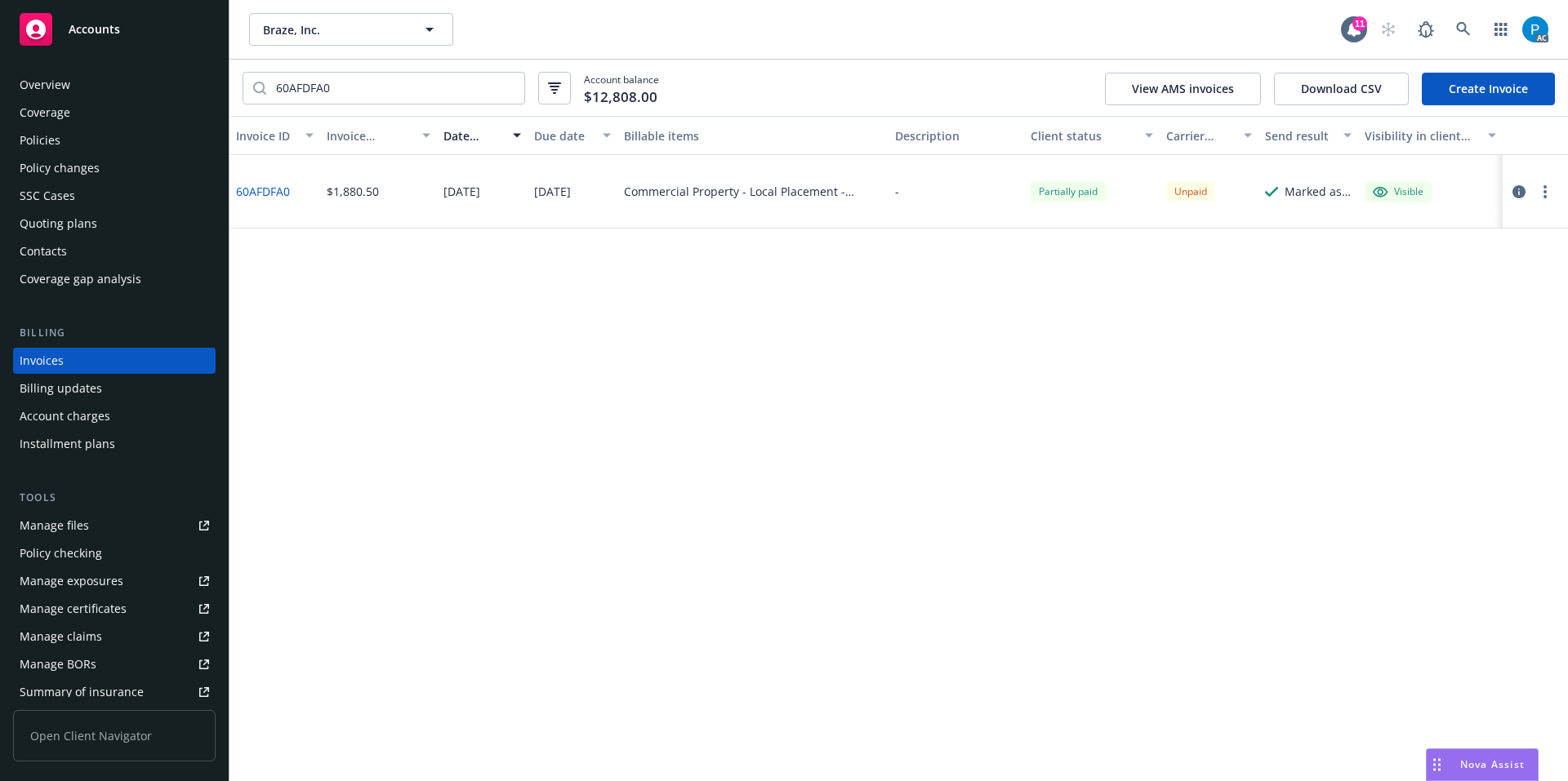
click at [1524, 194] on icon "button" at bounding box center [1518, 192] width 13 height 13
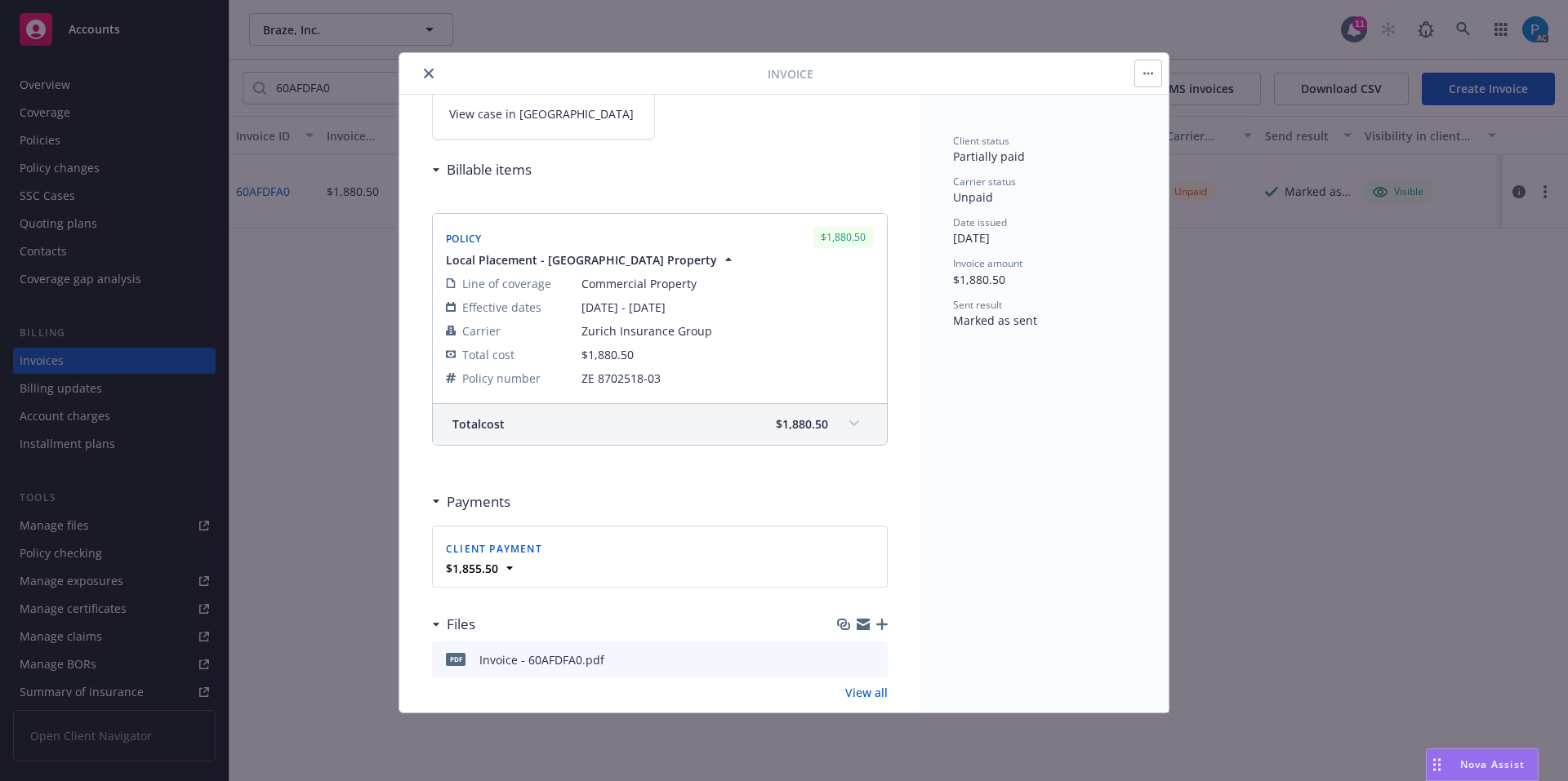
scroll to position [163, 0]
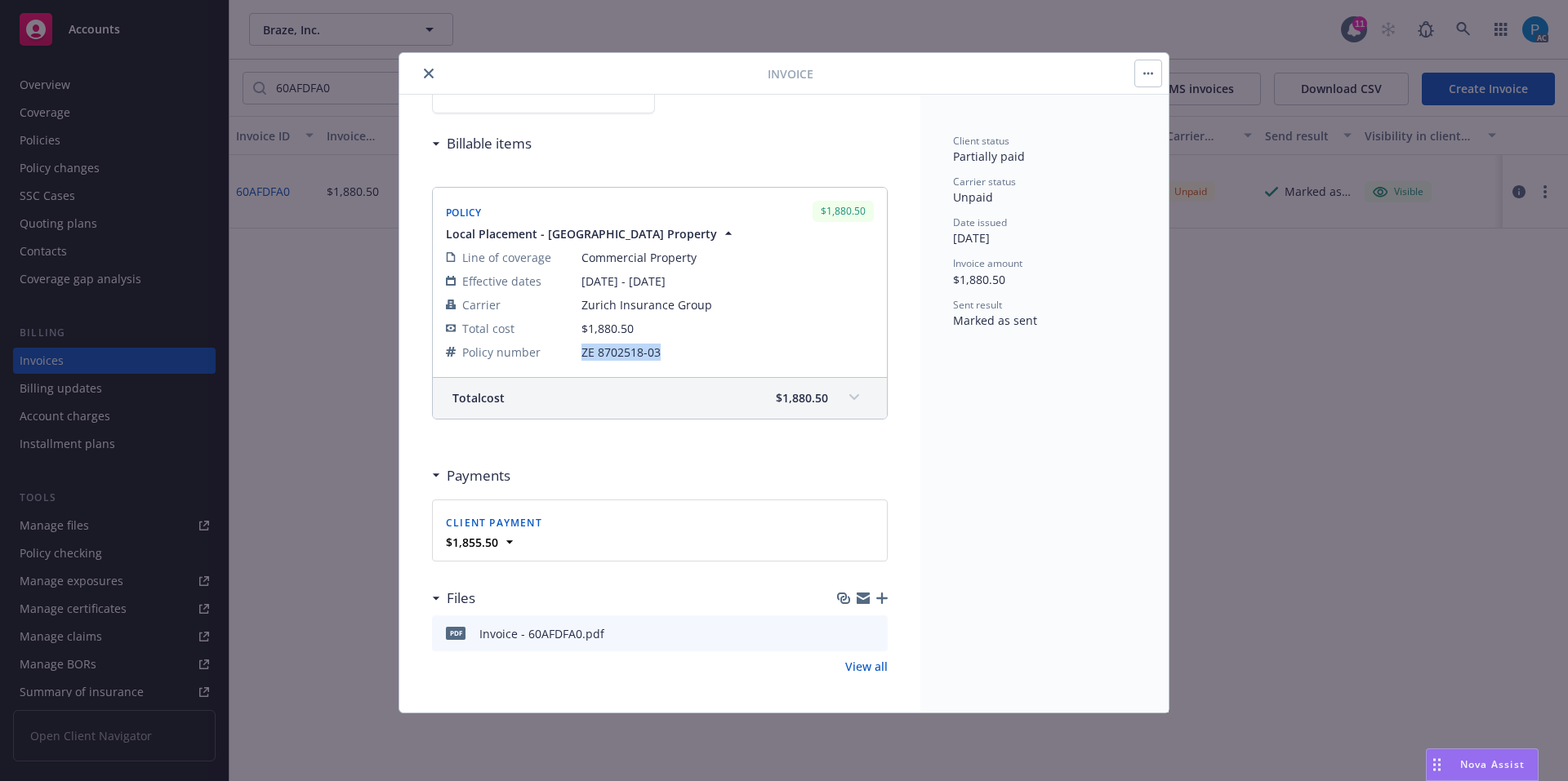
drag, startPoint x: 661, startPoint y: 353, endPoint x: 578, endPoint y: 351, distance: 83.0
click at [578, 351] on tr "Policy number ZE 8702518-03" at bounding box center [660, 353] width 427 height 24
copy tr "ZE 8702518-03"
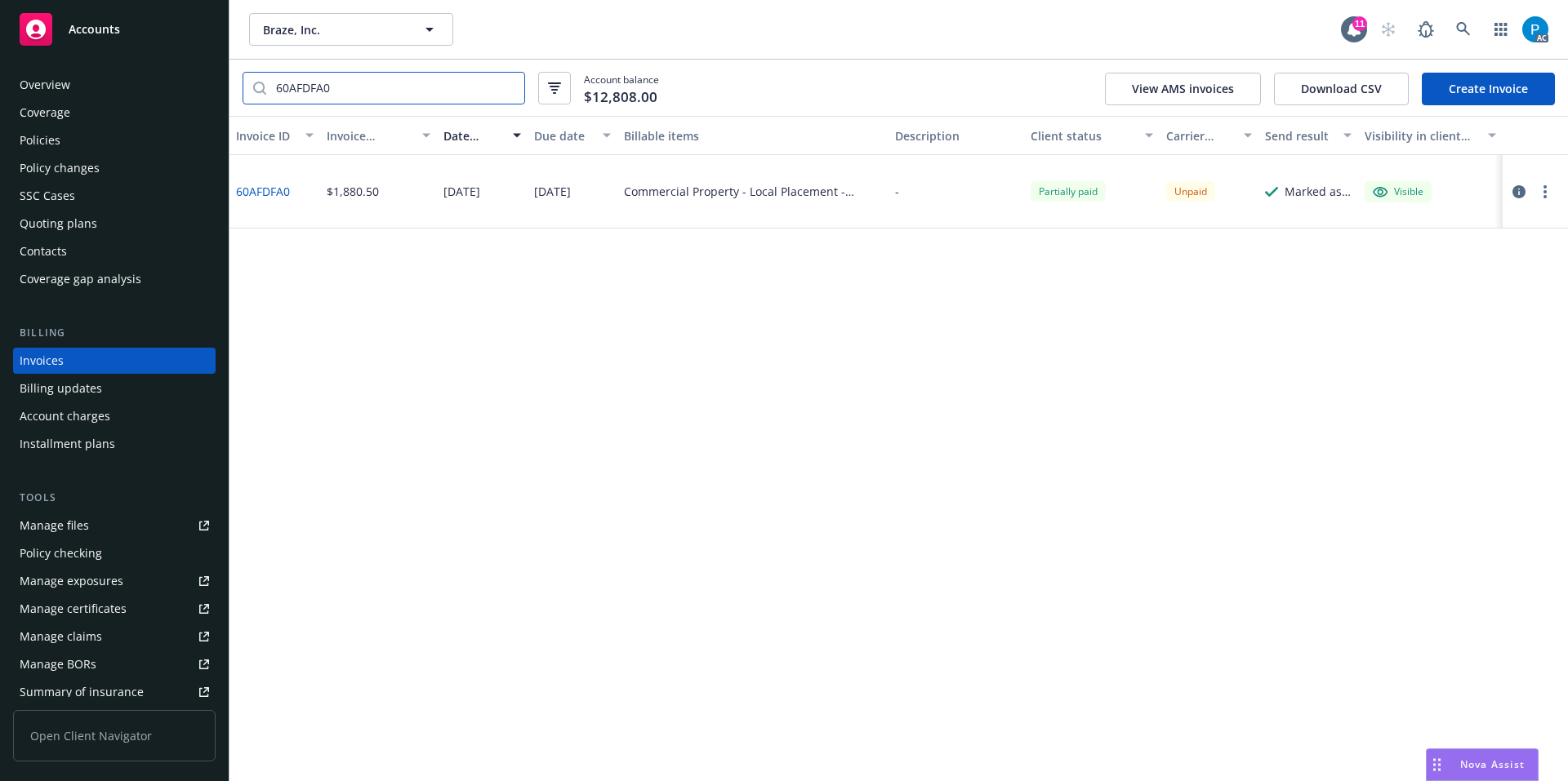
click at [353, 85] on input "60AFDFA0" at bounding box center [395, 88] width 258 height 31
paste input "ZE 8702518-03"
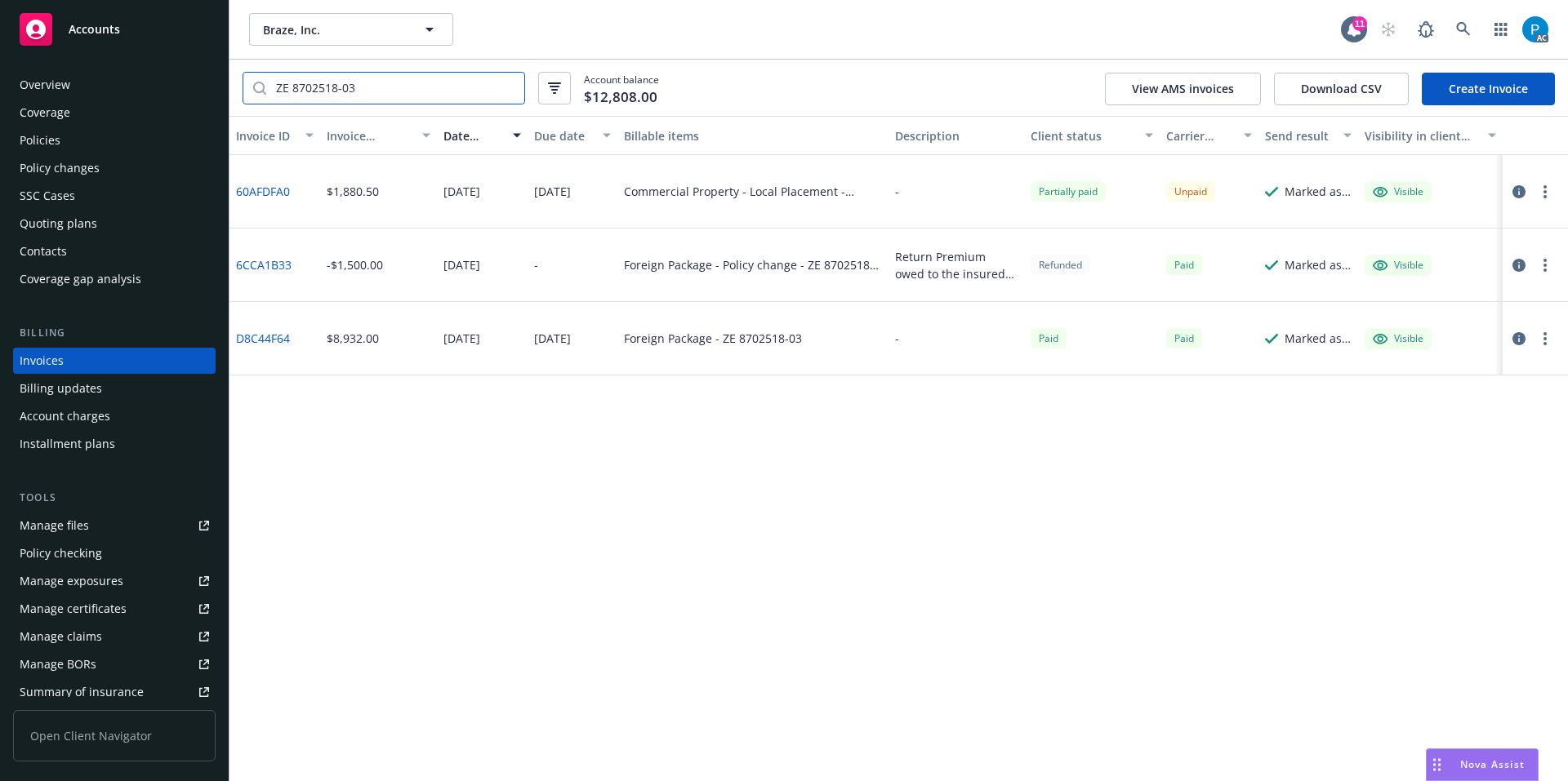
type input "ZE 8702518-03"
click at [1517, 190] on icon "button" at bounding box center [1518, 192] width 13 height 13
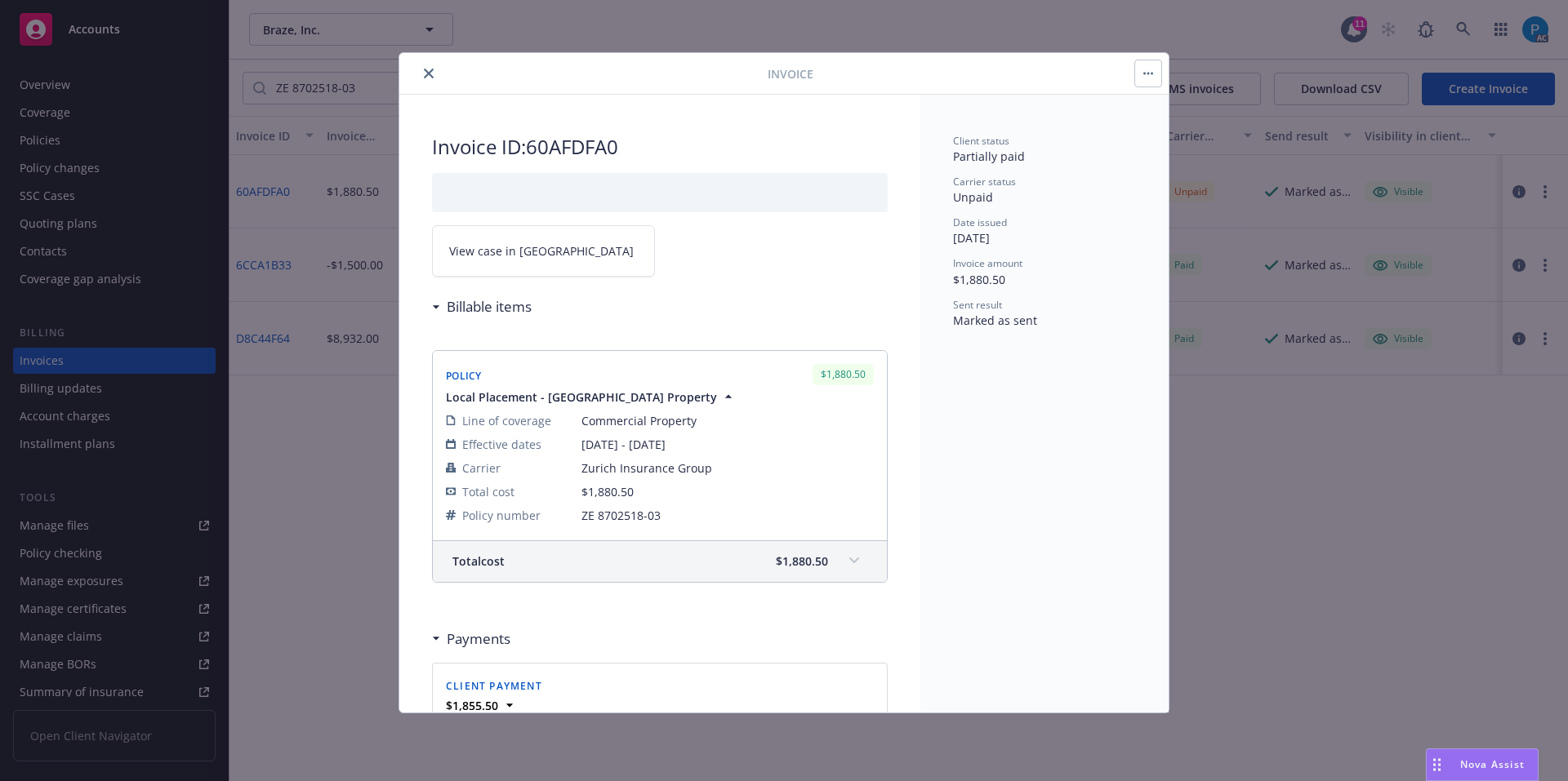
click at [552, 268] on link "View case in [GEOGRAPHIC_DATA]" at bounding box center [544, 251] width 223 height 52
